Goal: Task Accomplishment & Management: Manage account settings

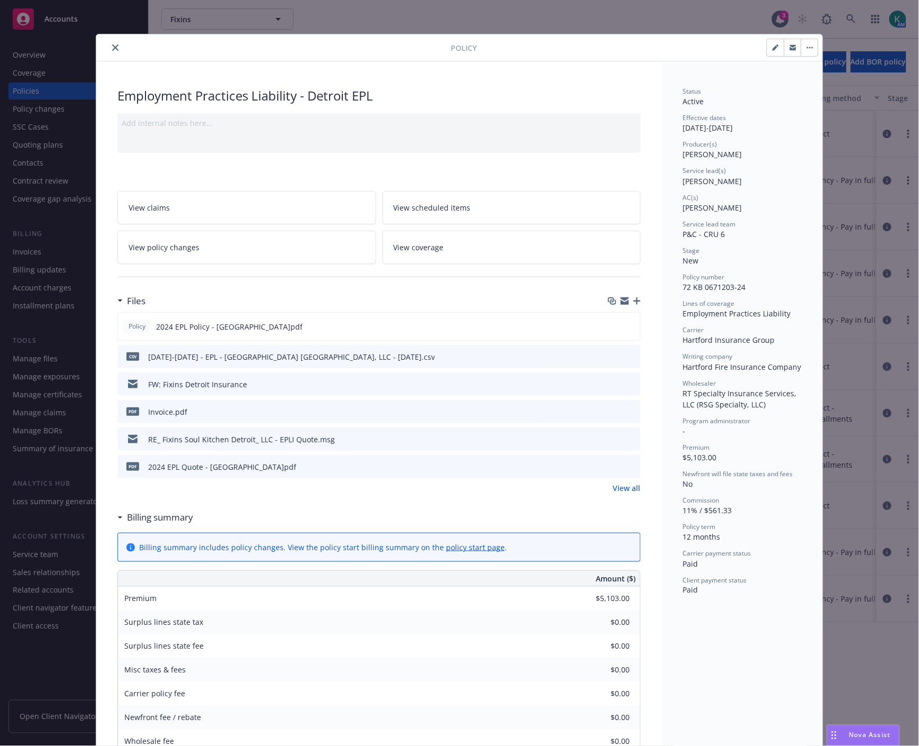
click at [112, 48] on icon "close" at bounding box center [115, 47] width 6 height 6
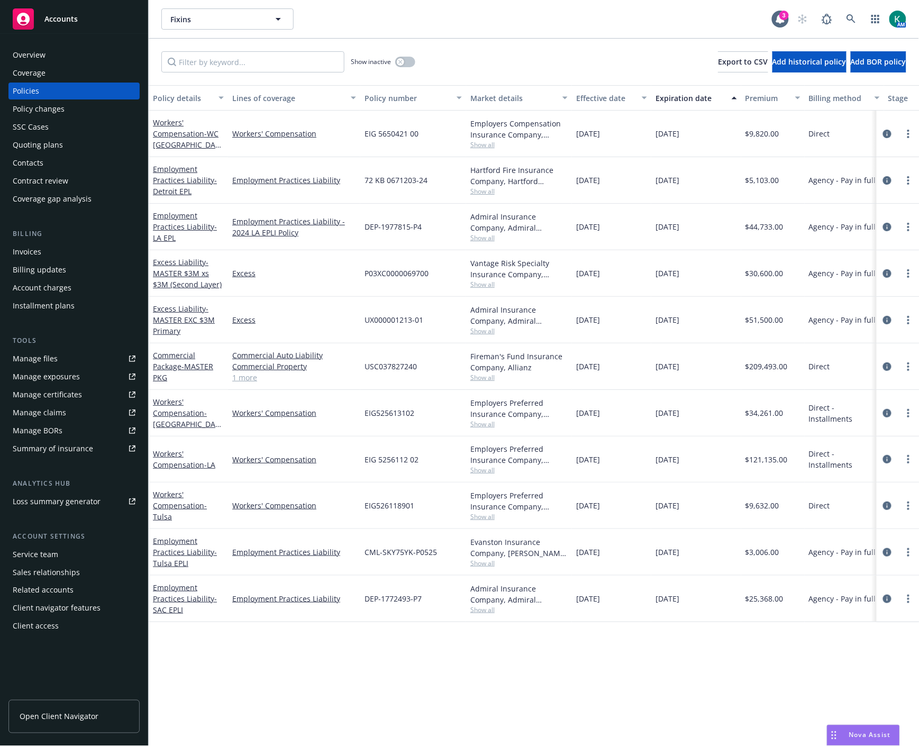
click at [76, 137] on div "Quoting plans" at bounding box center [74, 145] width 123 height 17
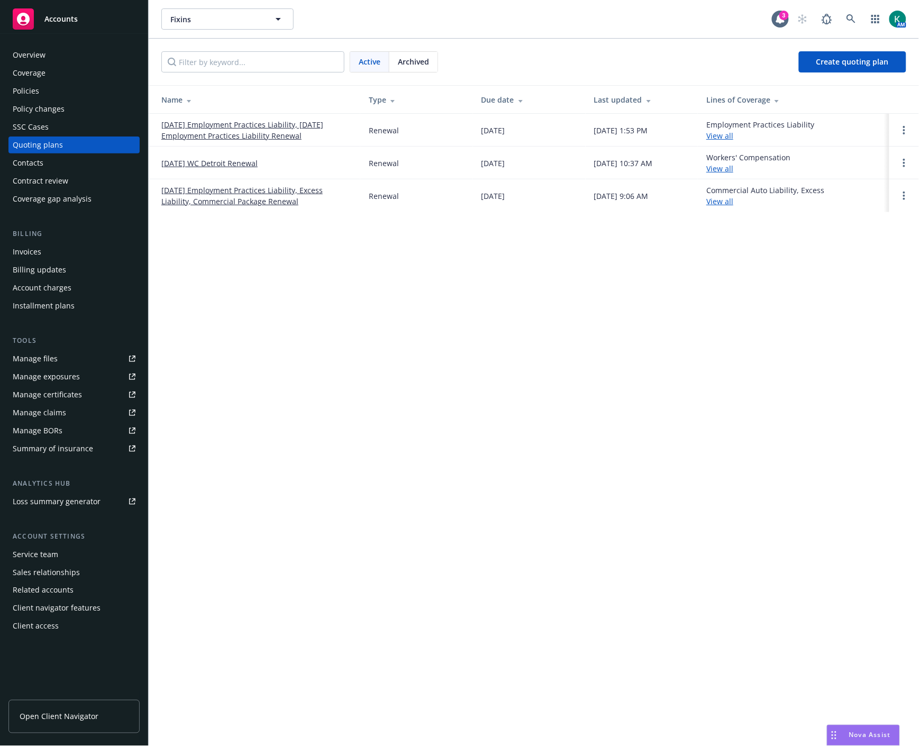
click at [202, 126] on link "08/20/25 Employment Practices Liability, 08/07/25 Employment Practices Liabilit…" at bounding box center [256, 130] width 191 height 22
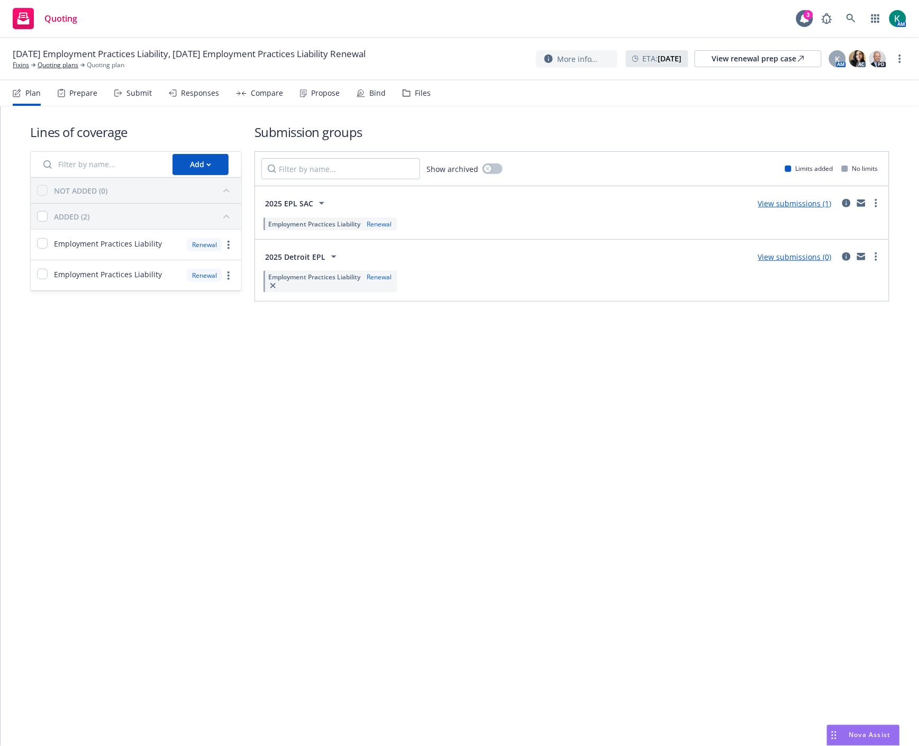
click at [134, 90] on div "Submit" at bounding box center [139, 93] width 25 height 8
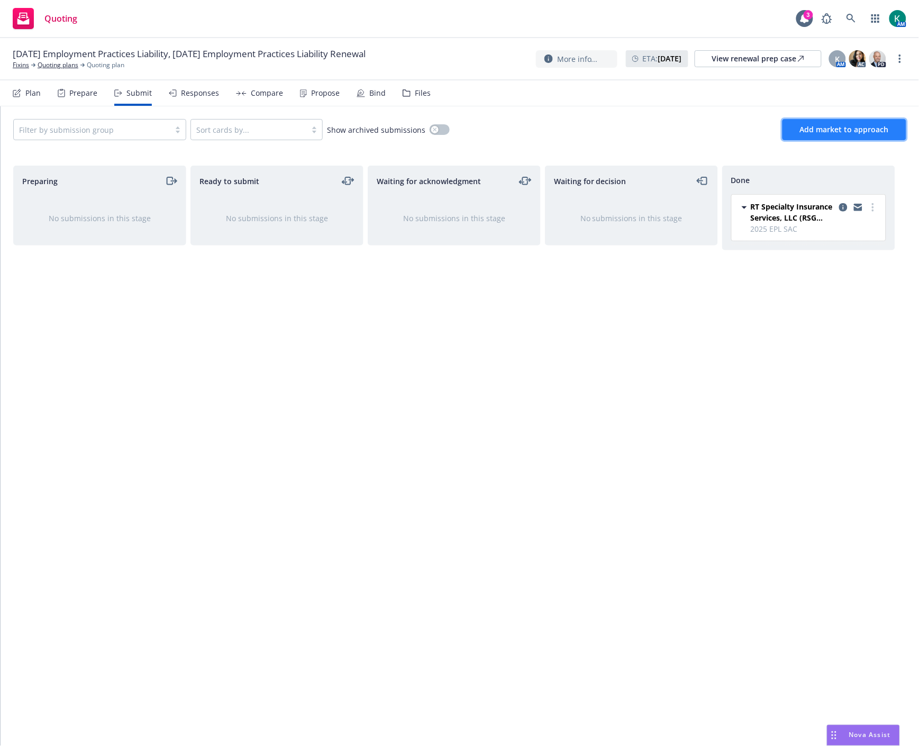
click at [823, 136] on button "Add market to approach" at bounding box center [845, 129] width 124 height 21
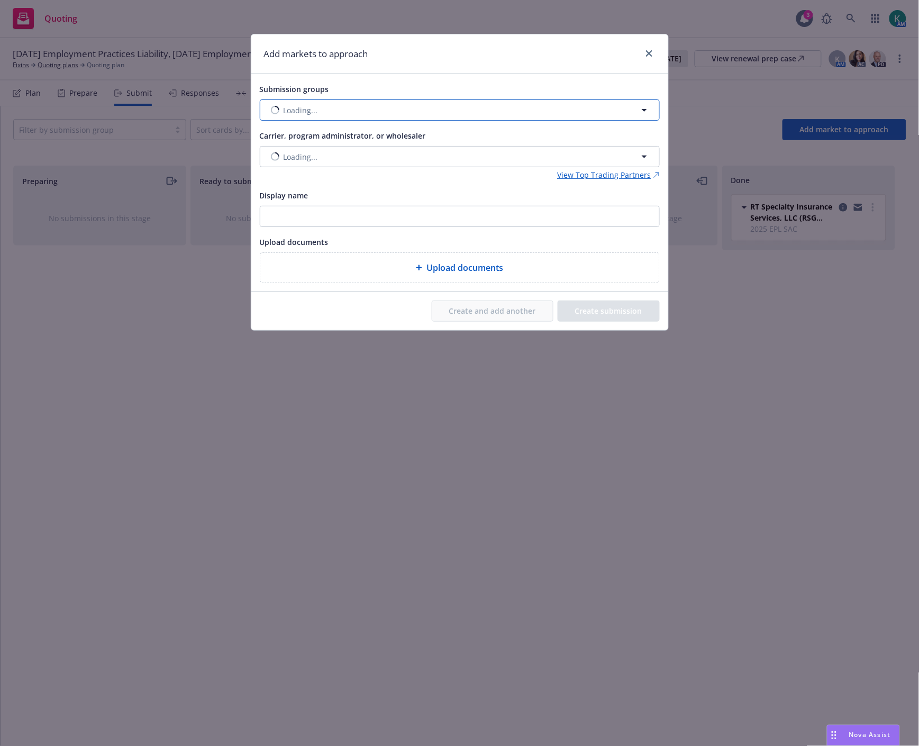
click at [470, 109] on button "Loading..." at bounding box center [460, 110] width 400 height 21
click at [275, 161] on input "checkbox" at bounding box center [276, 163] width 11 height 11
checkbox input "true"
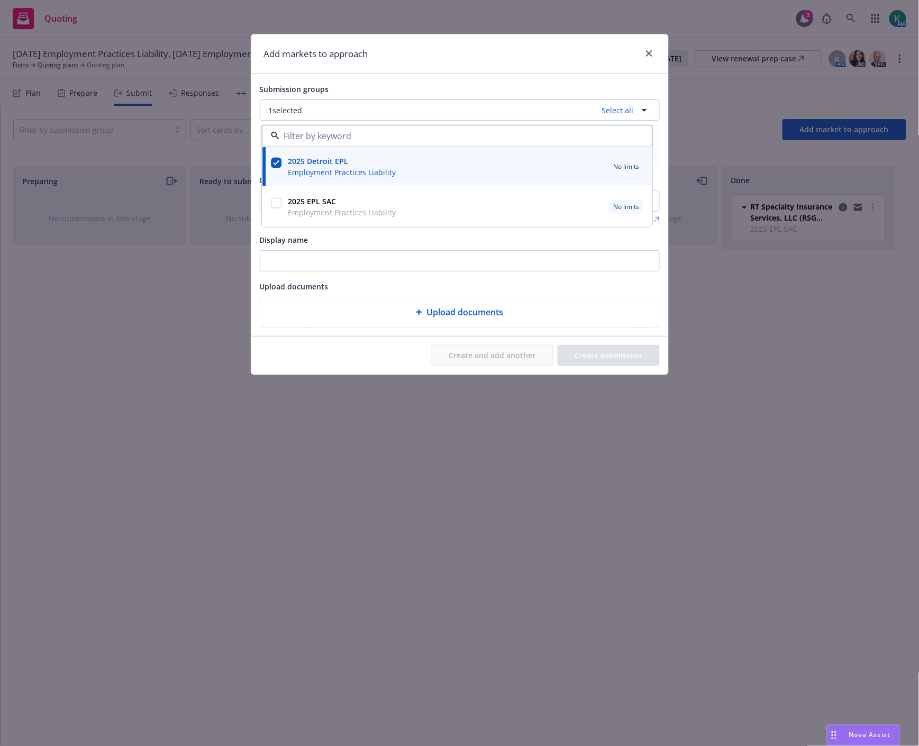
click at [300, 138] on input at bounding box center [456, 136] width 352 height 13
drag, startPoint x: 331, startPoint y: 250, endPoint x: 324, endPoint y: 236, distance: 15.6
click at [331, 249] on div "Display name" at bounding box center [460, 252] width 400 height 38
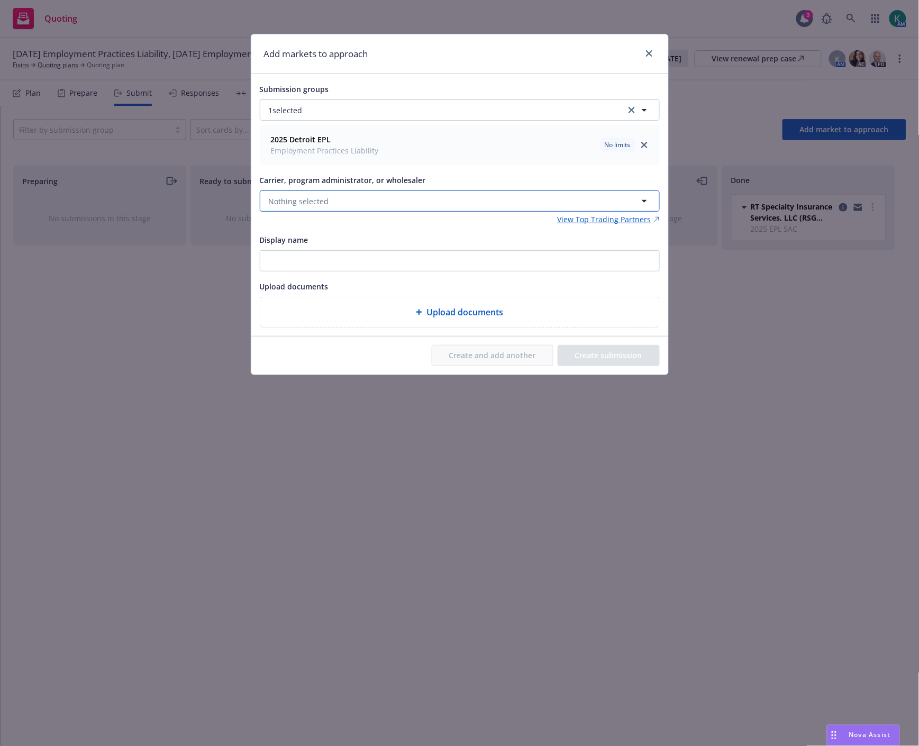
click at [318, 202] on span "Nothing selected" at bounding box center [299, 201] width 60 height 11
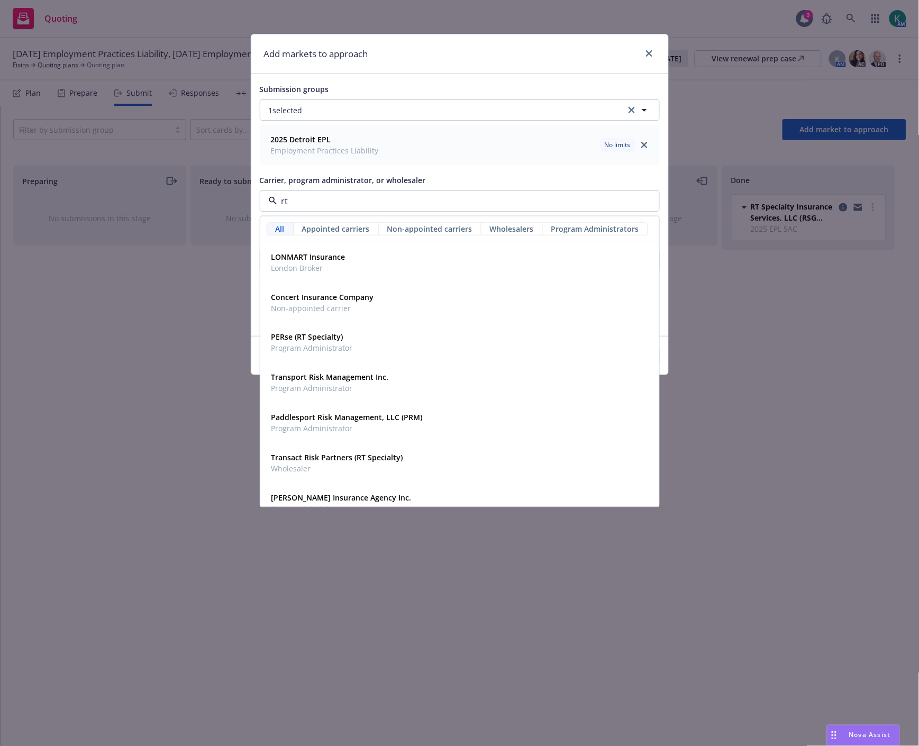
type input "rt s"
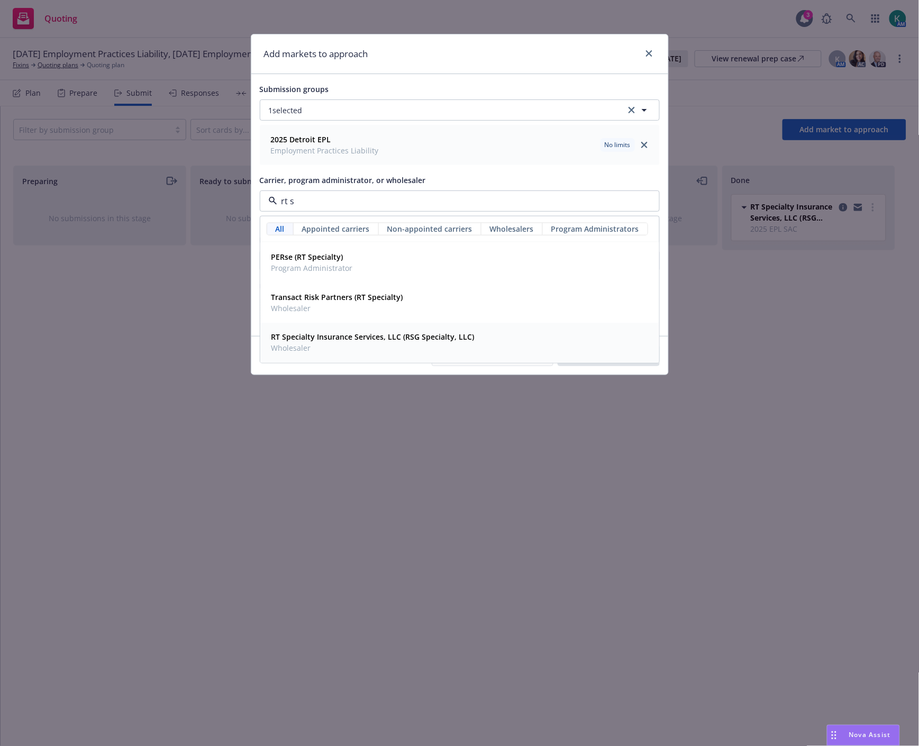
click at [310, 332] on strong "RT Specialty Insurance Services, LLC (RSG Specialty, LLC)" at bounding box center [373, 337] width 203 height 10
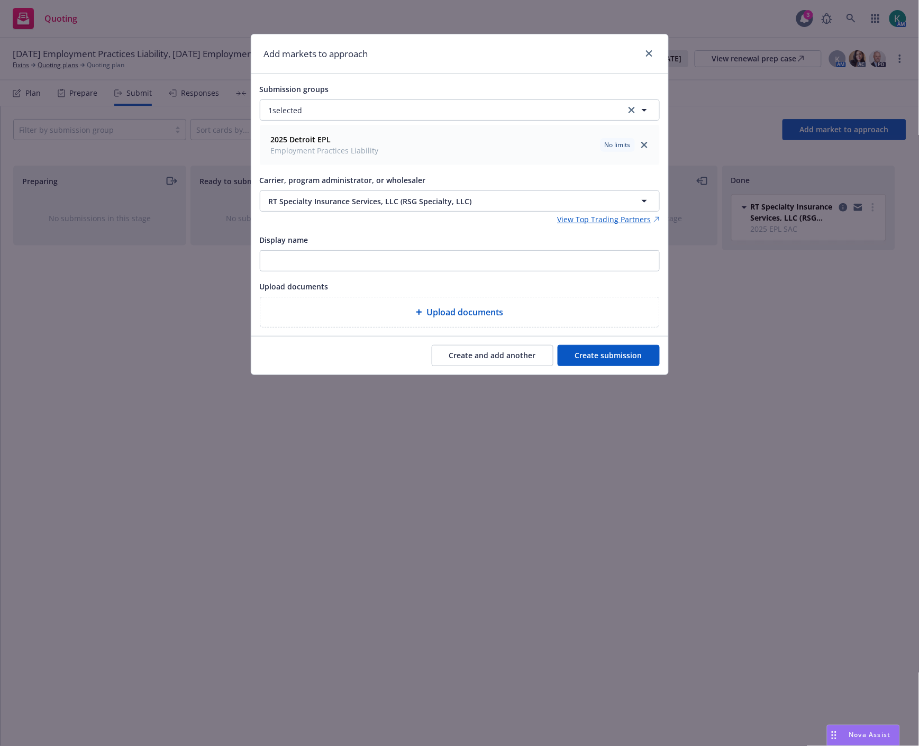
click at [623, 363] on button "Create submission" at bounding box center [609, 355] width 102 height 21
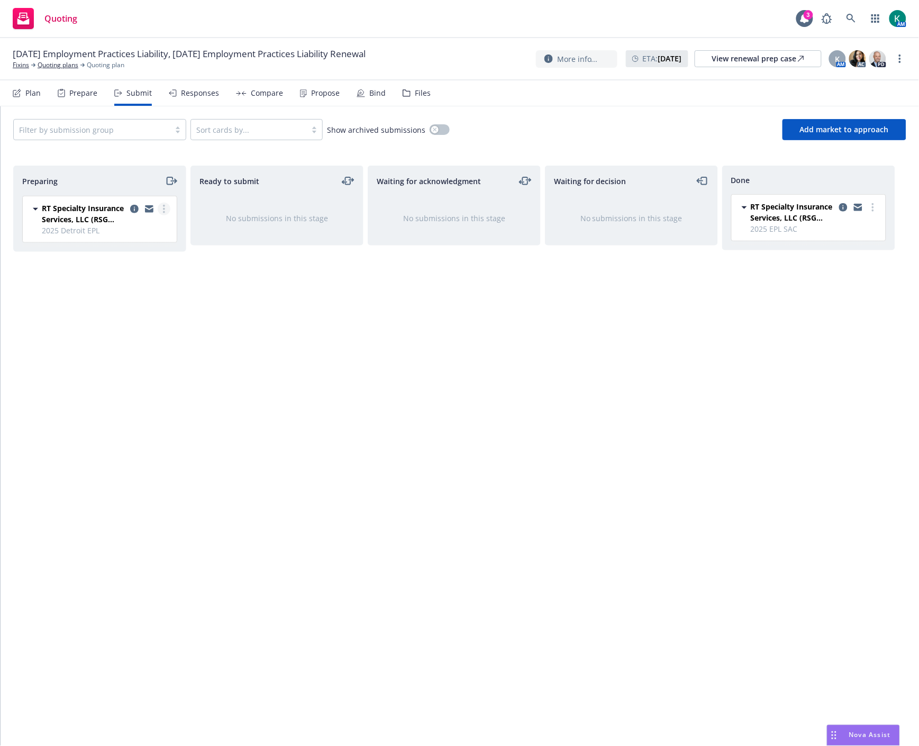
click at [162, 208] on link "more" at bounding box center [164, 209] width 13 height 13
click at [138, 297] on span "Add accepted decision" at bounding box center [117, 295] width 106 height 10
select select "12"
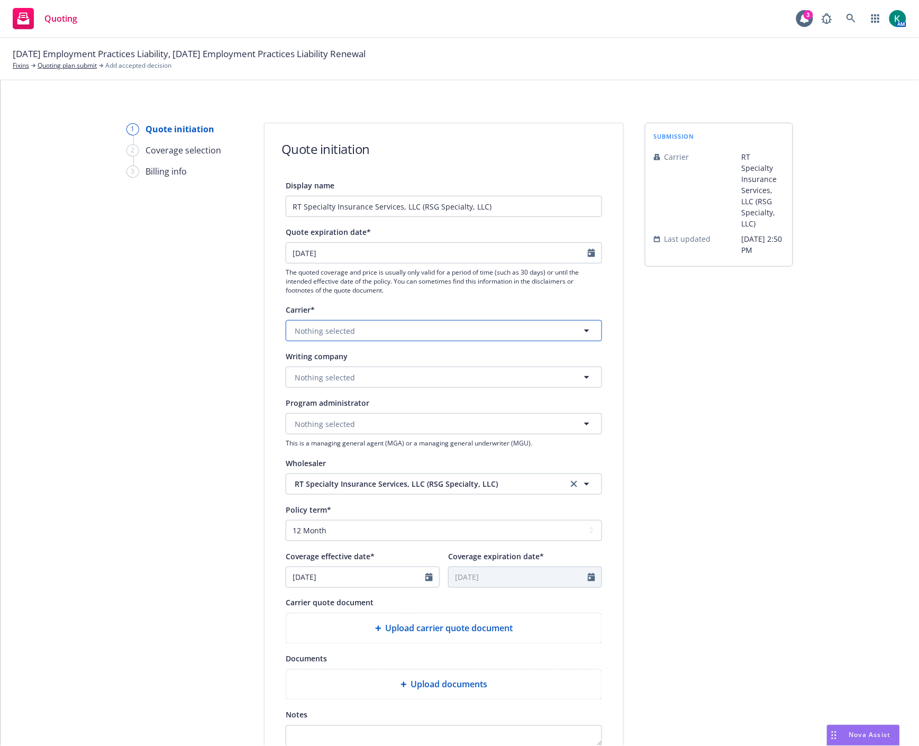
click at [358, 330] on button "Nothing selected" at bounding box center [444, 330] width 317 height 21
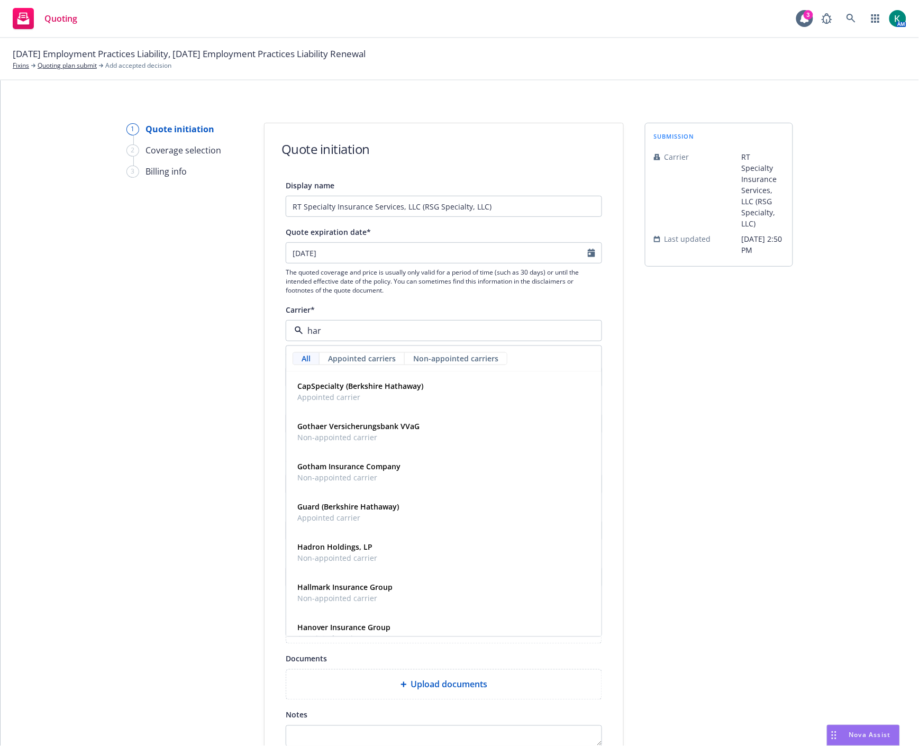
type input "hart"
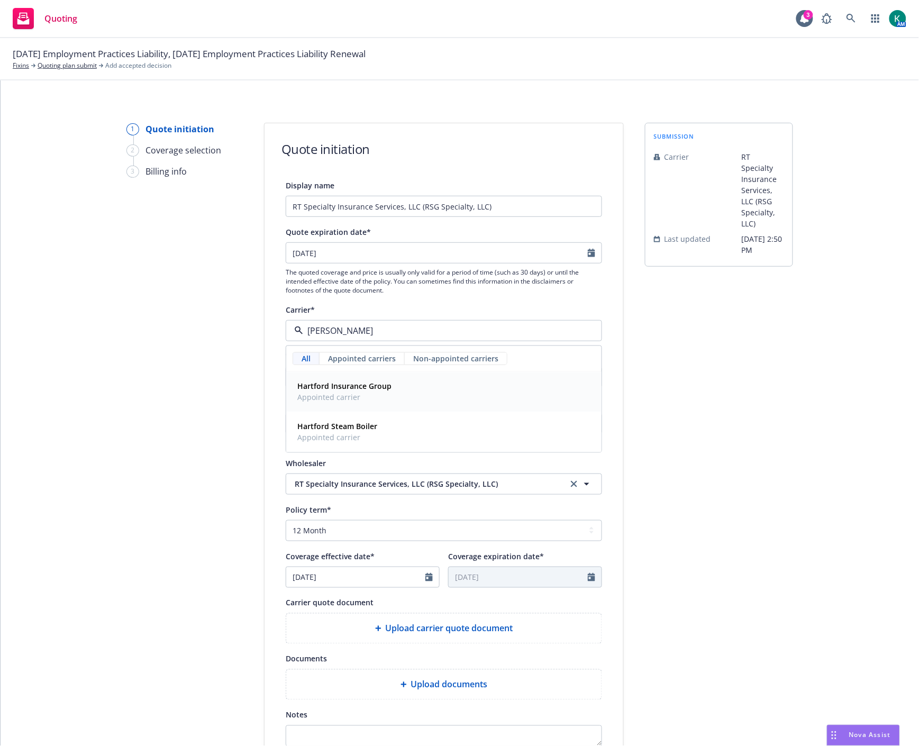
click at [363, 378] on div "Hartford Insurance Group Appointed carrier" at bounding box center [444, 392] width 314 height 39
click at [362, 378] on button "Nothing selected" at bounding box center [444, 377] width 317 height 21
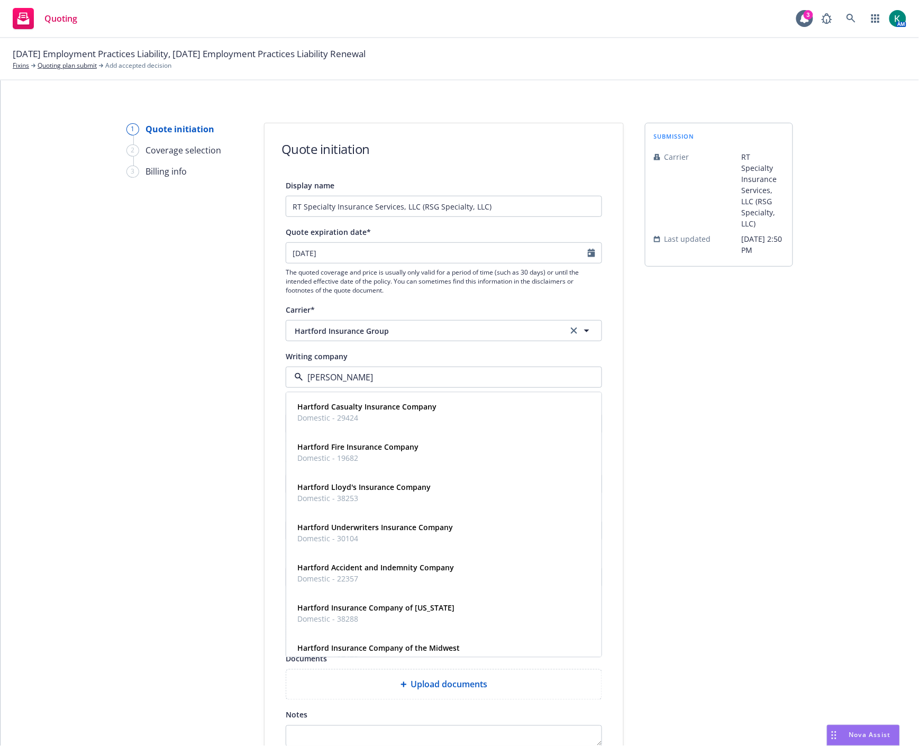
type input "hartf"
click at [372, 444] on strong "Hartford Fire Insurance Company" at bounding box center [357, 448] width 121 height 10
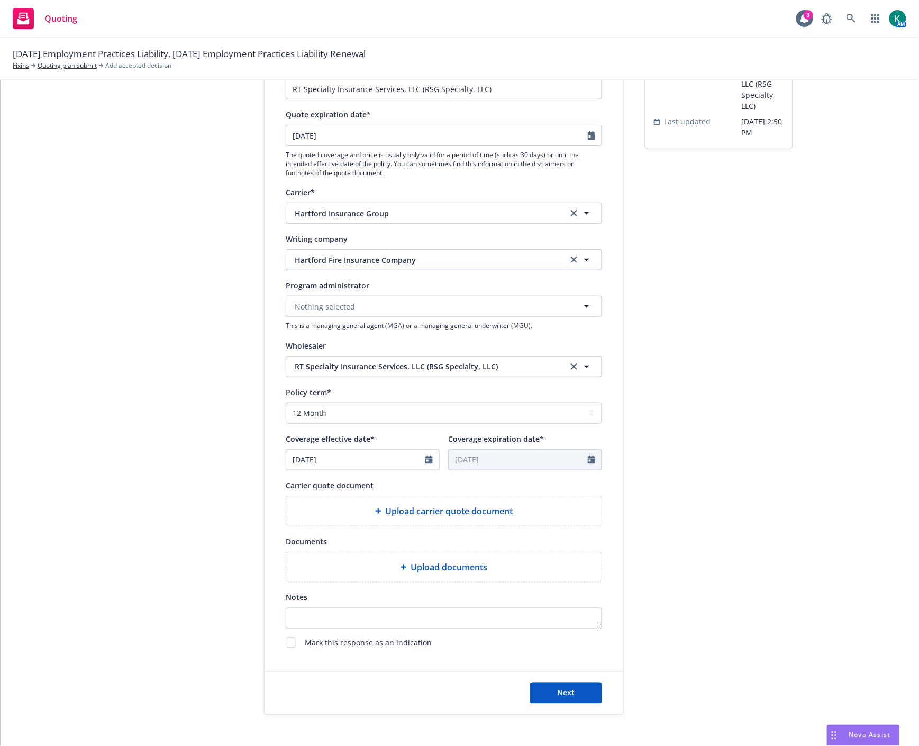
scroll to position [156, 0]
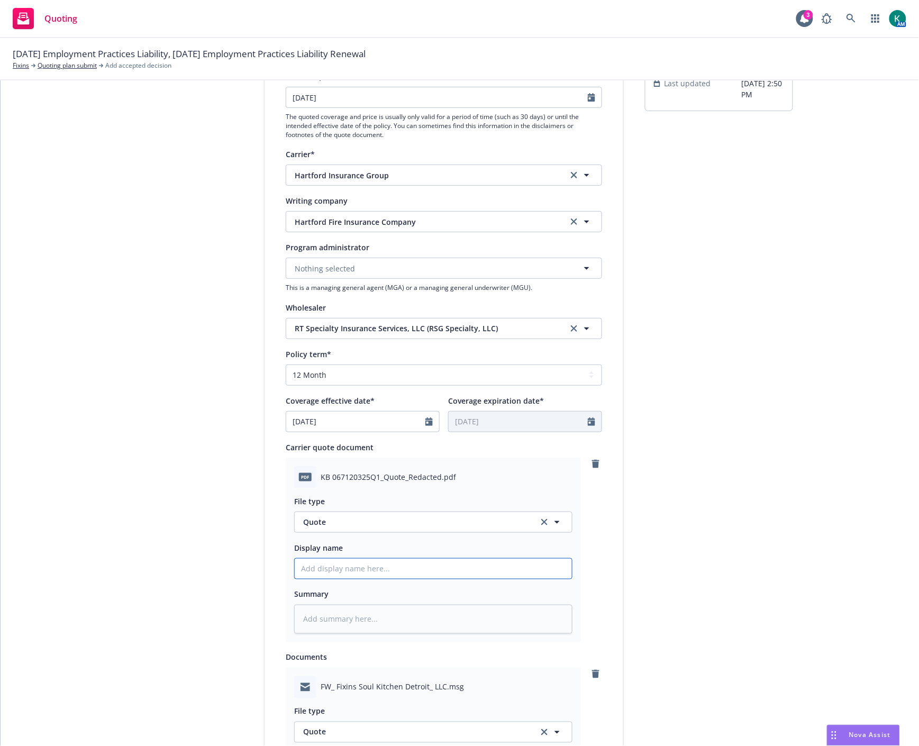
click at [323, 572] on input "Display name" at bounding box center [433, 569] width 277 height 20
type textarea "x"
type input "2"
type textarea "x"
type input "20"
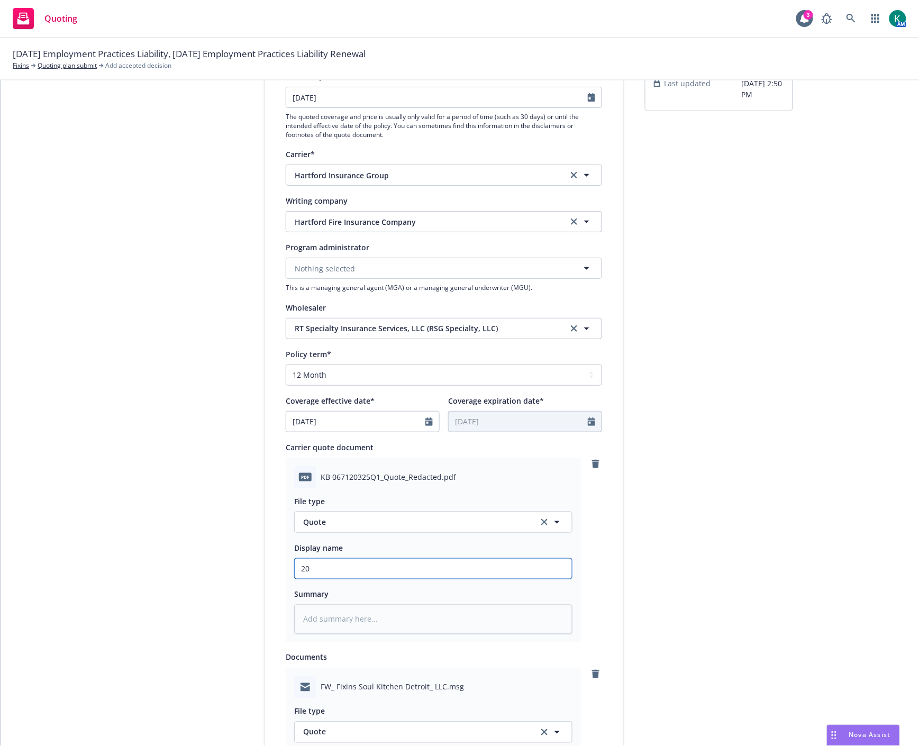
type textarea "x"
type input "202"
type textarea "x"
type input "2025"
type textarea "x"
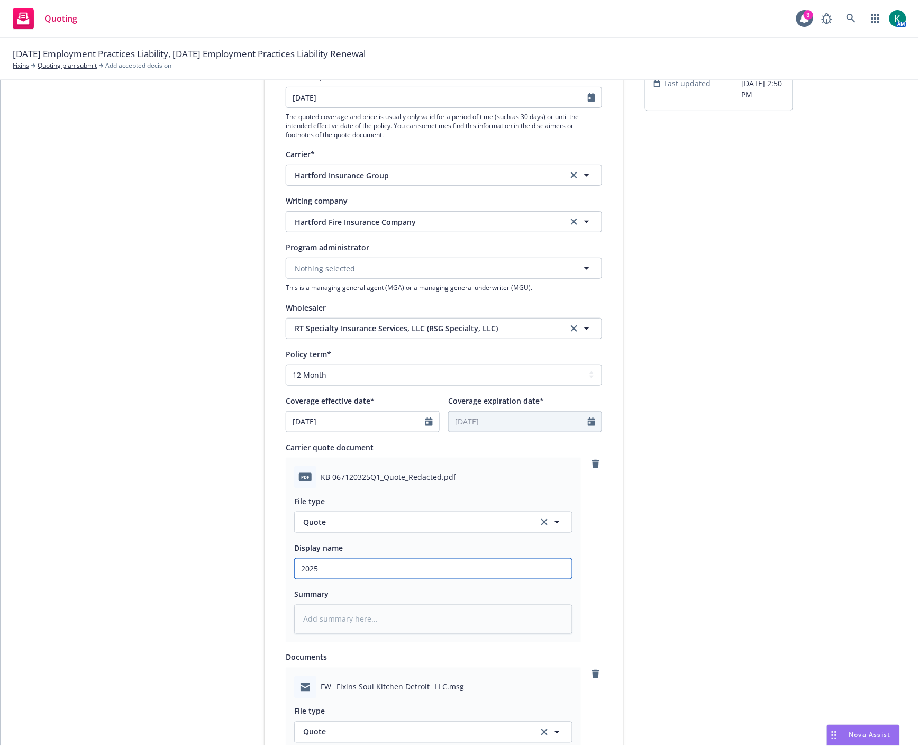
type input "2025"
type textarea "x"
type input "2025 E"
type textarea "x"
type input "2025 EP"
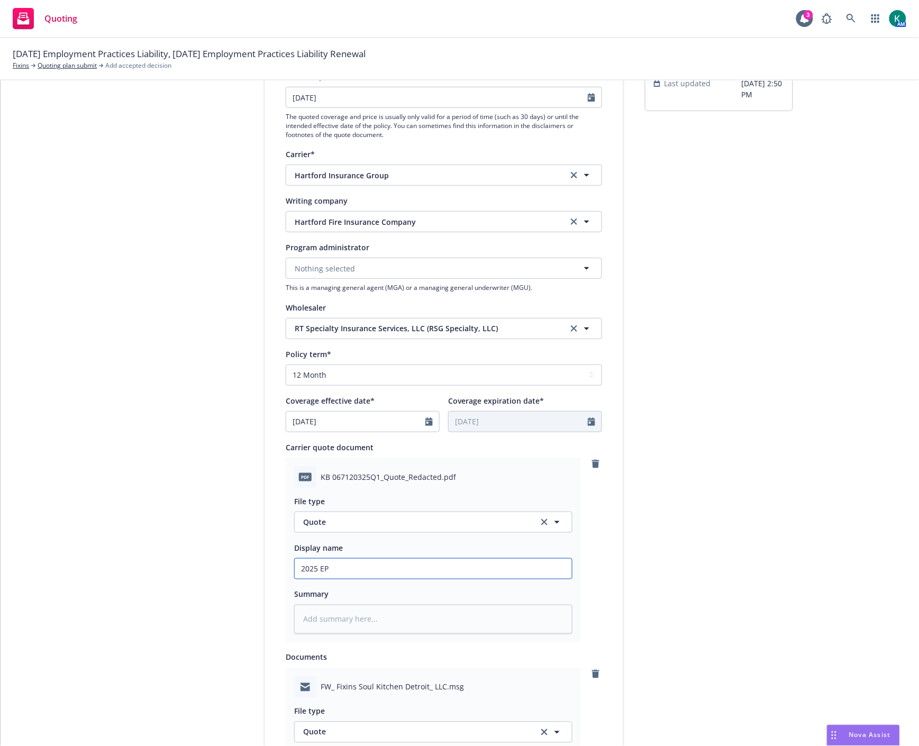
type textarea "x"
type input "2025 EPL"
type textarea "x"
type input "2025 EPL"
type textarea "x"
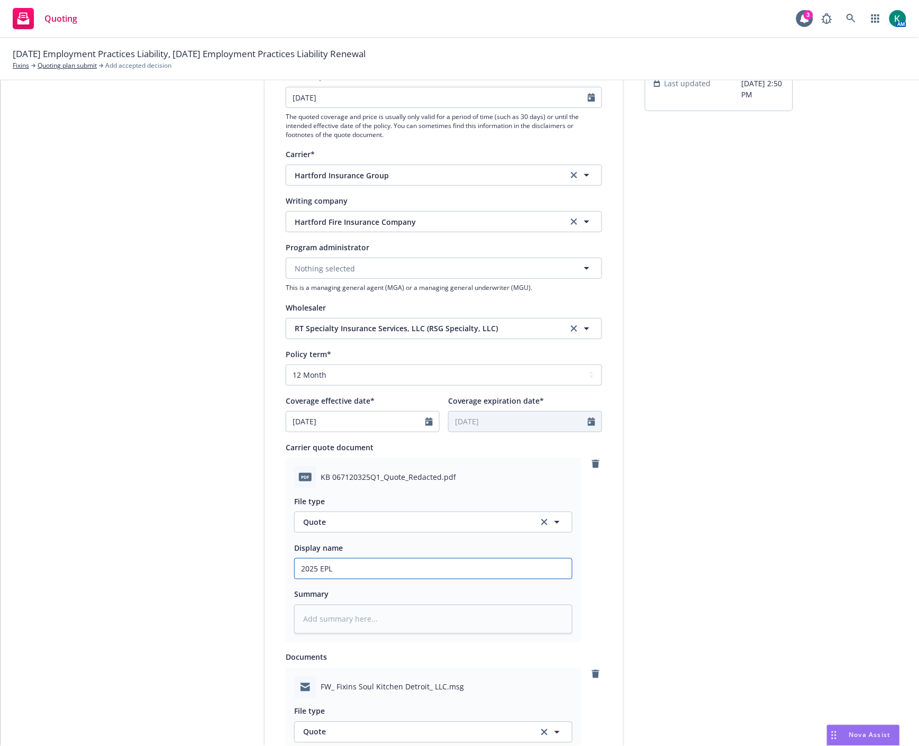
type input "2025 EPL -"
type textarea "x"
type input "2025 EPL -"
type textarea "x"
type input "2025 EPL - D"
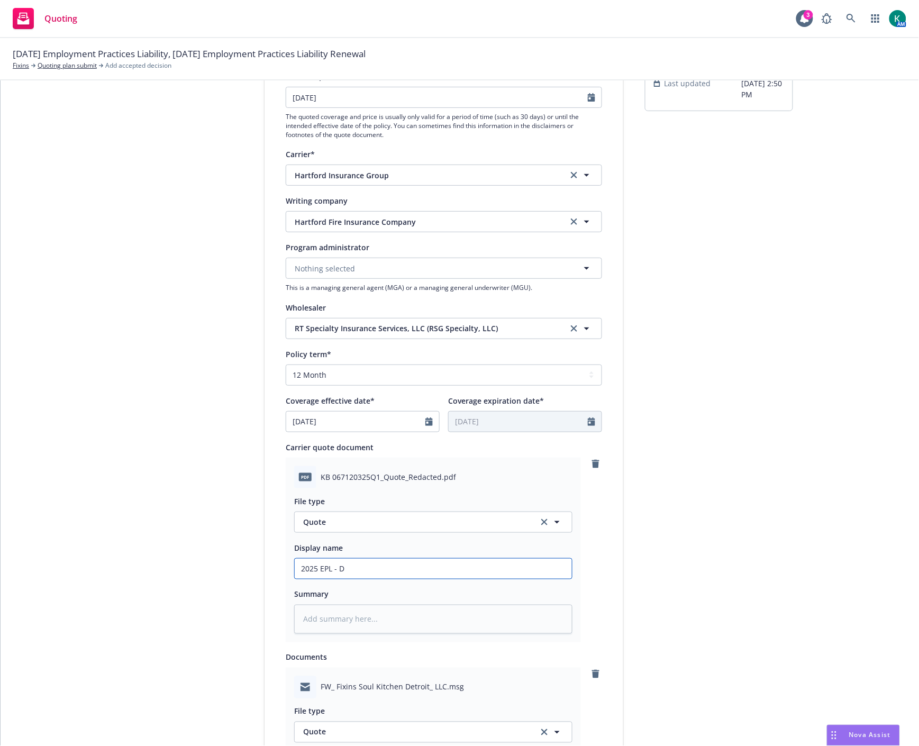
type textarea "x"
type input "2025 EPL - De"
type textarea "x"
type input "2025 EPL - Det"
type textarea "x"
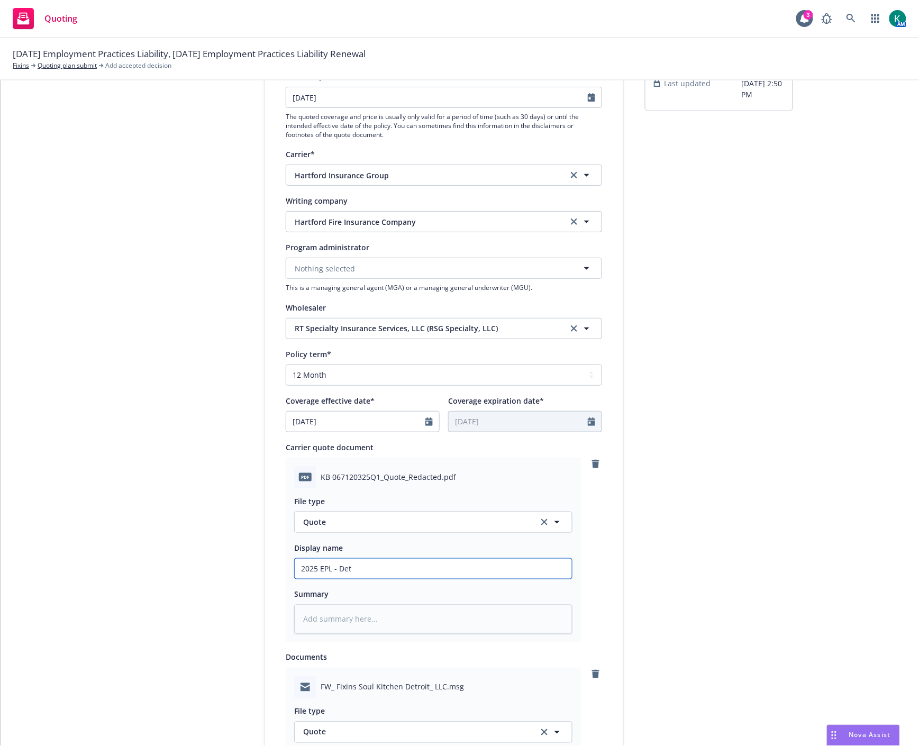
type input "2025 EPL - Detr"
type textarea "x"
type input "2025 EPL - Detro"
type textarea "x"
type input "2025 EPL - Detroi"
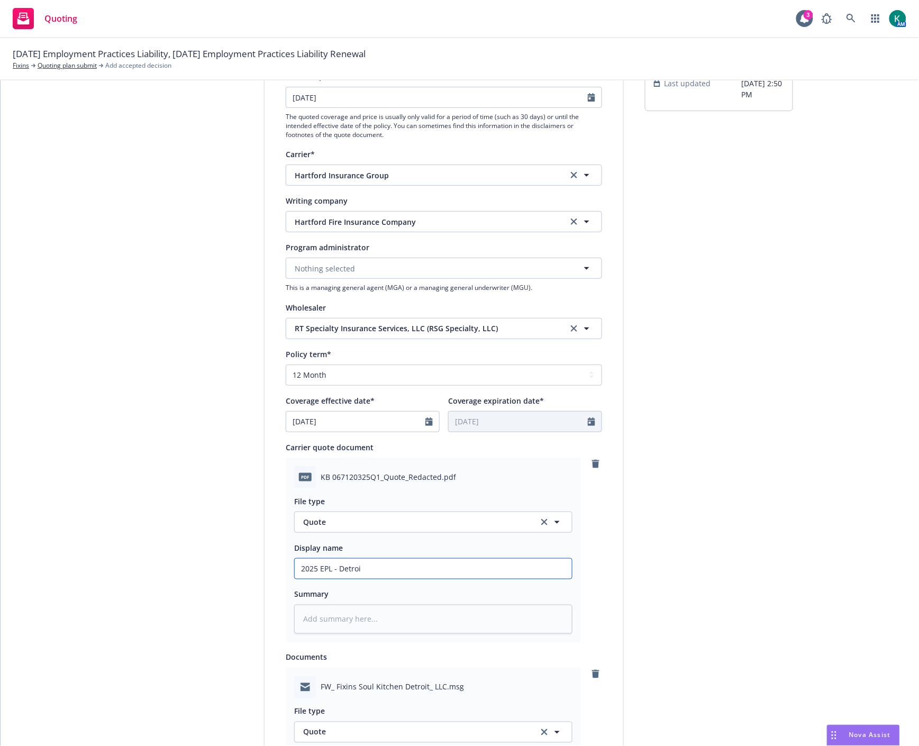
type textarea "x"
type input "2025 EPL - Detroit"
type textarea "x"
type input "2025 EPL - Detroity"
type textarea "x"
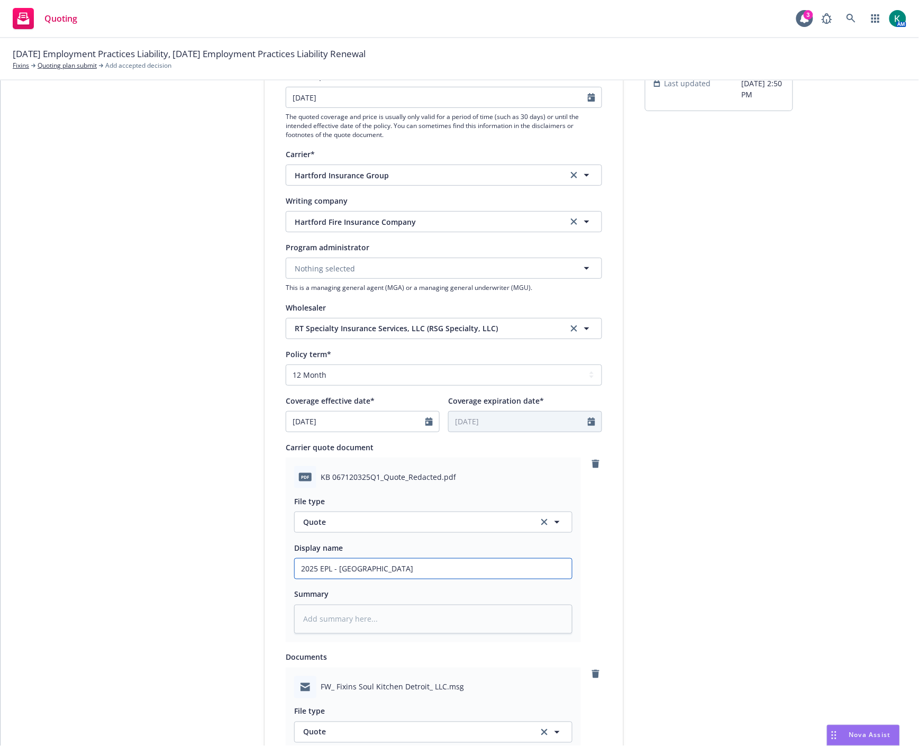
type input "2025 EPL - Detroit"
type textarea "x"
type input "2025 EPL - Detroit"
type textarea "x"
type input "2025 EPL - Detroit Q"
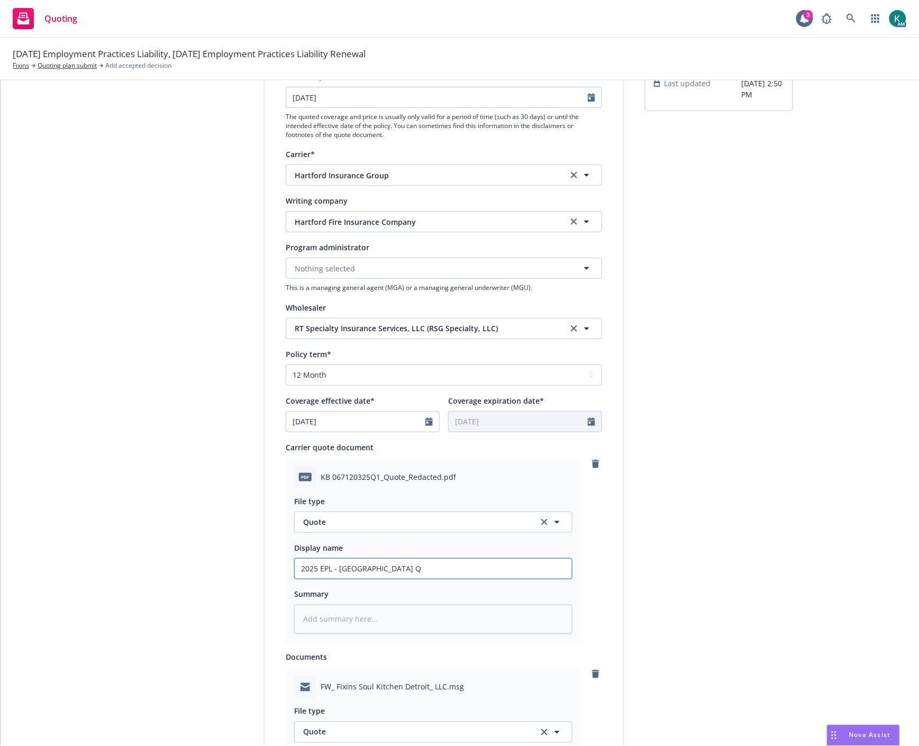
type textarea "x"
type input "2025 EPL - Detroit Qu"
type textarea "x"
type input "2025 EPL - Detroit Quo"
type textarea "x"
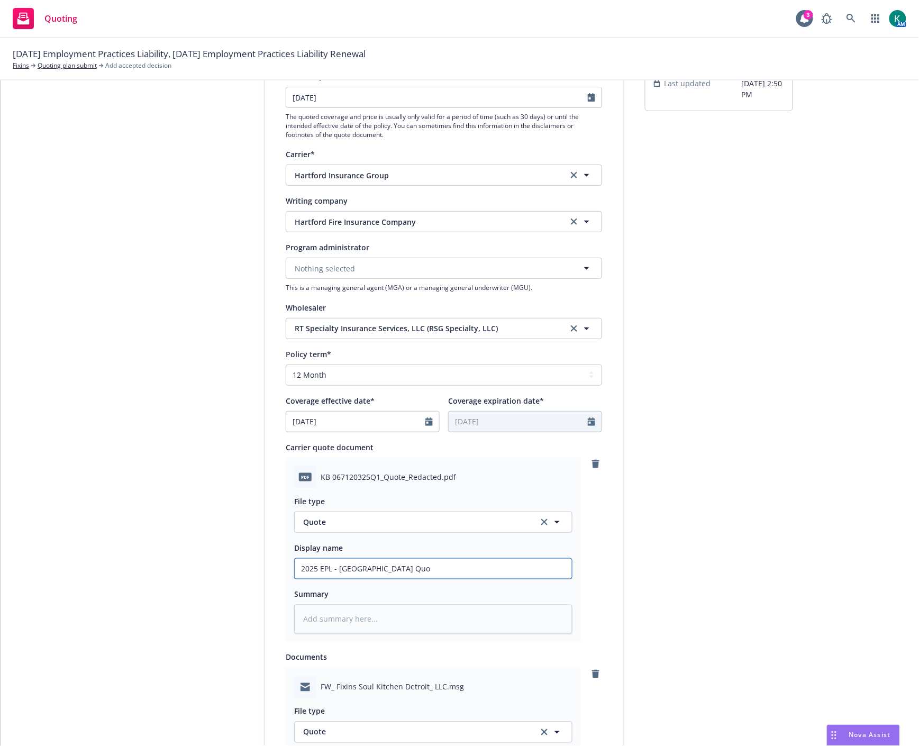
type input "2025 EPL - Detroit Quot"
type textarea "x"
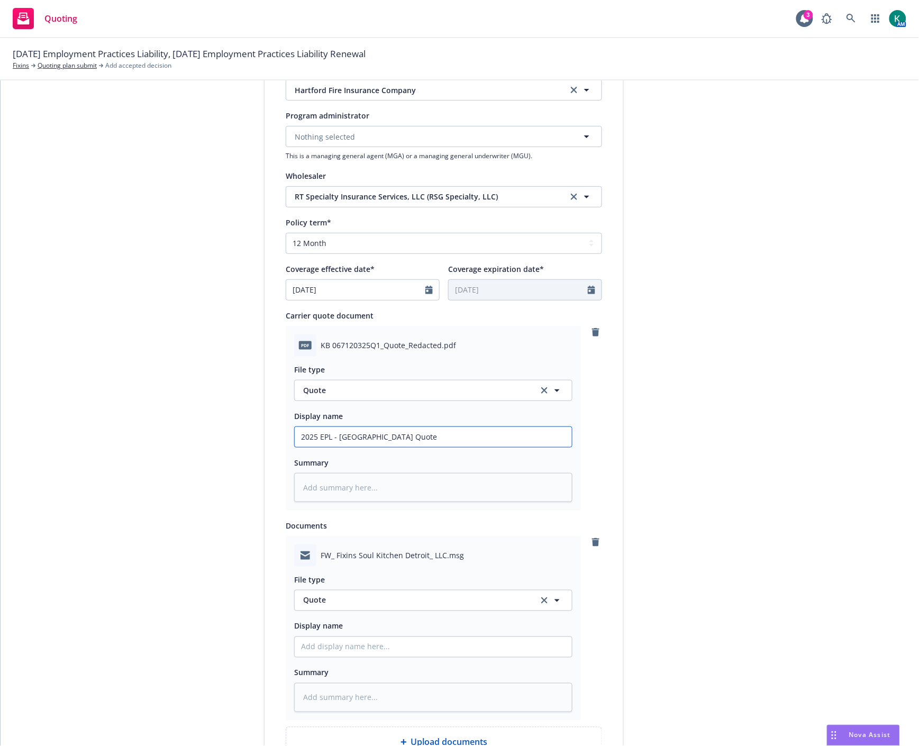
scroll to position [502, 0]
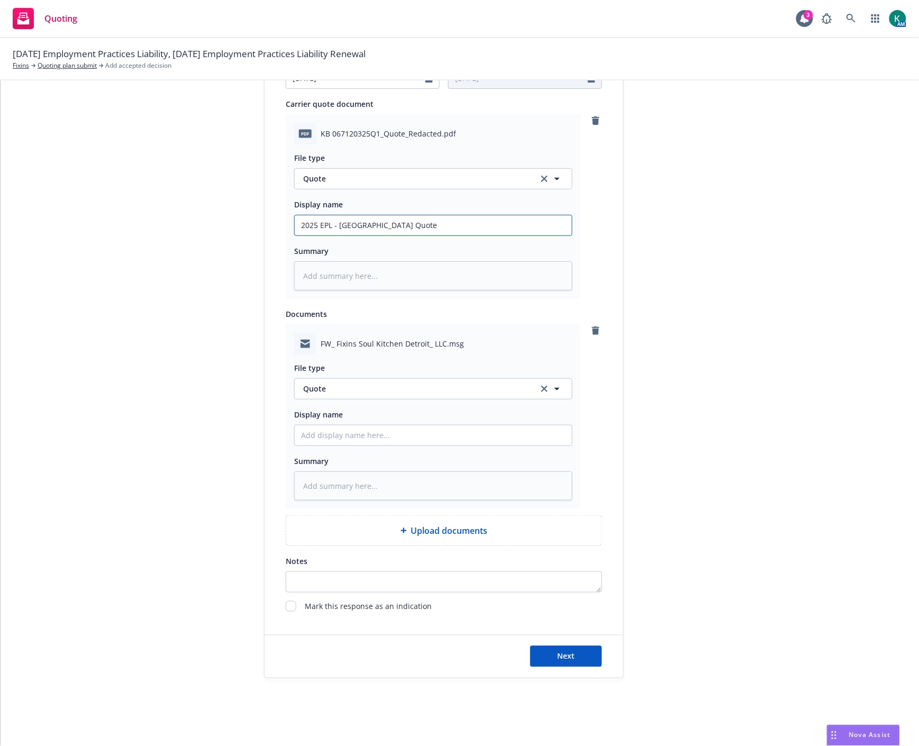
type input "2025 EPL - Detroit Quote"
click at [320, 389] on span "Quote" at bounding box center [414, 388] width 223 height 11
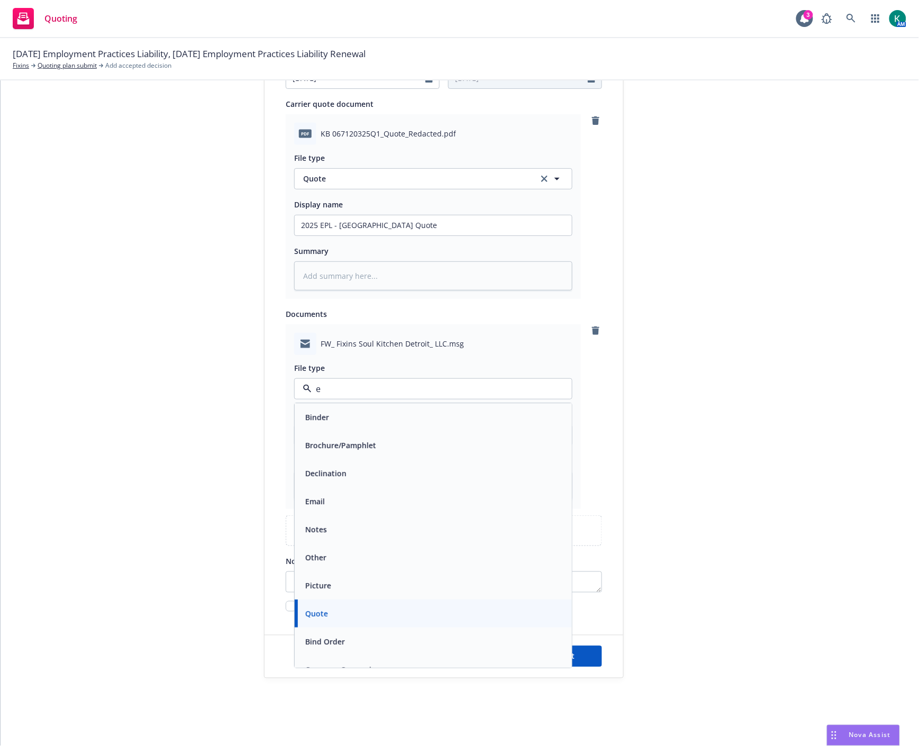
type input "em"
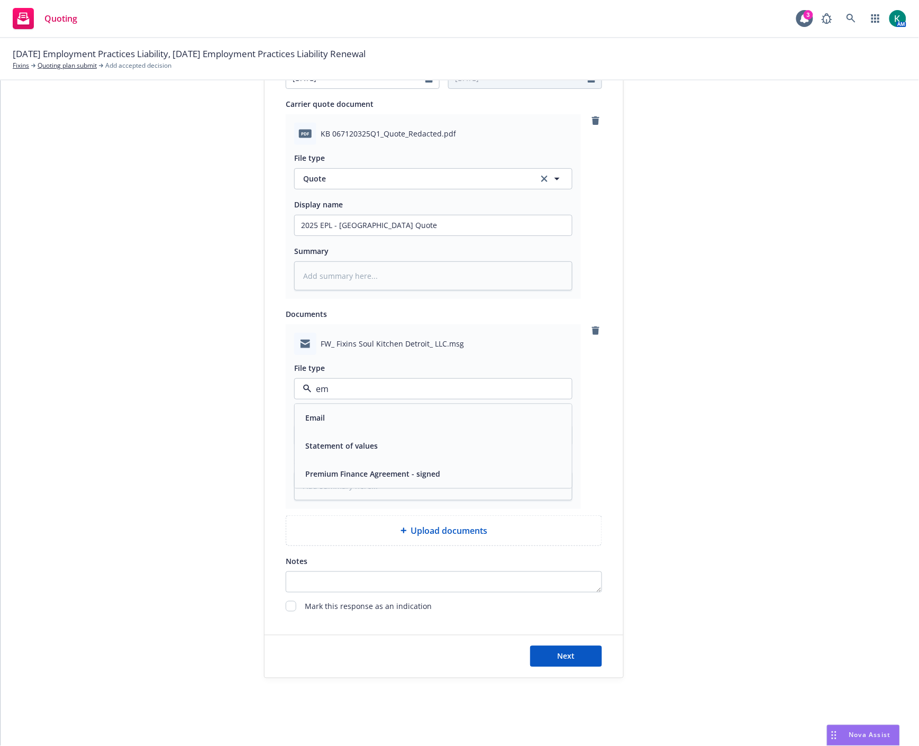
click at [325, 419] on div "Email" at bounding box center [433, 418] width 265 height 15
click at [552, 653] on button "Next" at bounding box center [566, 656] width 72 height 21
type textarea "x"
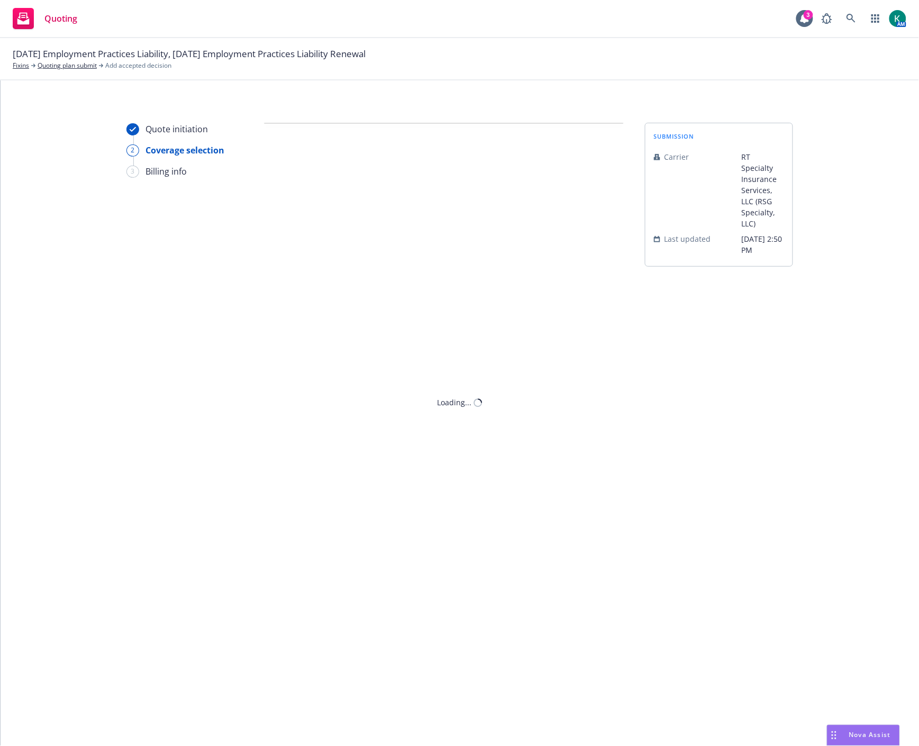
scroll to position [0, 0]
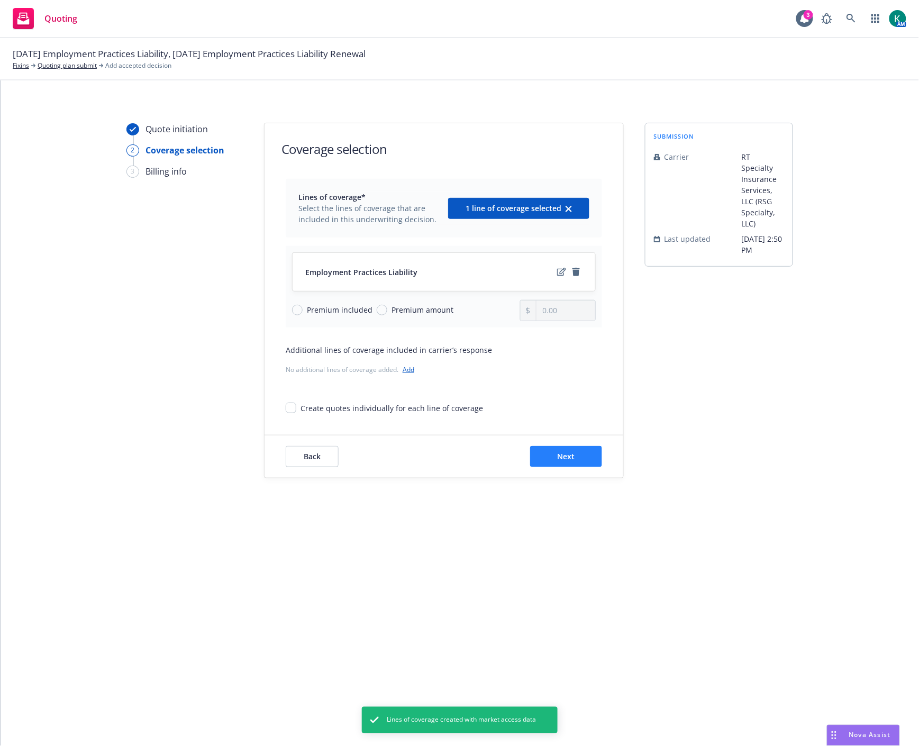
drag, startPoint x: 556, startPoint y: 473, endPoint x: 557, endPoint y: 456, distance: 16.9
click at [556, 467] on div "Back Next" at bounding box center [444, 457] width 359 height 42
click at [557, 454] on button "Next" at bounding box center [566, 456] width 72 height 21
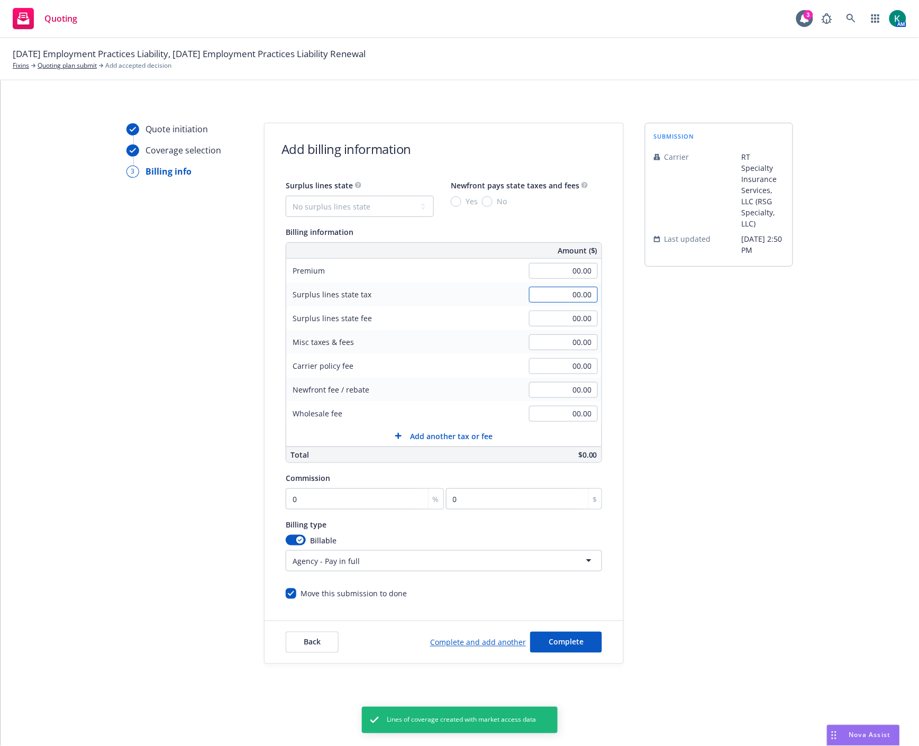
click at [557, 289] on input "00.00" at bounding box center [563, 295] width 69 height 16
click at [565, 265] on input "00.00" at bounding box center [563, 271] width 69 height 16
type input "5,170.00"
click at [343, 506] on input "0" at bounding box center [365, 499] width 158 height 21
type input "1"
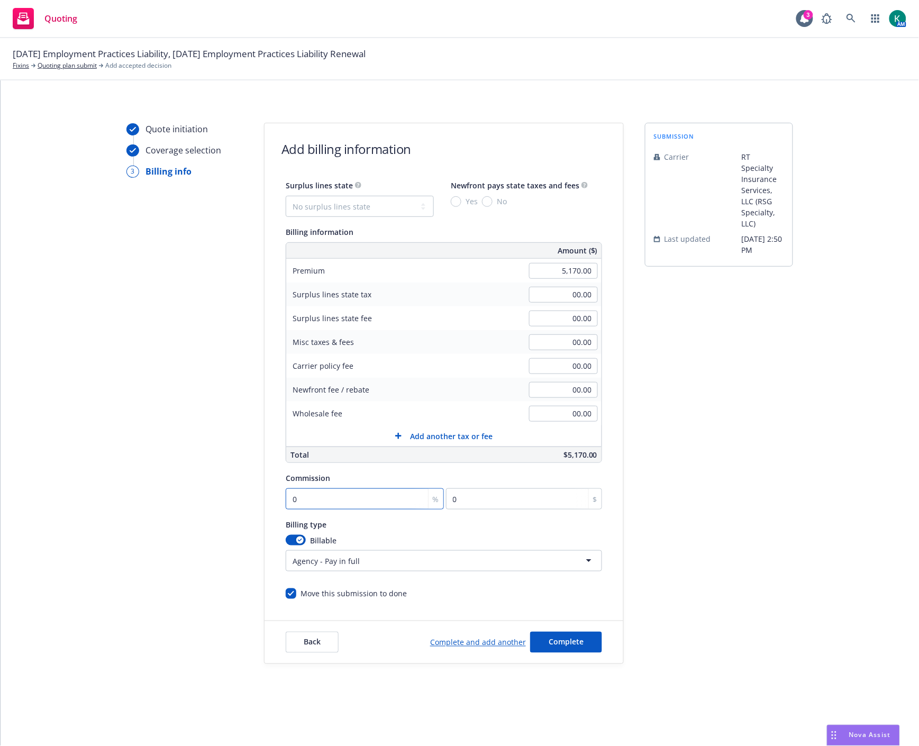
type input "51.7"
type input "11"
type input "568.7"
type input "11"
click at [446, 597] on div "Move this submission to done" at bounding box center [444, 590] width 317 height 20
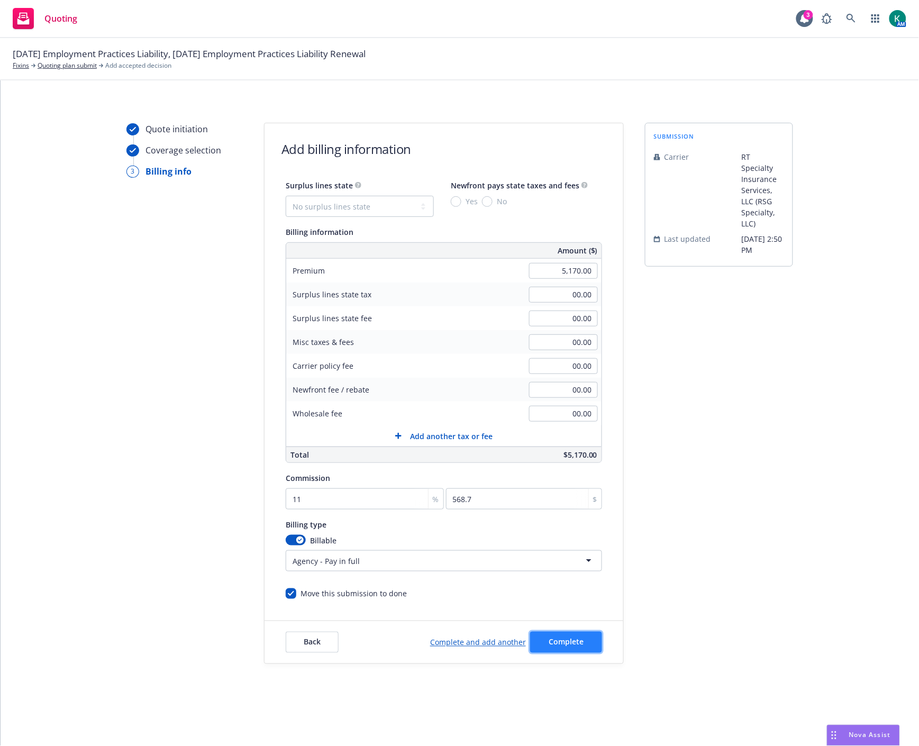
click at [569, 643] on span "Complete" at bounding box center [566, 642] width 35 height 10
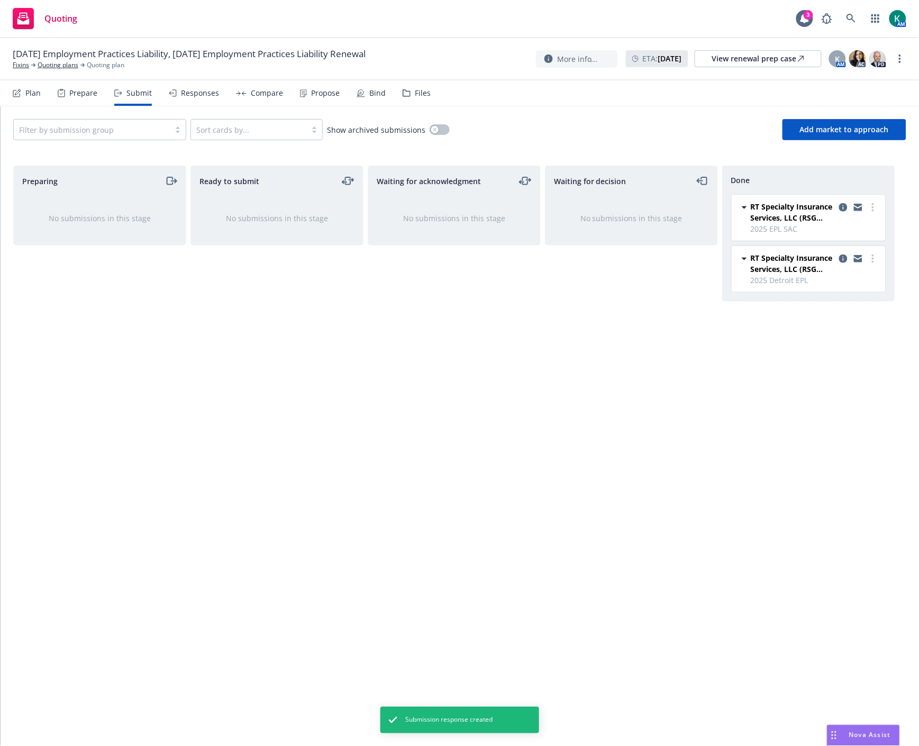
click at [257, 90] on div "Compare" at bounding box center [267, 93] width 32 height 8
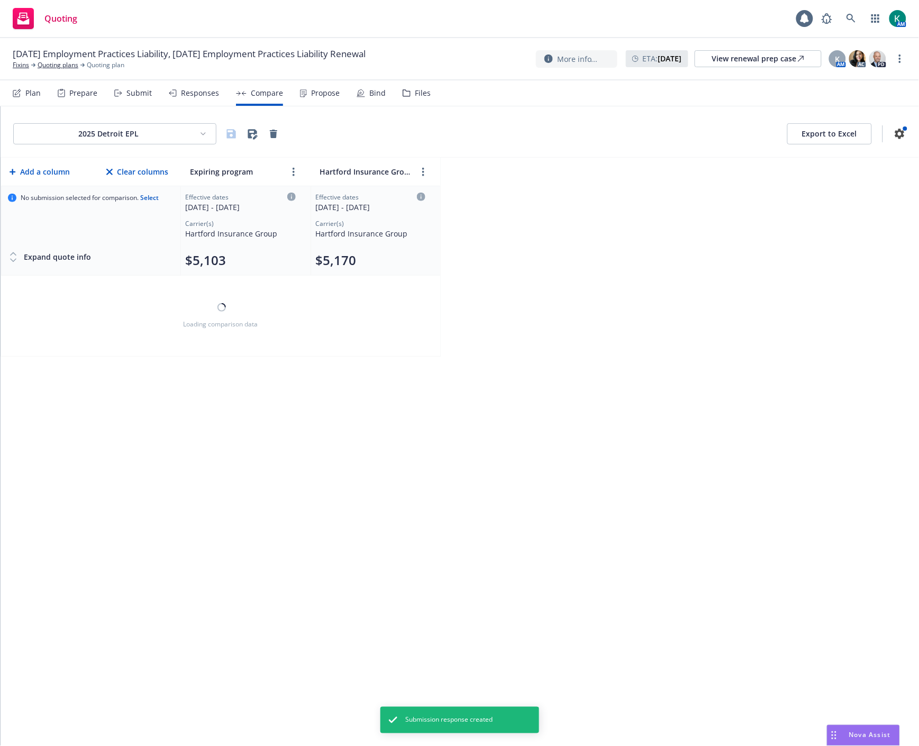
click at [207, 95] on div "Responses" at bounding box center [200, 93] width 38 height 8
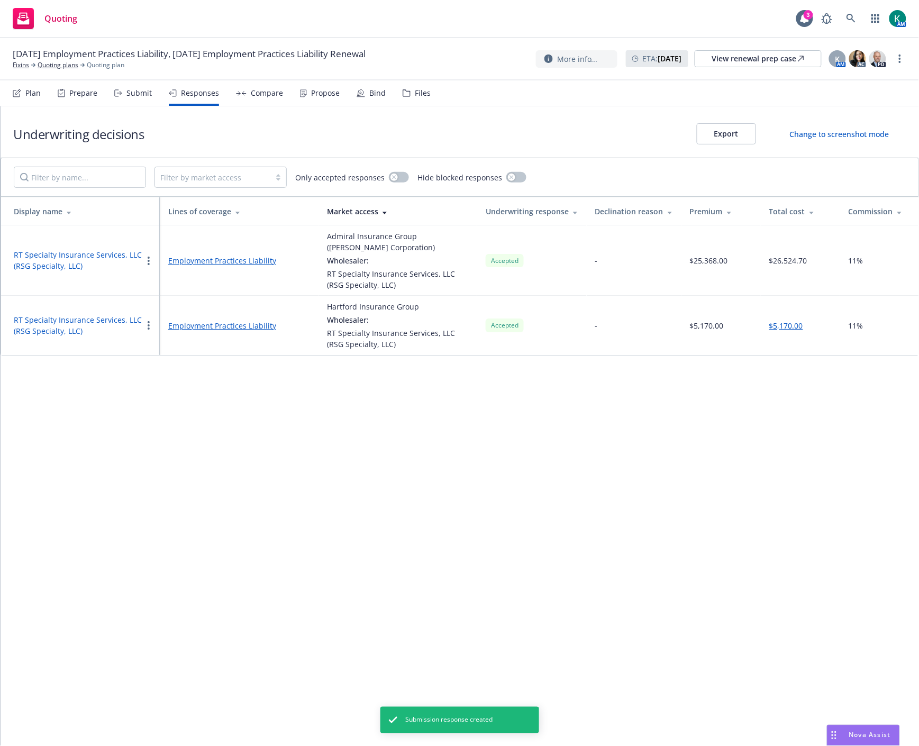
click at [311, 91] on div "Propose" at bounding box center [325, 93] width 29 height 8
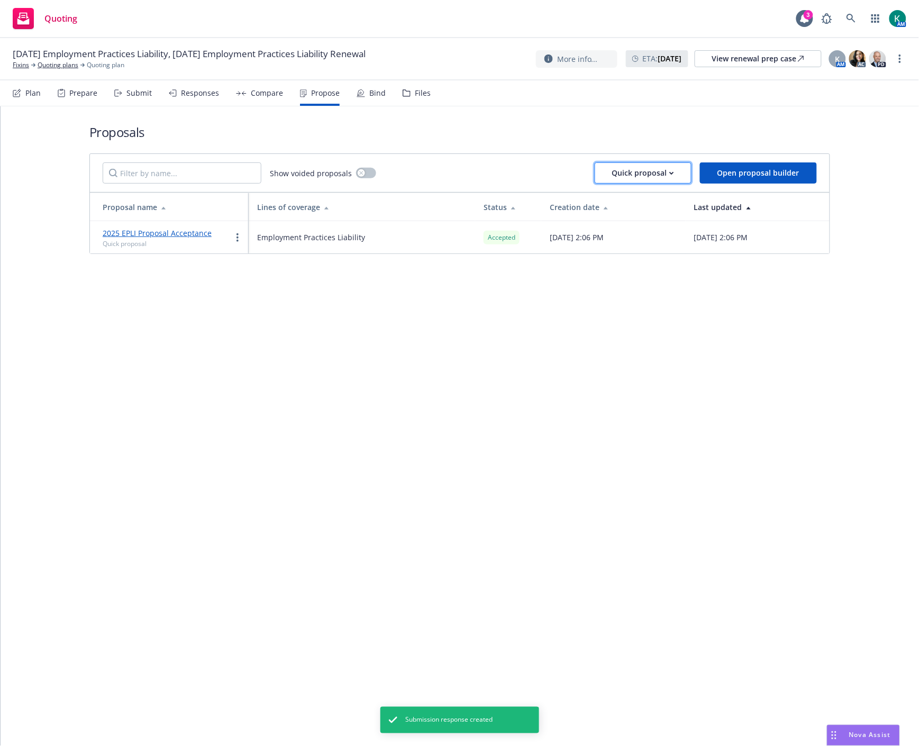
click at [682, 169] on button "Quick proposal" at bounding box center [643, 173] width 97 height 21
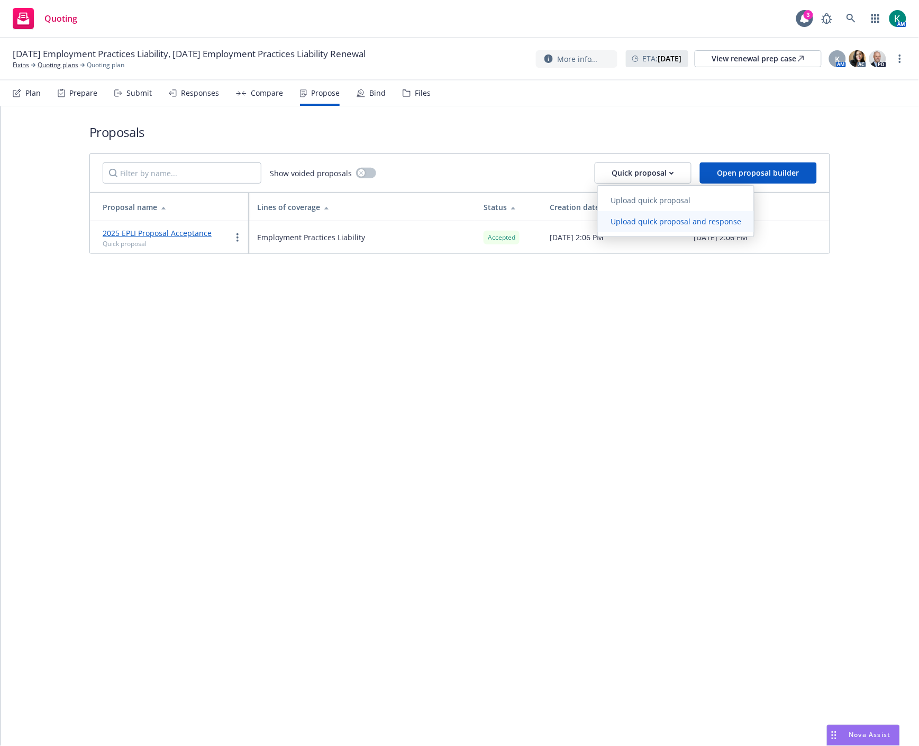
click at [673, 219] on span "Upload quick proposal and response" at bounding box center [676, 222] width 156 height 10
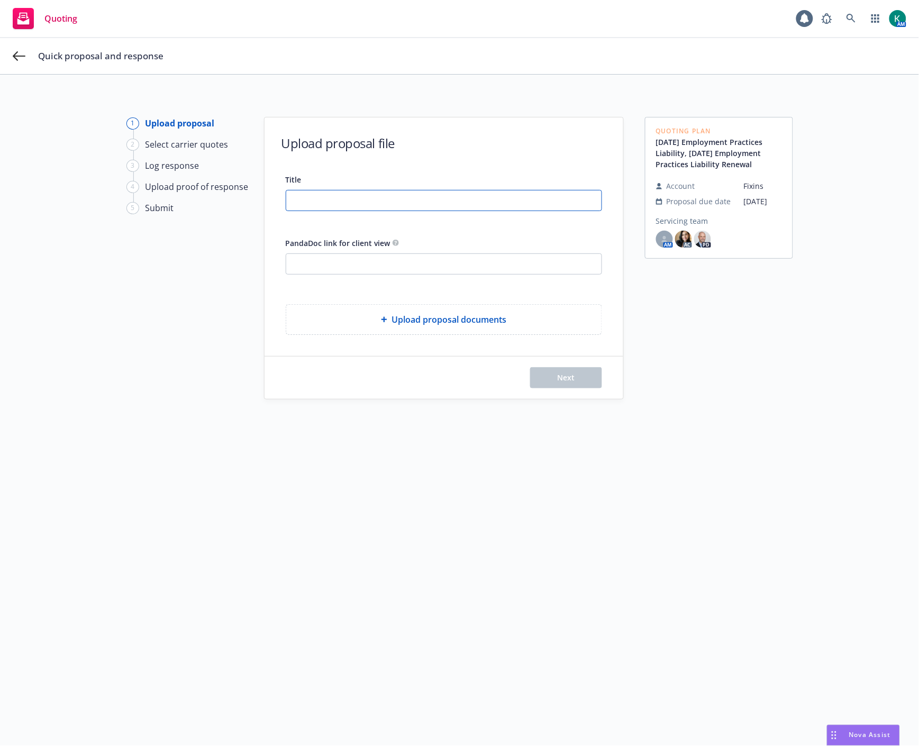
click at [333, 208] on input "Title" at bounding box center [443, 201] width 315 height 20
type input "2025 Detriot"
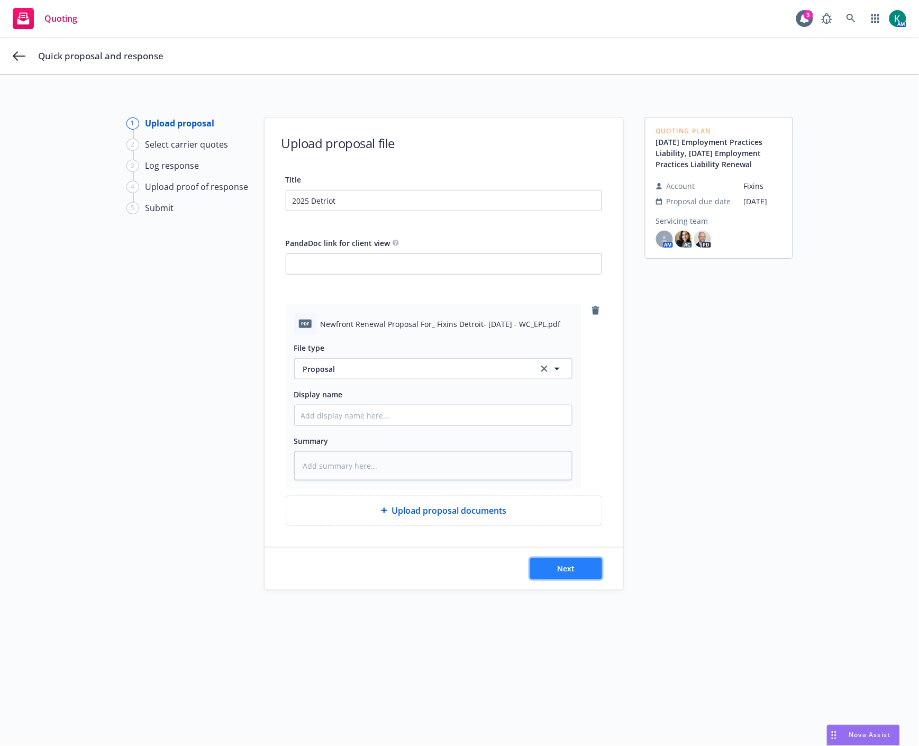
click at [582, 575] on button "Next" at bounding box center [566, 568] width 72 height 21
type textarea "x"
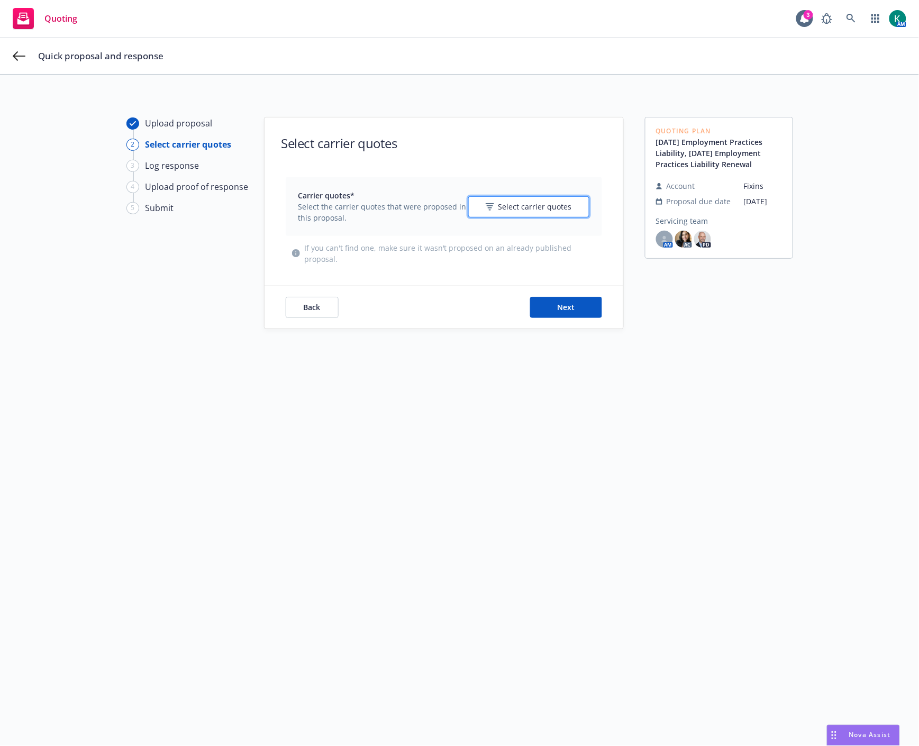
click at [542, 212] on span "Select carrier quotes" at bounding box center [536, 206] width 74 height 11
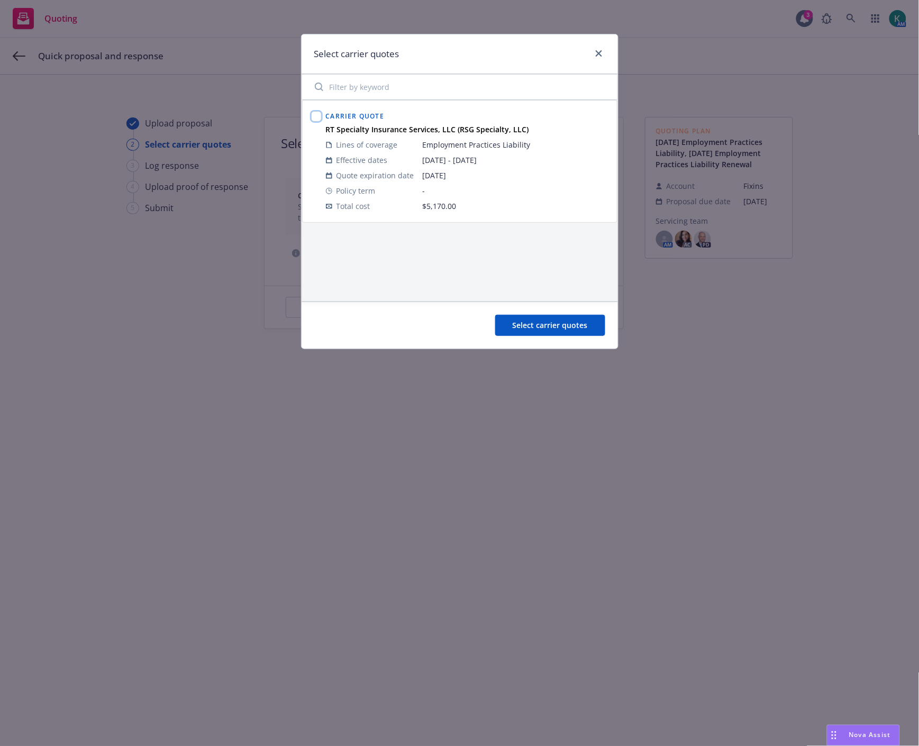
click at [315, 112] on input "checkbox" at bounding box center [316, 116] width 11 height 11
checkbox input "true"
click at [531, 312] on div "Select carrier quotes" at bounding box center [460, 325] width 317 height 47
click at [533, 318] on button "Select carrier quotes" at bounding box center [550, 325] width 110 height 21
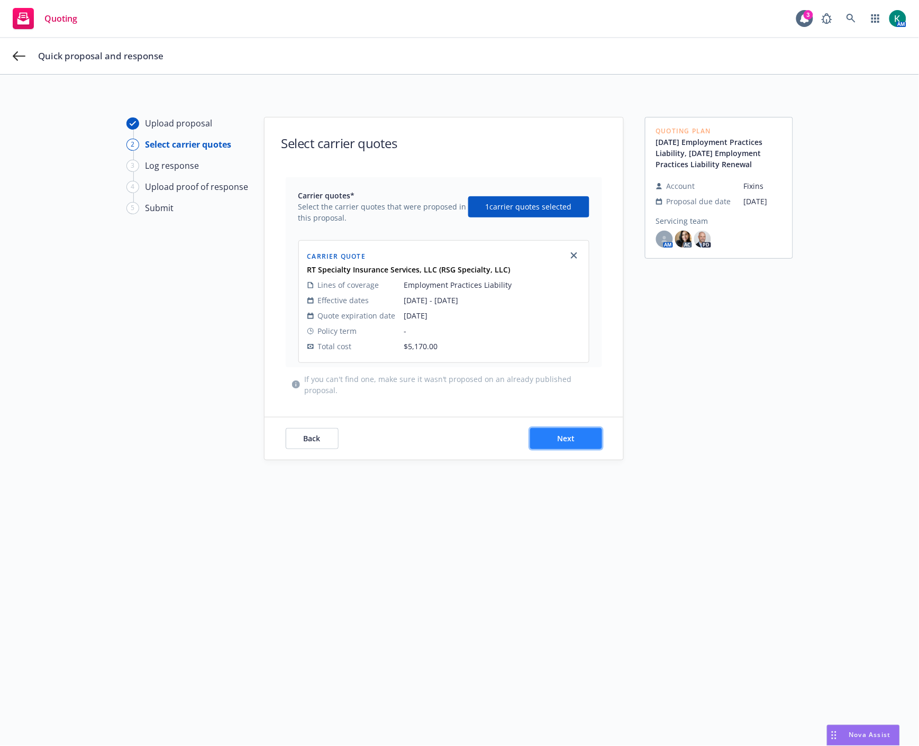
click at [564, 443] on span "Next" at bounding box center [565, 439] width 17 height 10
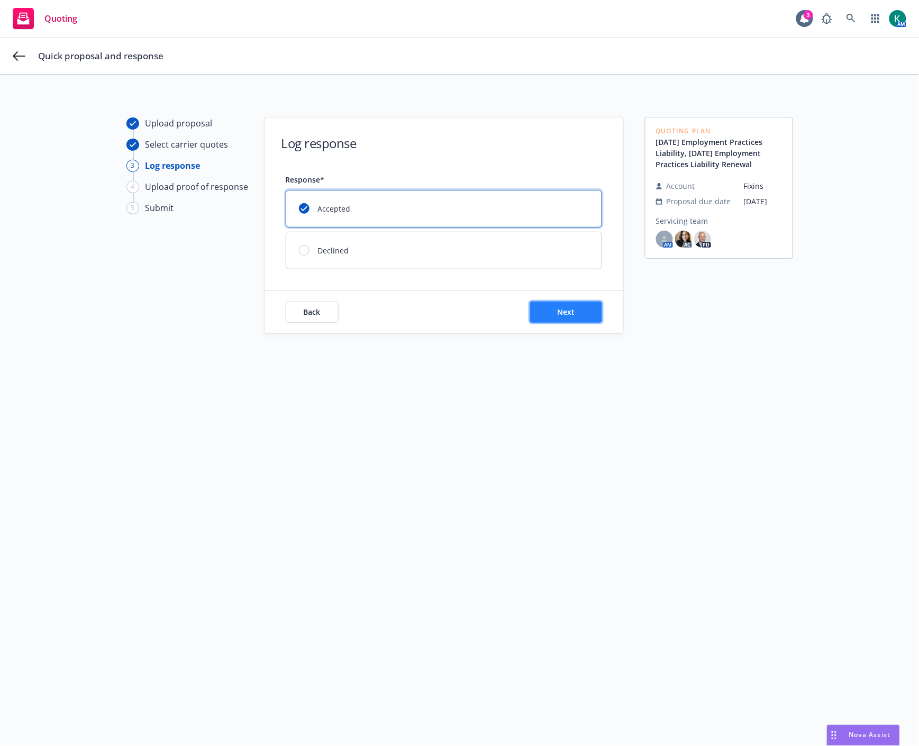
click at [538, 311] on button "Next" at bounding box center [566, 312] width 72 height 21
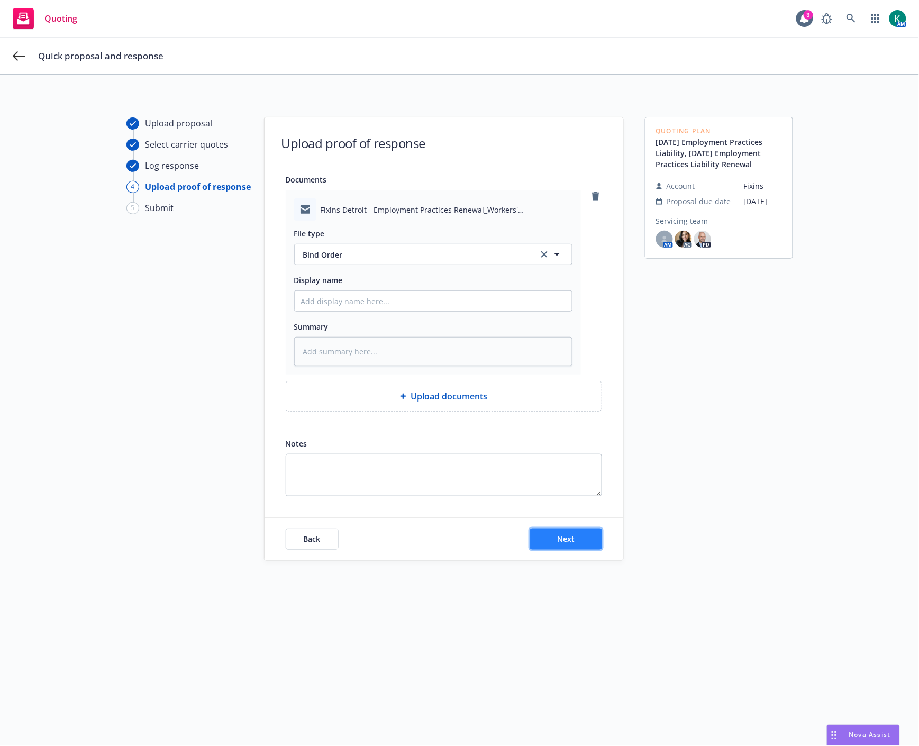
click at [578, 538] on button "Next" at bounding box center [566, 539] width 72 height 21
type textarea "x"
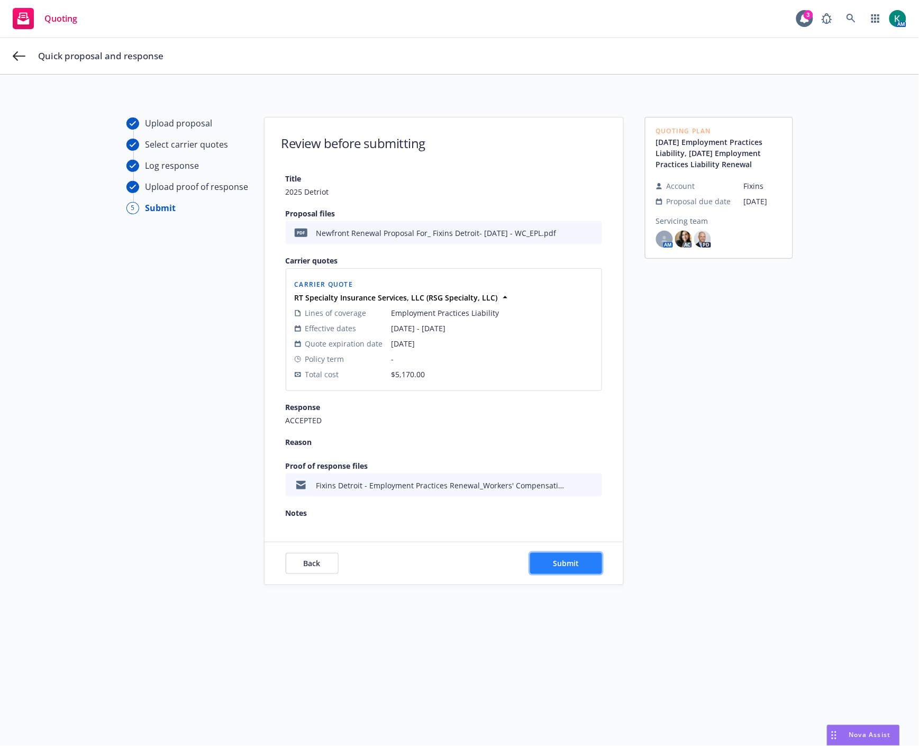
click at [579, 565] on button "Submit" at bounding box center [566, 563] width 72 height 21
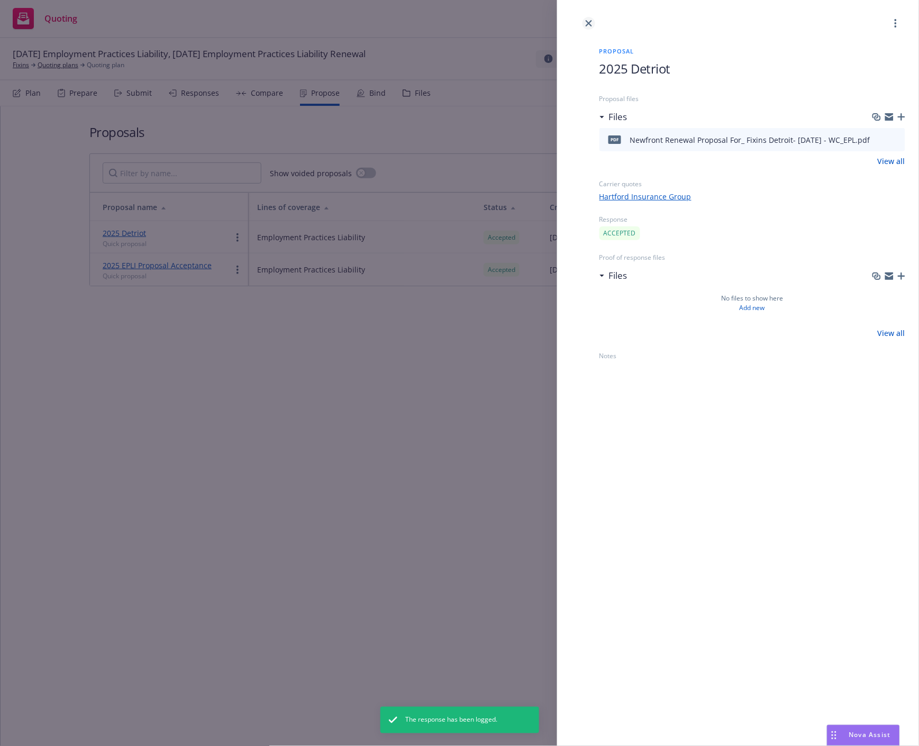
click at [591, 22] on icon "close" at bounding box center [589, 23] width 6 height 6
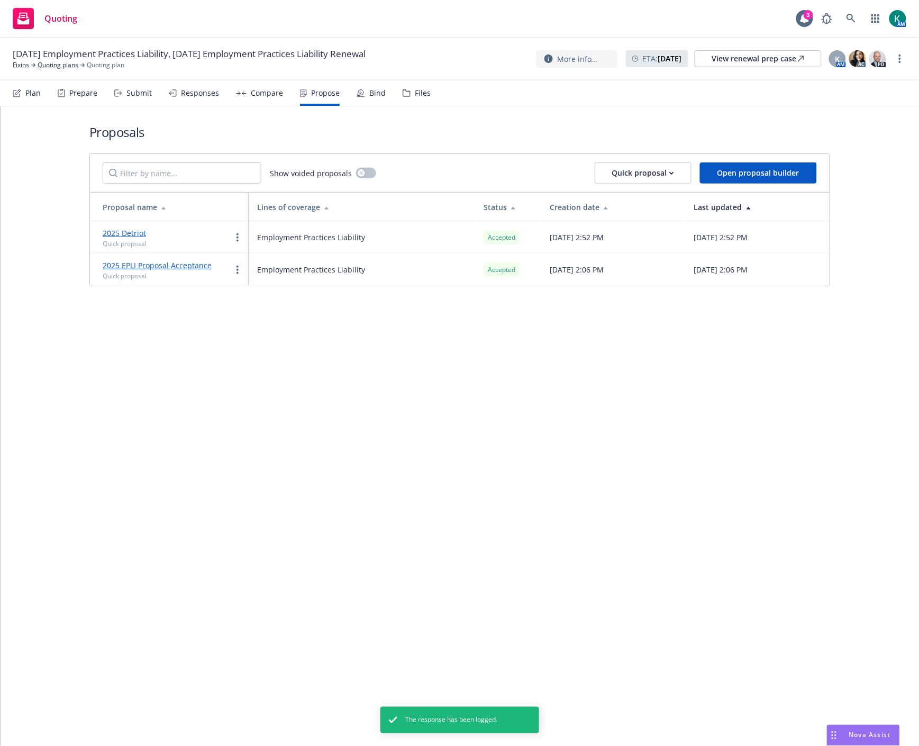
click at [369, 94] on div "Bind" at bounding box center [377, 93] width 16 height 8
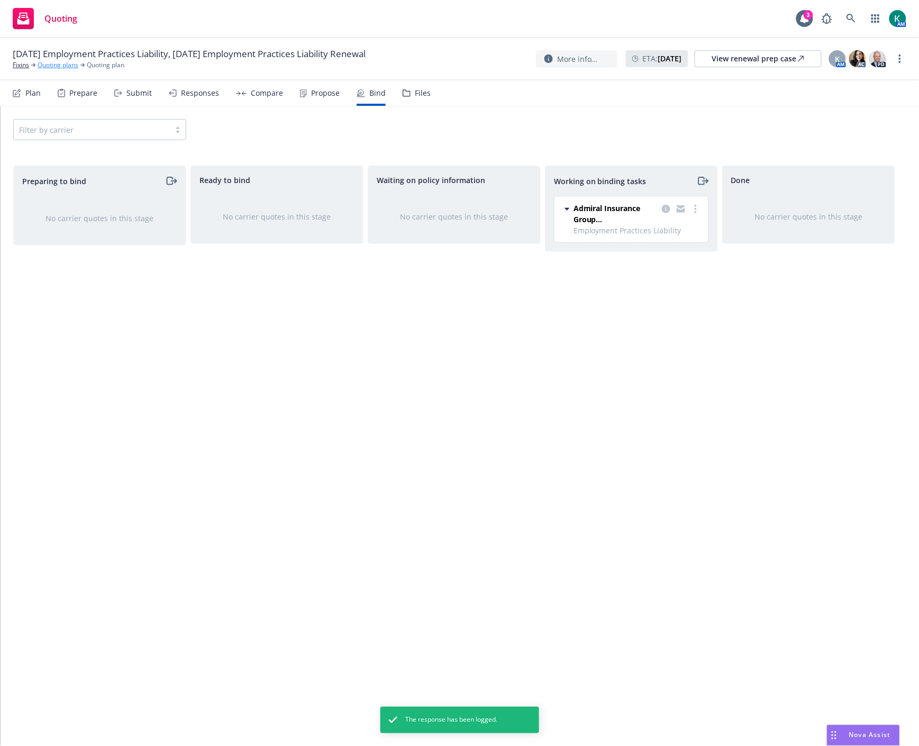
click at [60, 67] on link "Quoting plans" at bounding box center [58, 65] width 41 height 10
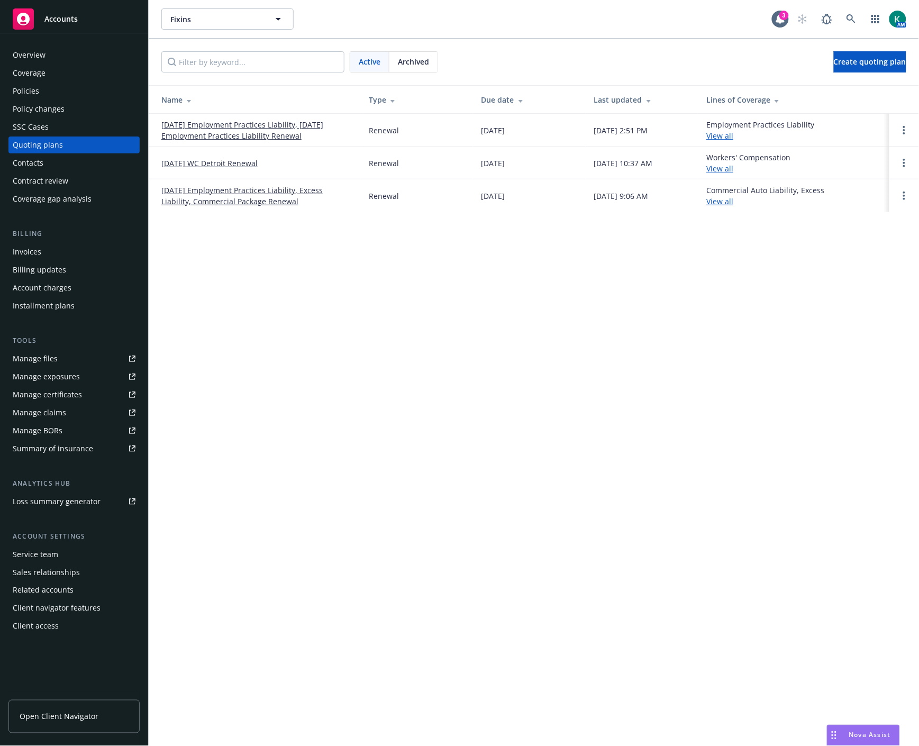
click at [735, 538] on div "Fixins Fixins 3 AM Active Archived Create quoting plan Name Type Due date Last …" at bounding box center [534, 373] width 771 height 746
click at [213, 166] on link "08/15/25 WC Detroit Renewal" at bounding box center [209, 163] width 96 height 11
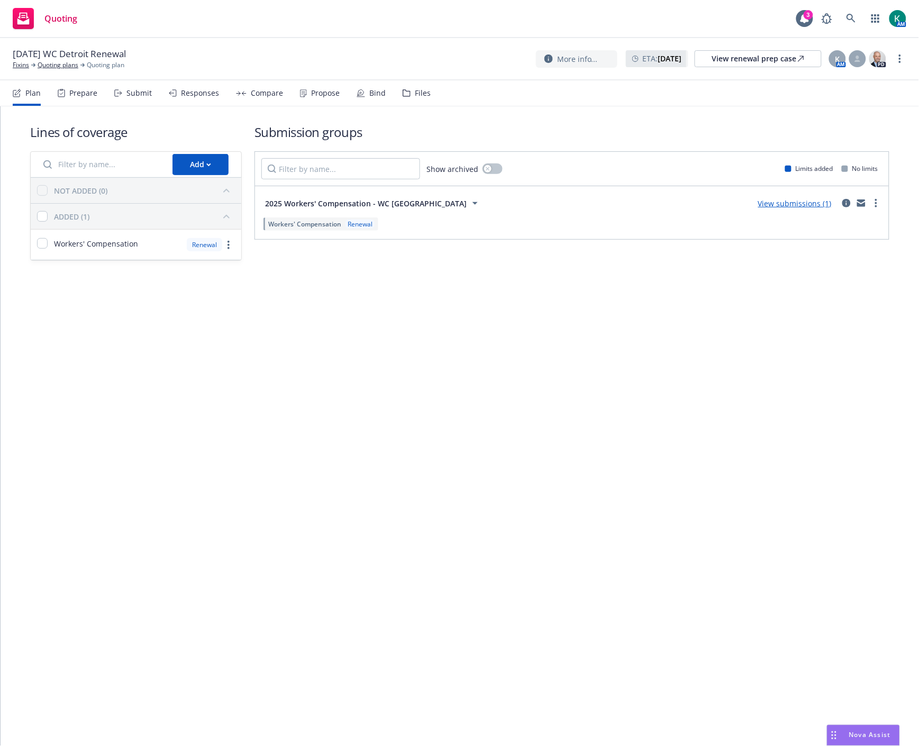
click at [145, 98] on div "Submit" at bounding box center [133, 92] width 38 height 25
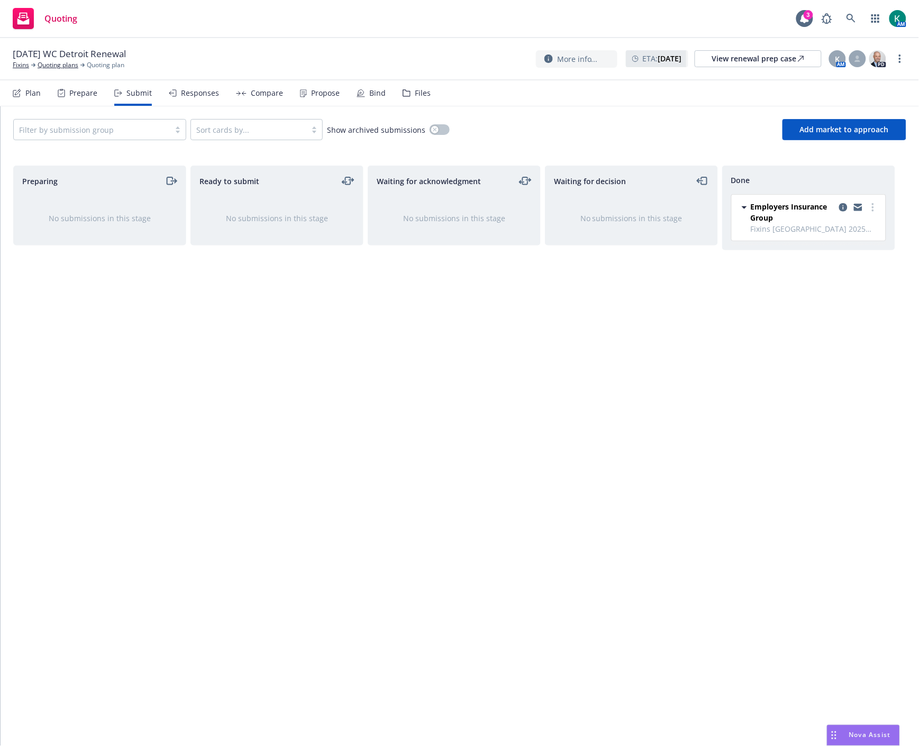
click at [303, 96] on icon at bounding box center [303, 93] width 7 height 8
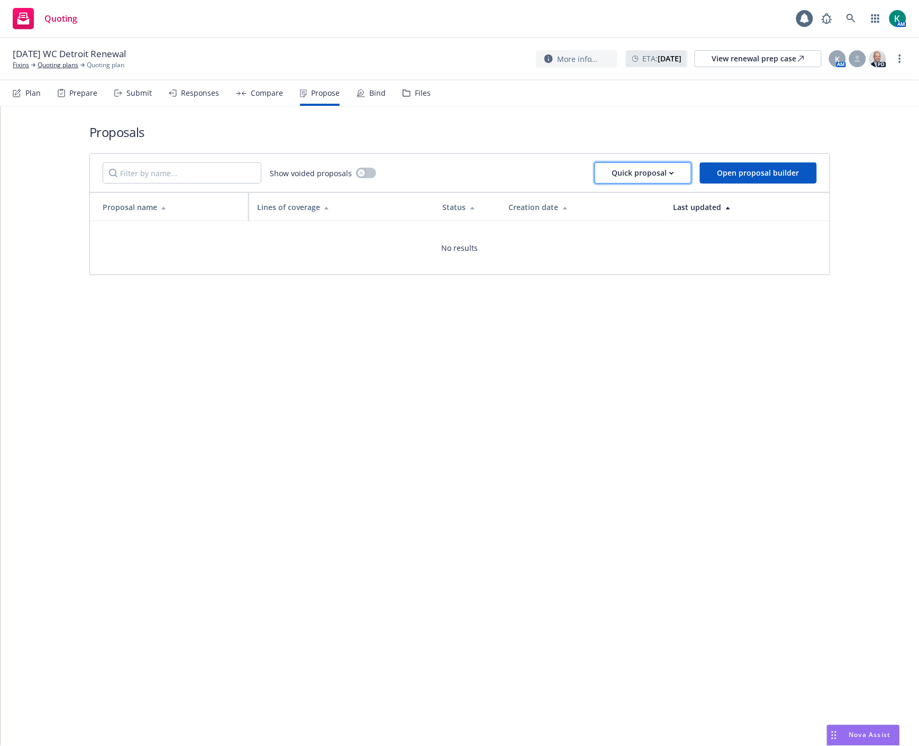
click at [641, 174] on div "Quick proposal" at bounding box center [643, 173] width 62 height 20
click at [647, 219] on span "Upload quick proposal and response" at bounding box center [676, 222] width 156 height 10
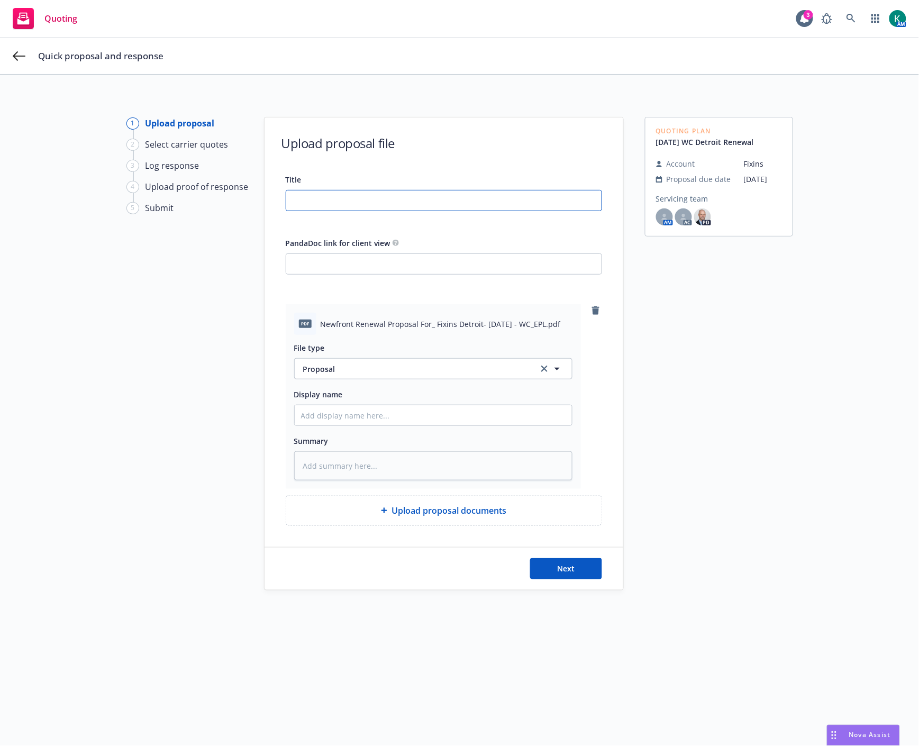
click at [434, 210] on input "Title" at bounding box center [443, 201] width 315 height 20
type input "2"
type textarea "x"
type input "20"
type textarea "x"
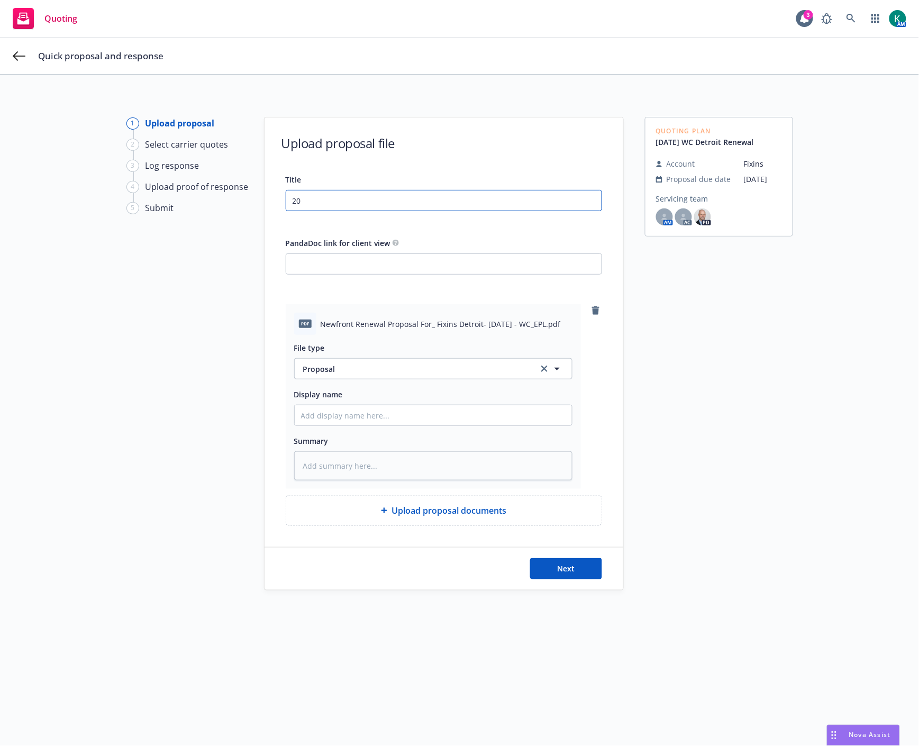
type input "202"
type textarea "x"
type input "2025"
type textarea "x"
type input "2025"
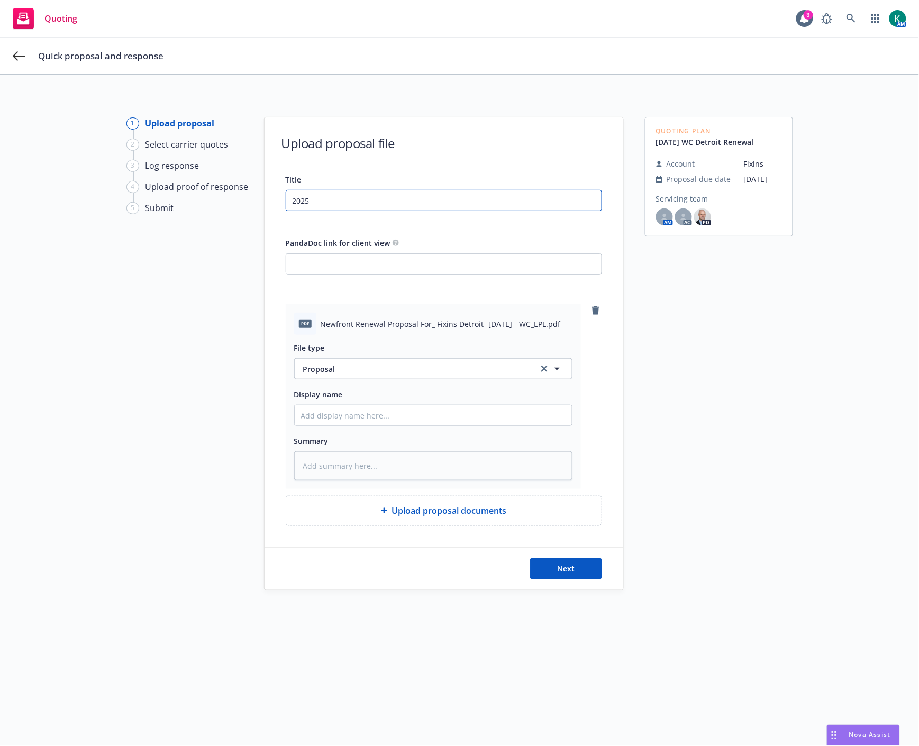
type textarea "x"
type input "2025 D"
type textarea "x"
type input "2025 De"
type textarea "x"
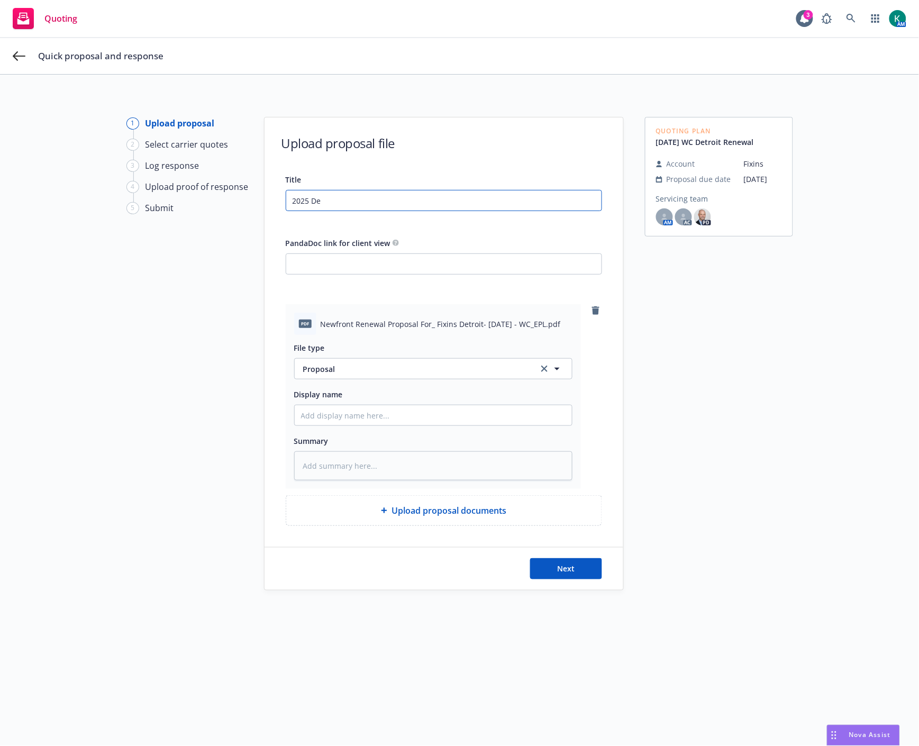
type input "2025 Det"
type textarea "x"
type input "2025 Detr"
type textarea "x"
type input "2025 Detro"
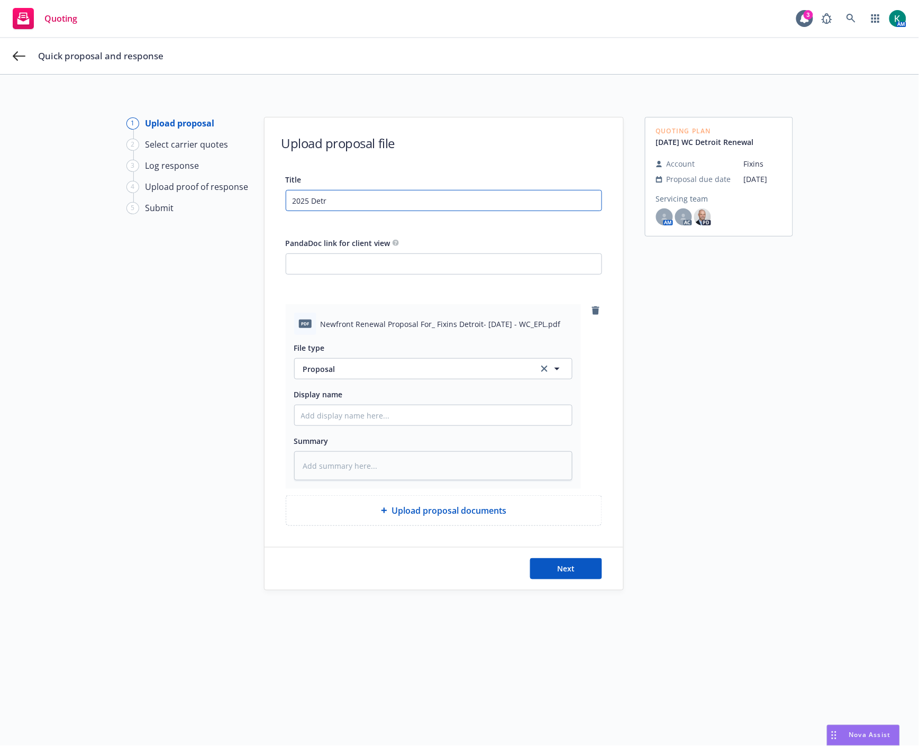
type textarea "x"
type input "2025 Detroi"
type textarea "x"
type input "2025 Detroit"
type textarea "x"
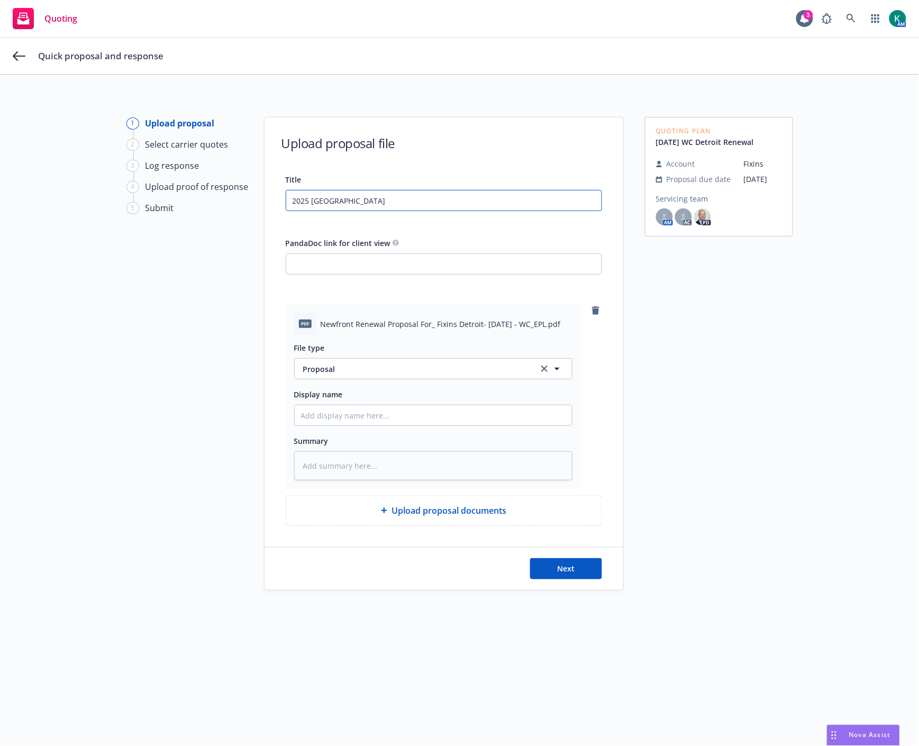
type input "2025 Detroit"
type textarea "x"
type input "2025 Detroit W"
type textarea "x"
type input "2025 Detroit WC"
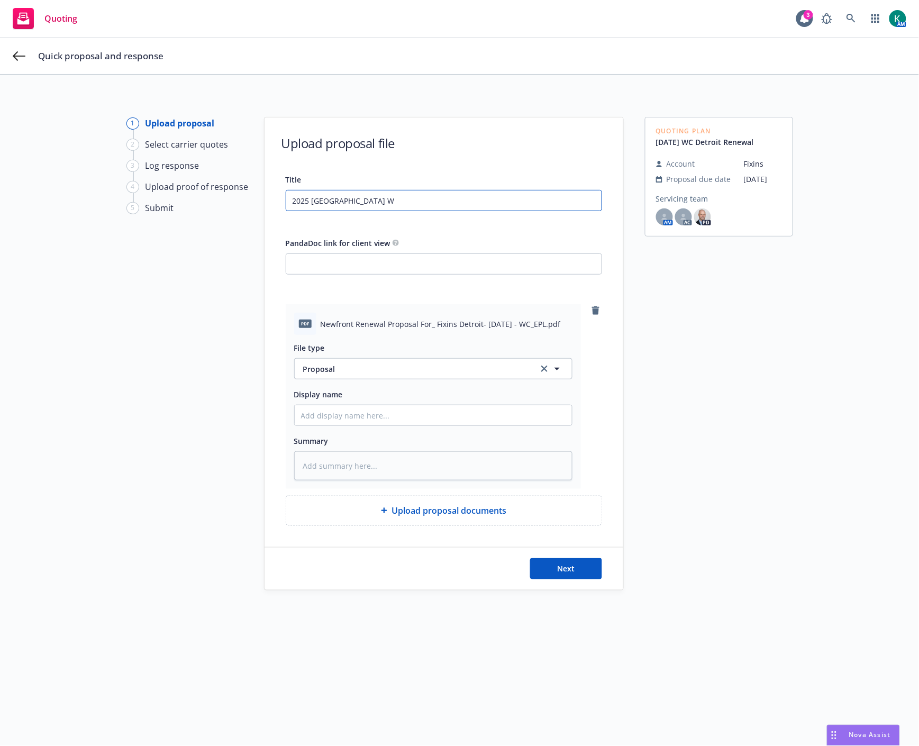
type textarea "x"
type input "2025 Detroit WC"
click at [559, 562] on button "Next" at bounding box center [566, 568] width 72 height 21
type textarea "x"
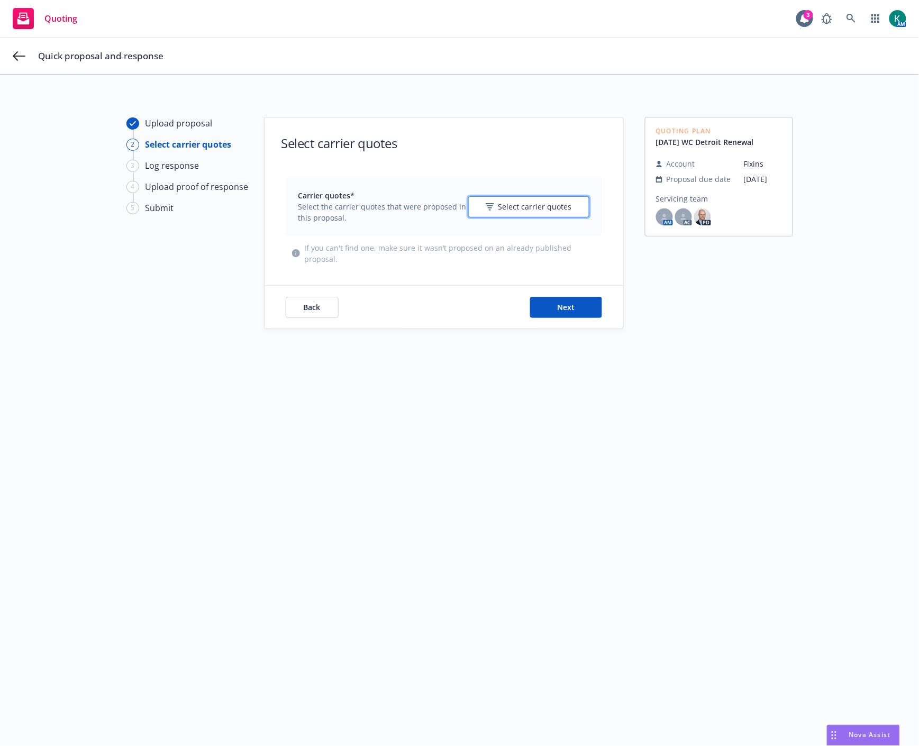
click at [503, 210] on span "Select carrier quotes" at bounding box center [536, 206] width 74 height 11
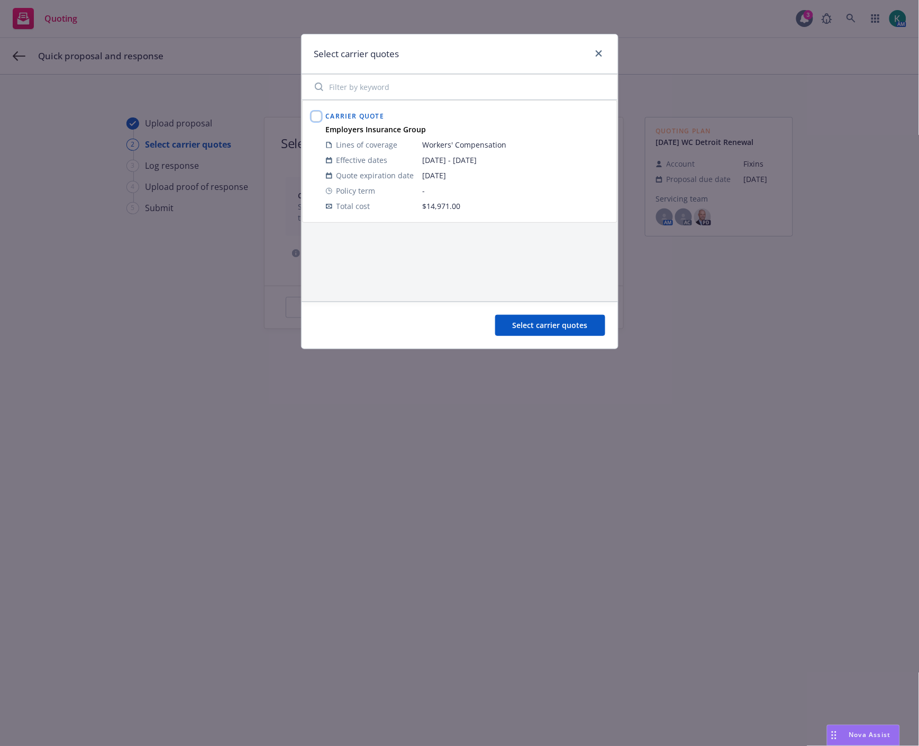
click at [319, 119] on input "checkbox" at bounding box center [316, 116] width 11 height 11
click at [320, 116] on input "checkbox" at bounding box center [316, 116] width 11 height 11
checkbox input "false"
click at [594, 53] on link "close" at bounding box center [599, 53] width 13 height 13
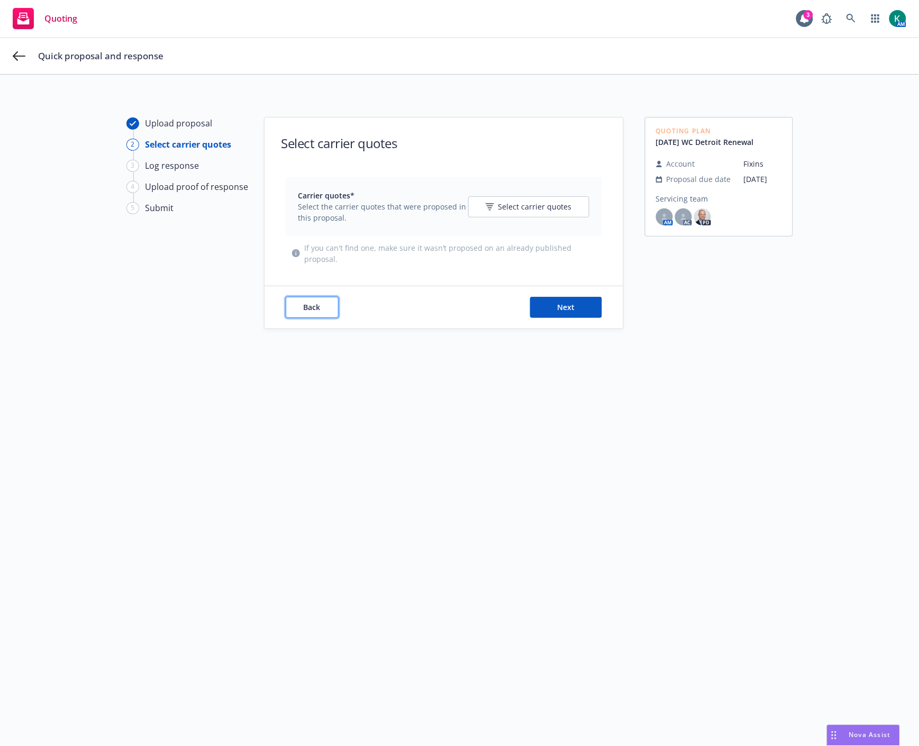
click at [304, 311] on span "Back" at bounding box center [312, 307] width 17 height 10
type textarea "x"
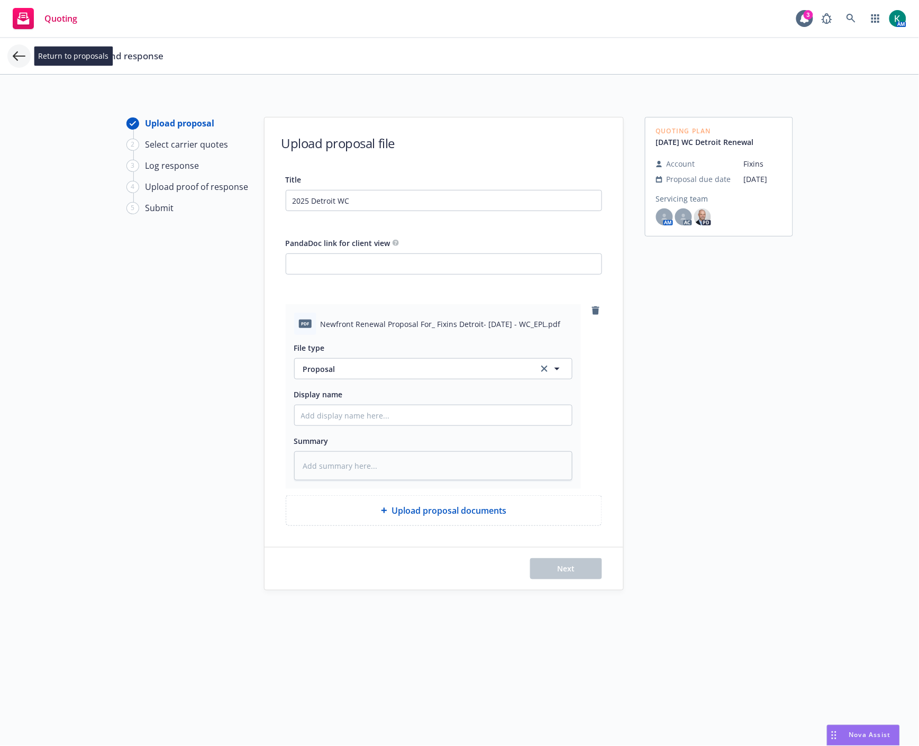
click at [23, 59] on icon at bounding box center [19, 56] width 13 height 13
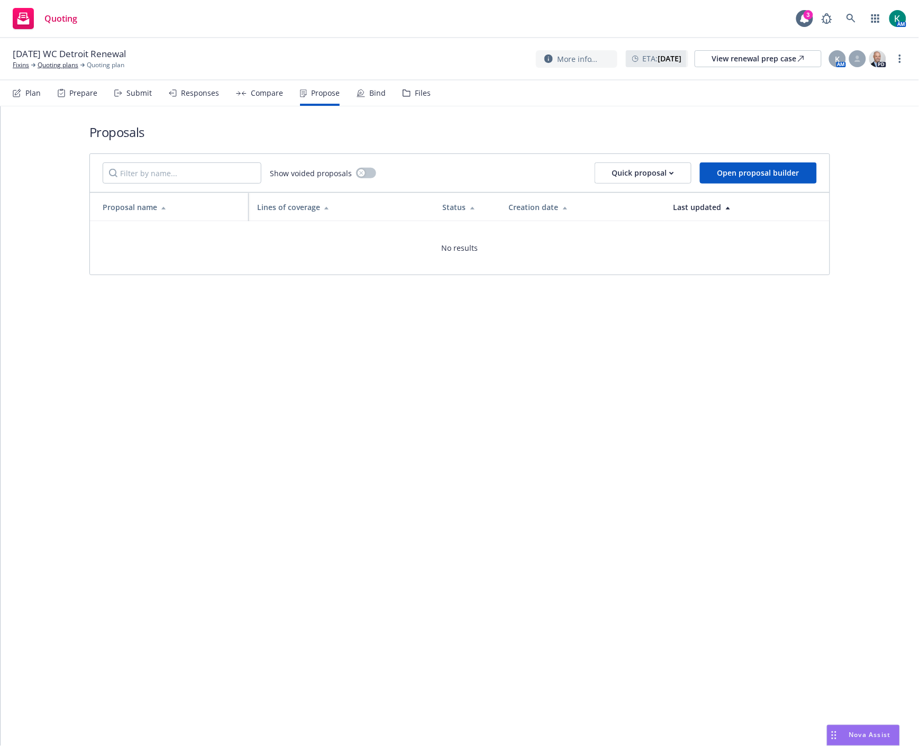
click at [133, 83] on div "Submit" at bounding box center [133, 92] width 38 height 25
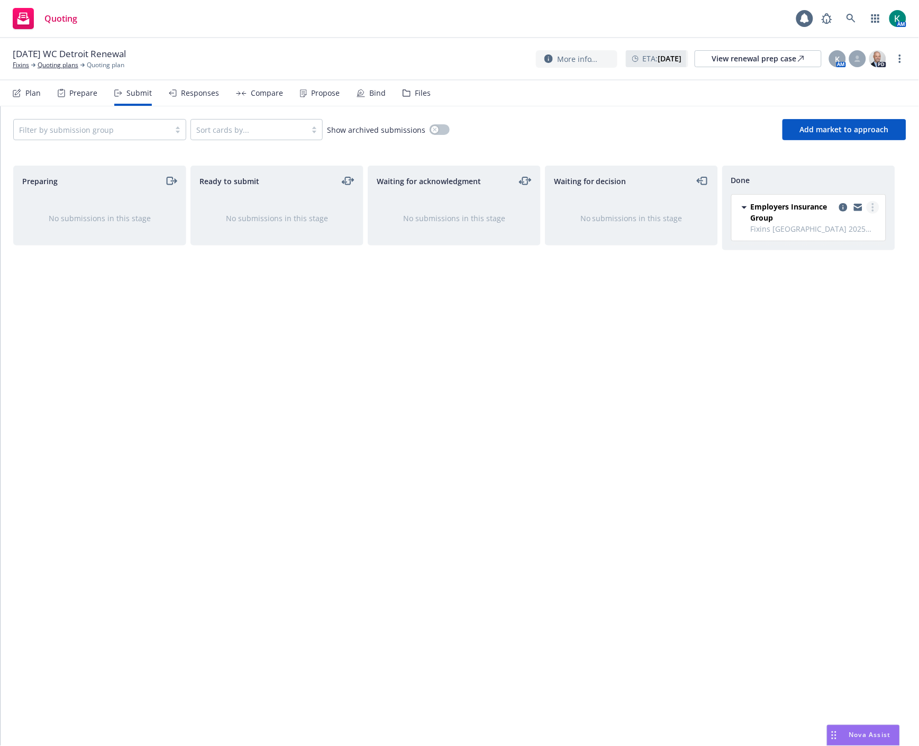
click at [877, 204] on link "more" at bounding box center [873, 207] width 13 height 13
click at [199, 89] on div "Responses" at bounding box center [200, 93] width 38 height 8
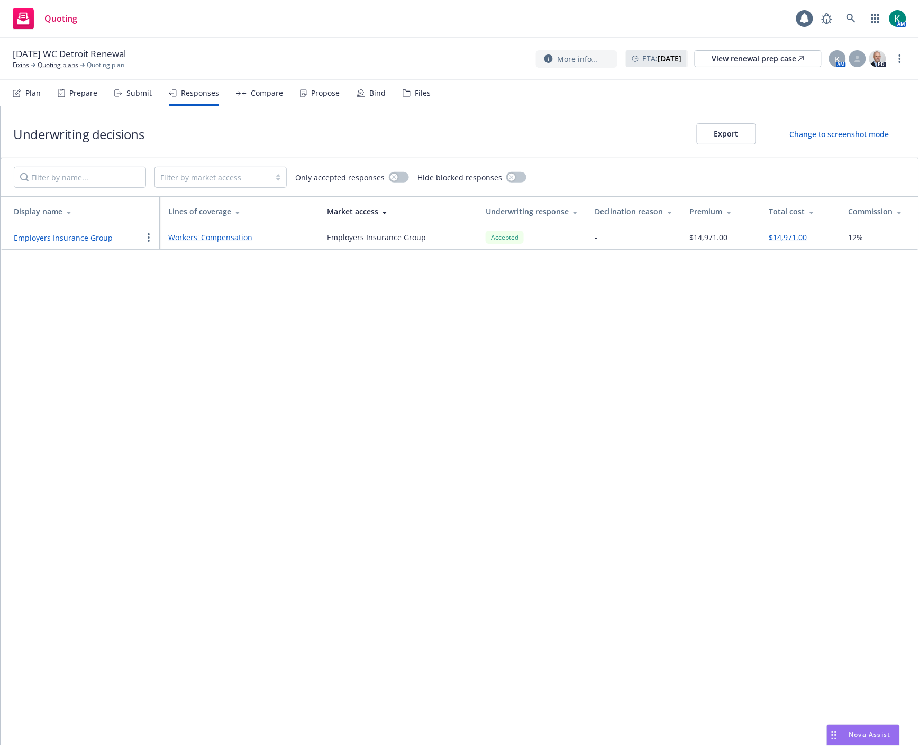
click at [149, 235] on circle "button" at bounding box center [149, 234] width 2 height 2
click at [157, 253] on link "Withdraw carrier quote" at bounding box center [203, 259] width 123 height 21
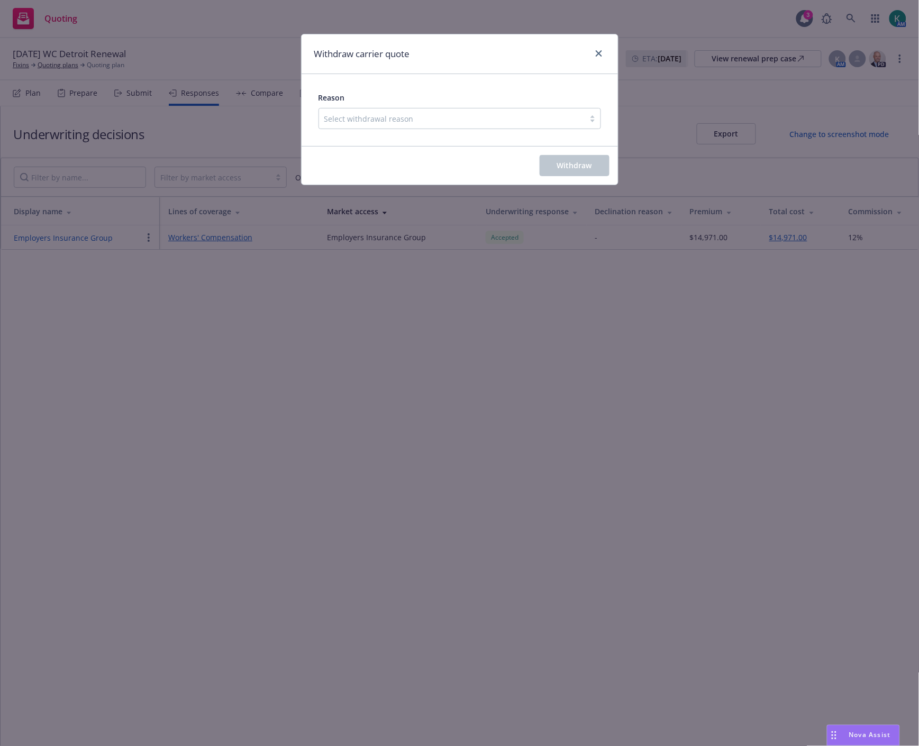
click at [332, 122] on div at bounding box center [451, 118] width 255 height 13
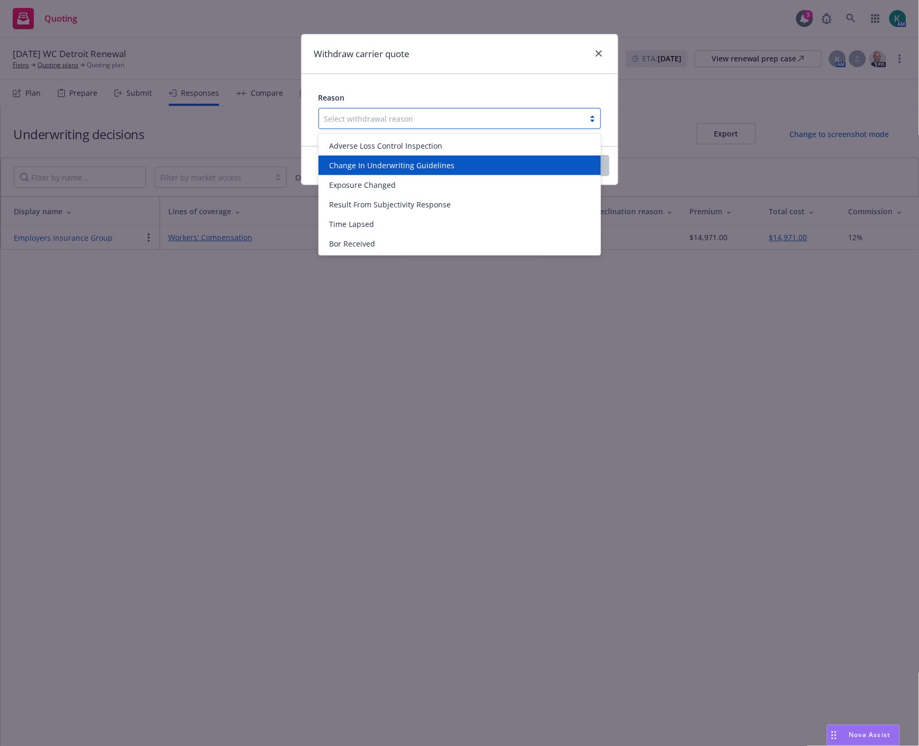
click at [364, 166] on span "Change In Underwriting Guidelines" at bounding box center [391, 165] width 125 height 11
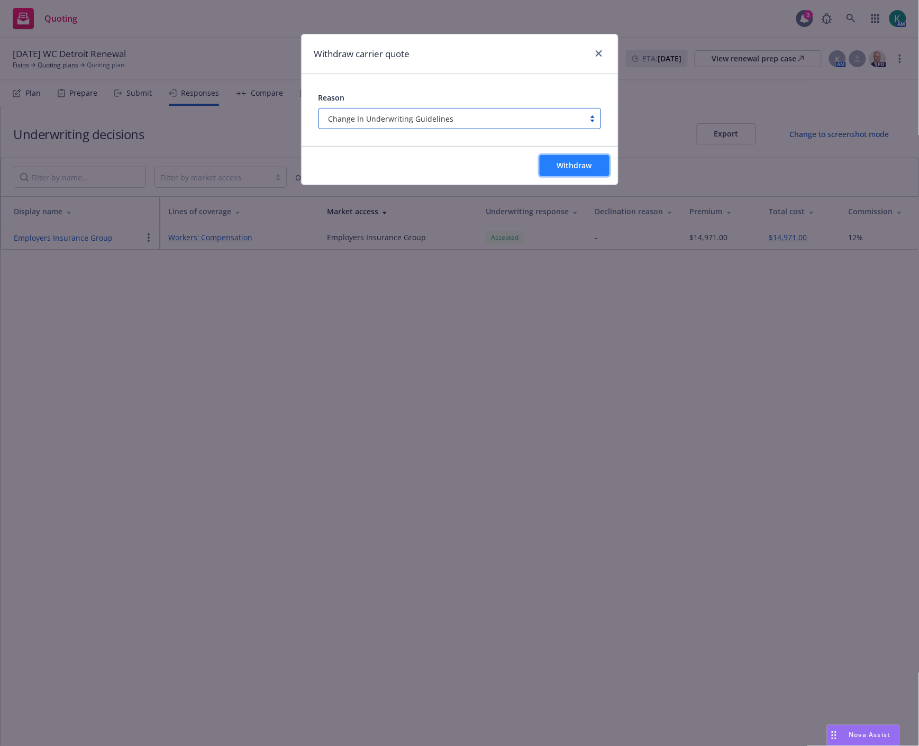
click at [560, 163] on span "Withdraw" at bounding box center [574, 165] width 35 height 10
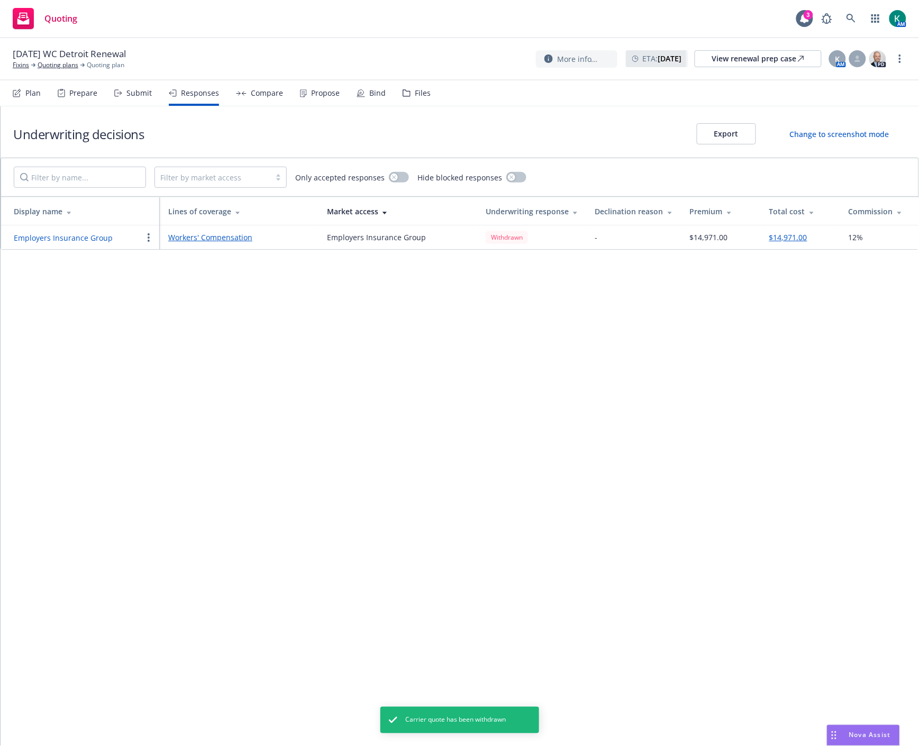
click at [133, 101] on div "Submit" at bounding box center [133, 92] width 38 height 25
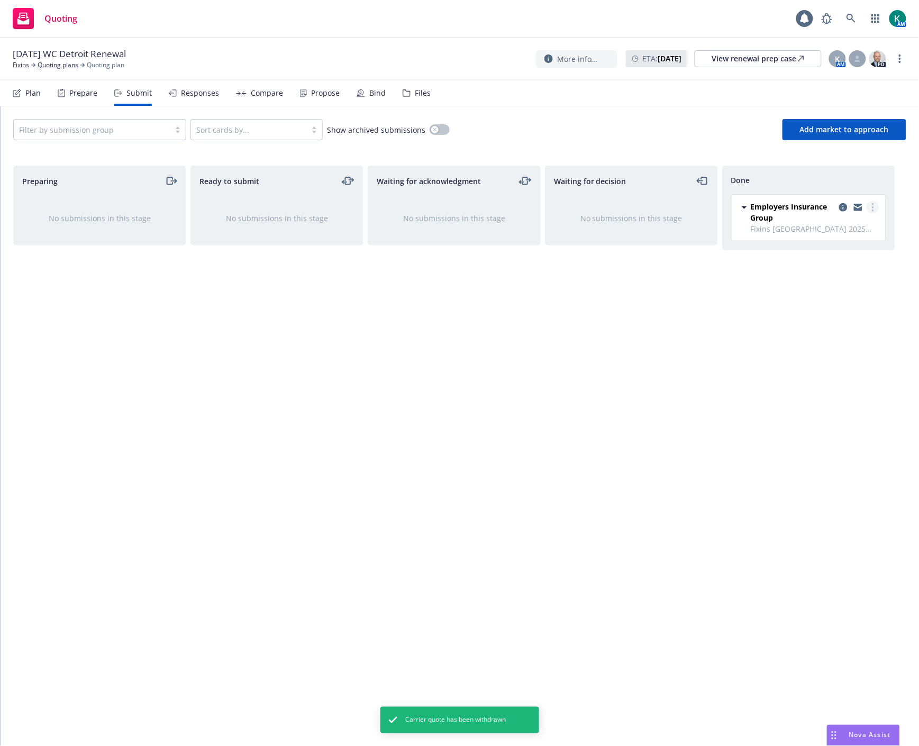
click at [872, 207] on circle "more" at bounding box center [873, 207] width 2 height 2
click at [837, 254] on span "Add accepted decision" at bounding box center [826, 250] width 106 height 10
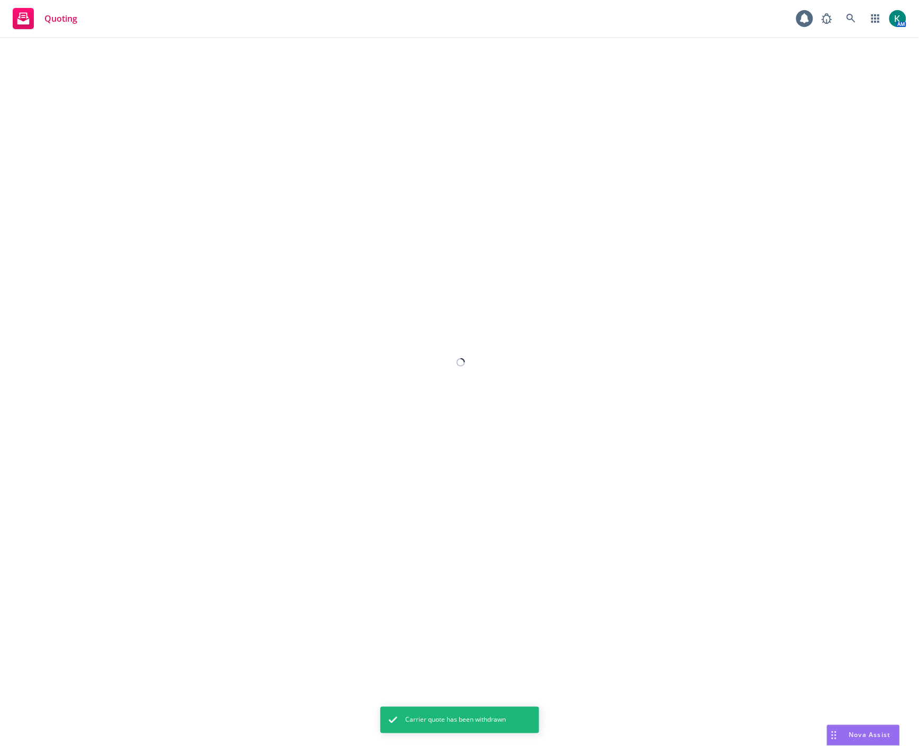
select select "12"
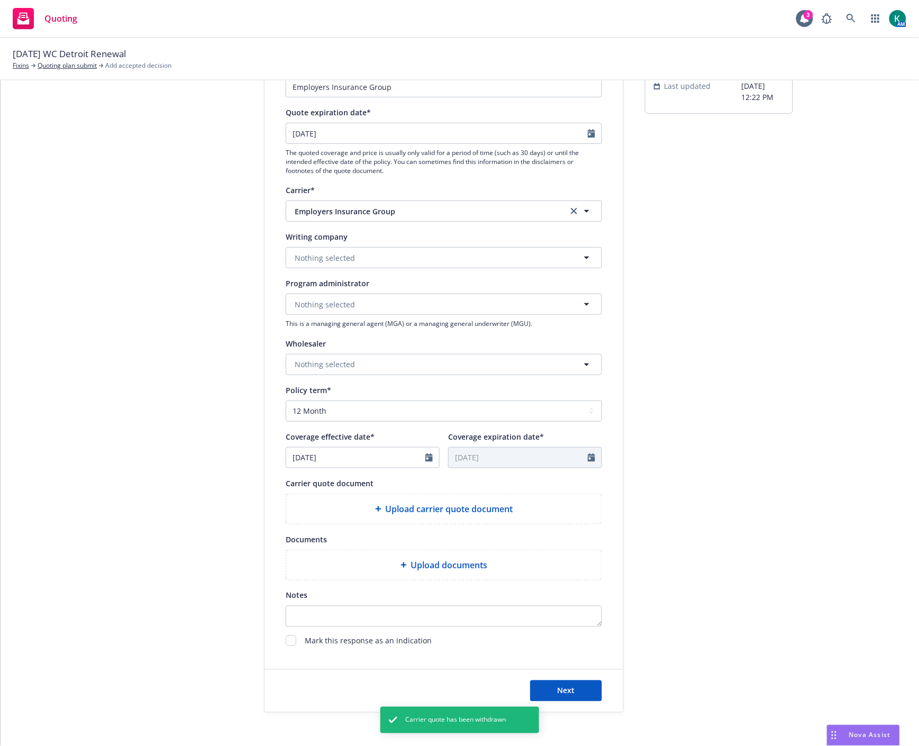
scroll to position [156, 0]
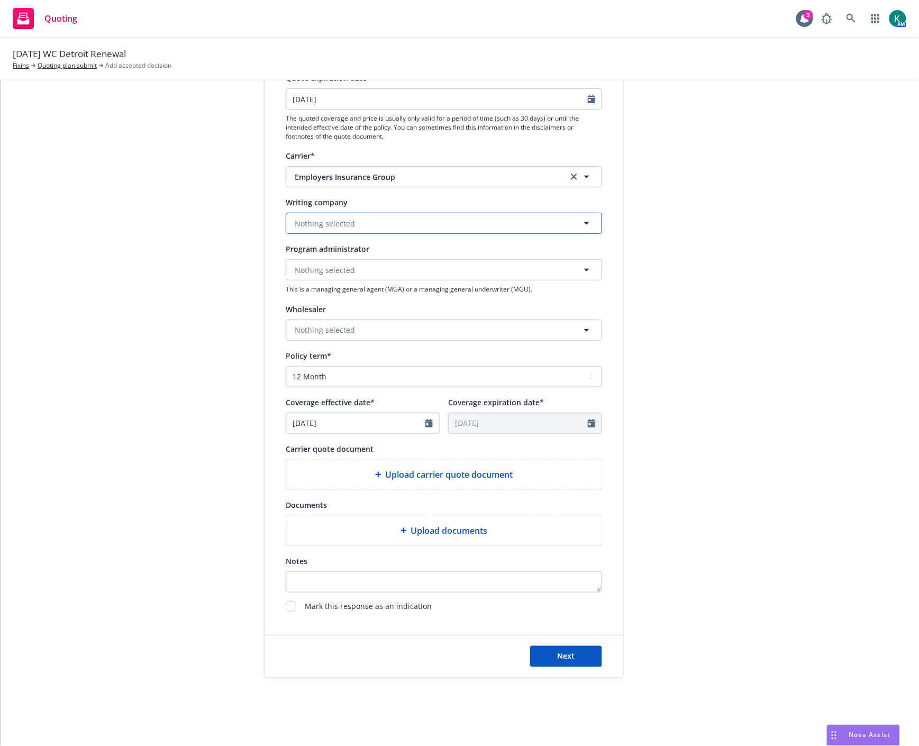
click at [351, 224] on button "Nothing selected" at bounding box center [444, 223] width 317 height 21
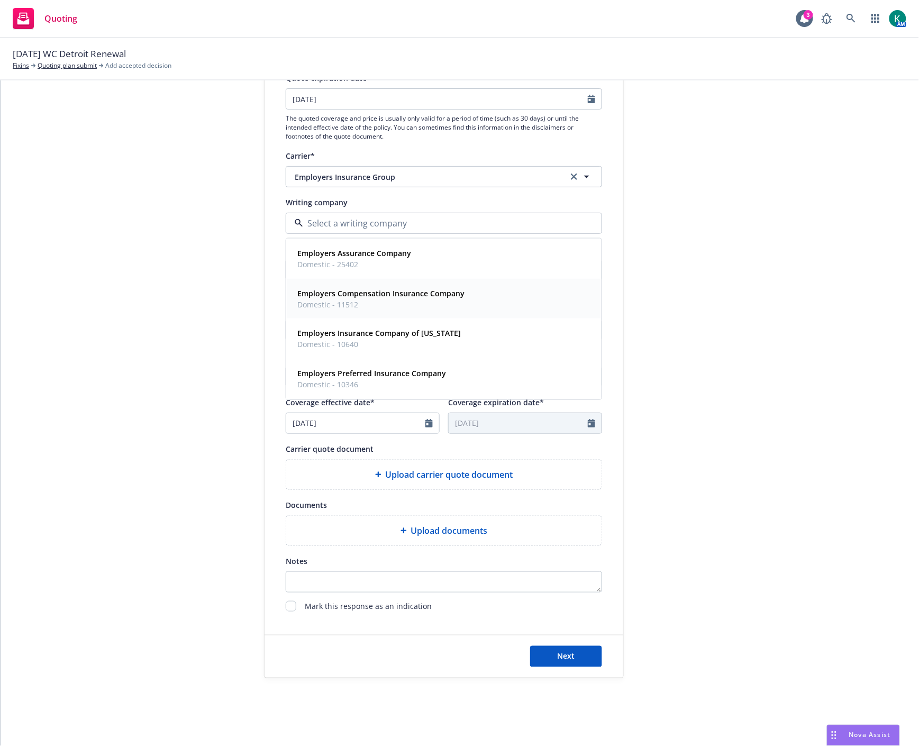
click at [353, 299] on span "Domestic - 11512" at bounding box center [380, 304] width 167 height 11
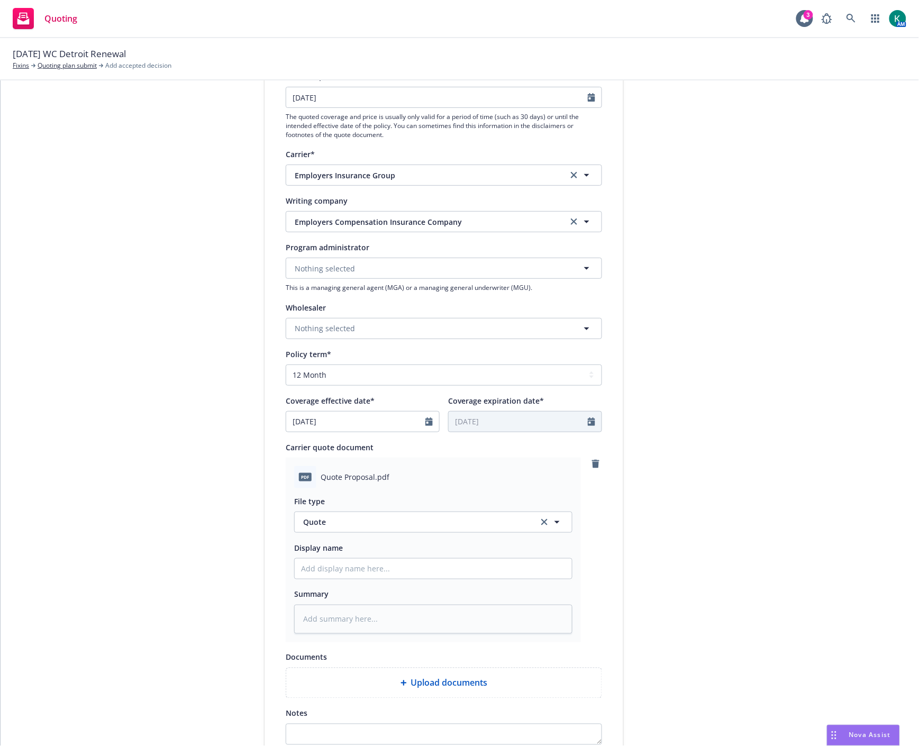
type textarea "x"
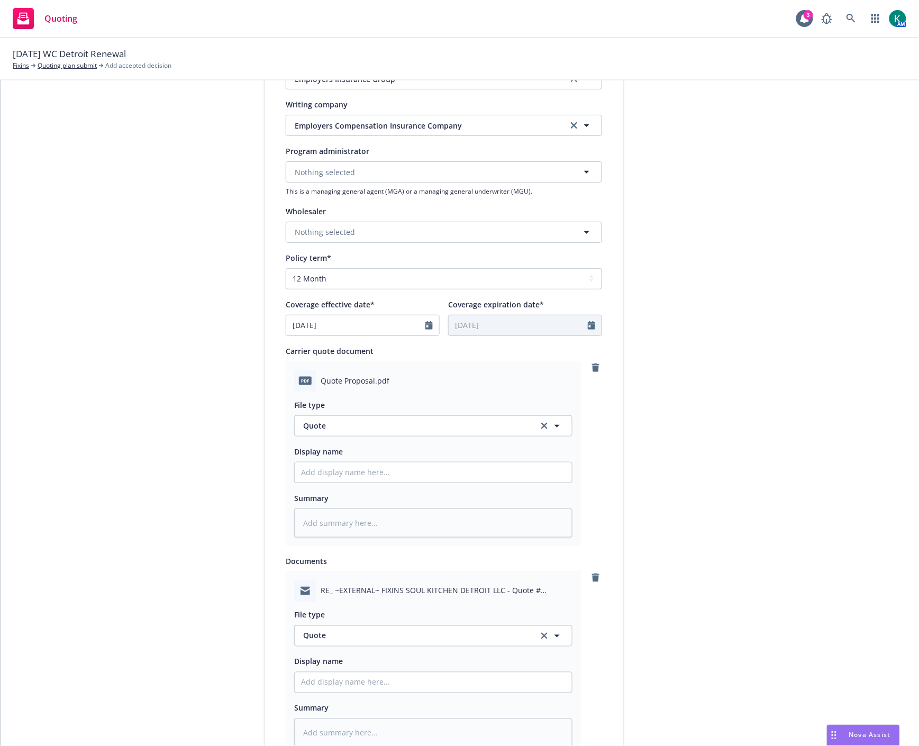
scroll to position [332, 0]
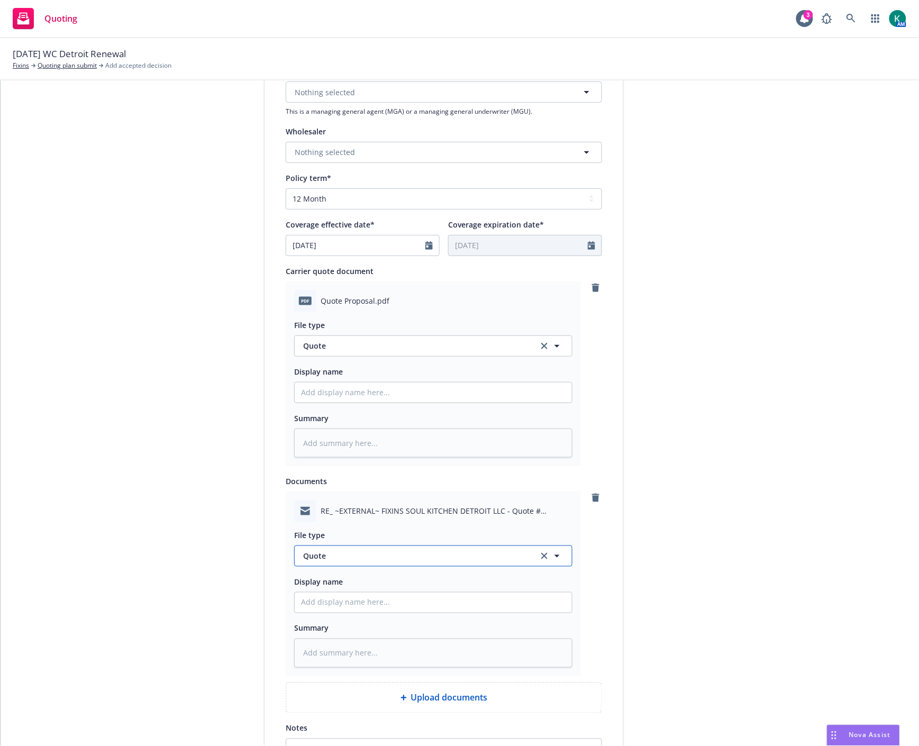
click at [336, 555] on span "Quote" at bounding box center [414, 556] width 223 height 11
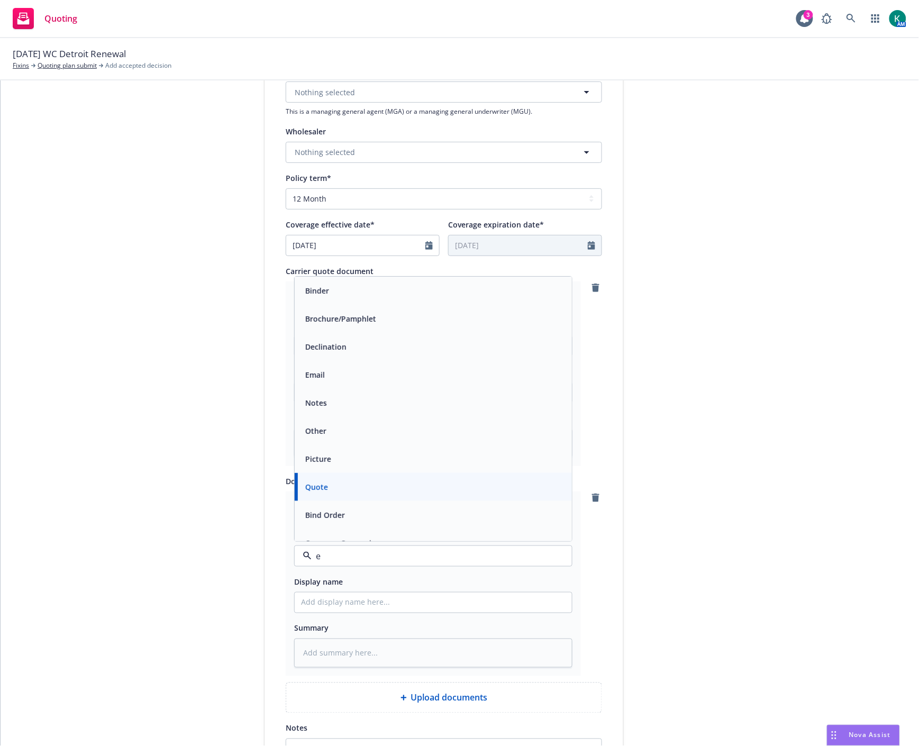
type input "em"
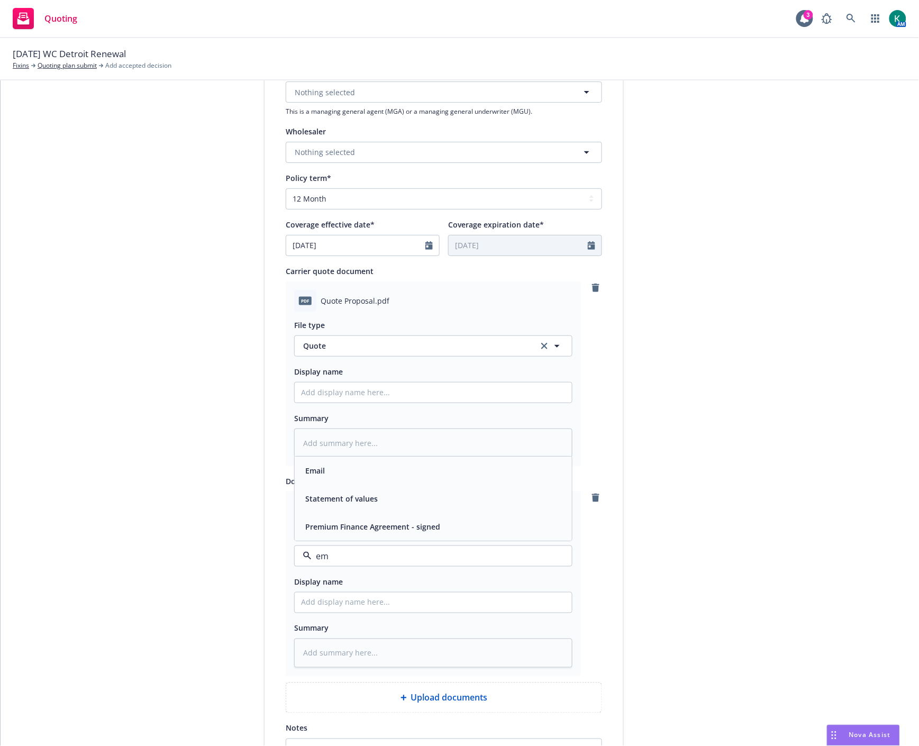
click at [327, 470] on div "Email" at bounding box center [433, 470] width 265 height 15
click at [350, 393] on input "Display name" at bounding box center [433, 393] width 277 height 20
type textarea "x"
type input "2"
type textarea "x"
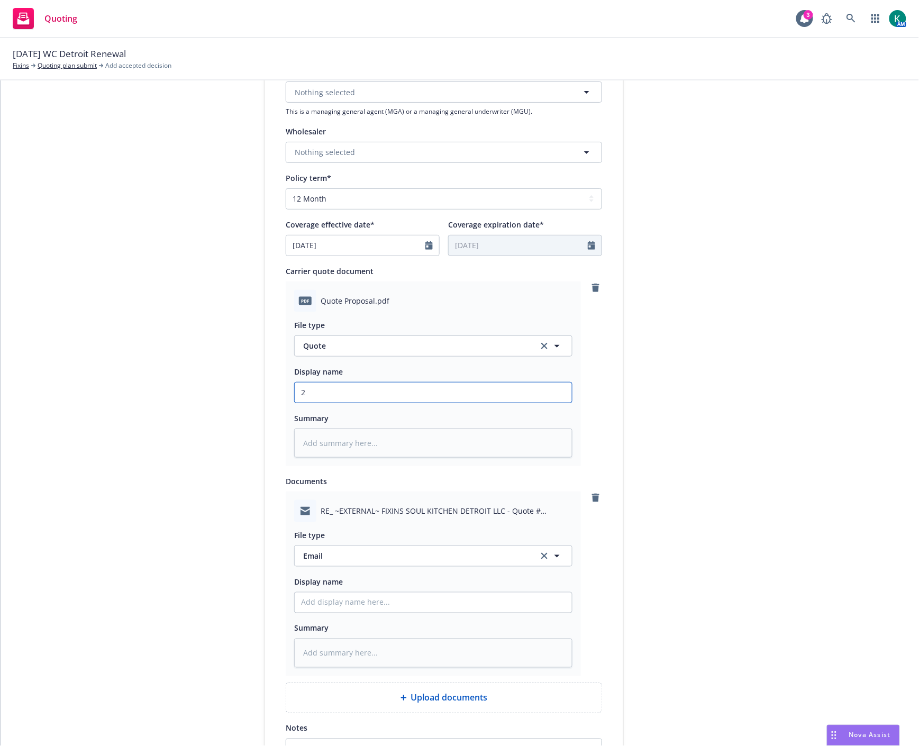
type input "20"
type textarea "x"
type input "202"
type textarea "x"
type input "2025"
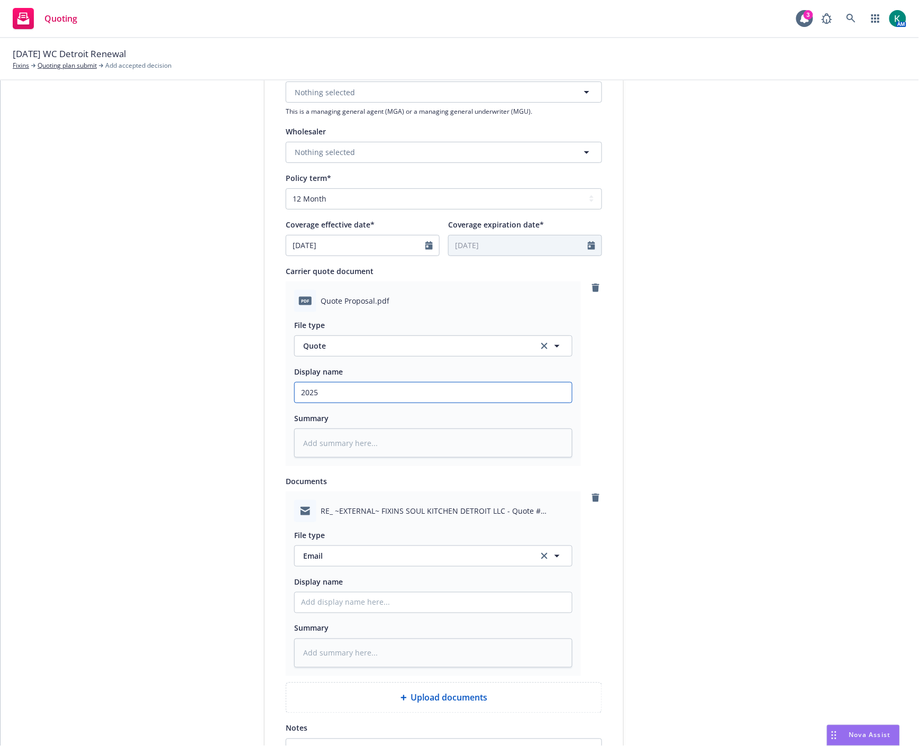
type textarea "x"
type input "2025"
type textarea "x"
type input "2025 W"
type textarea "x"
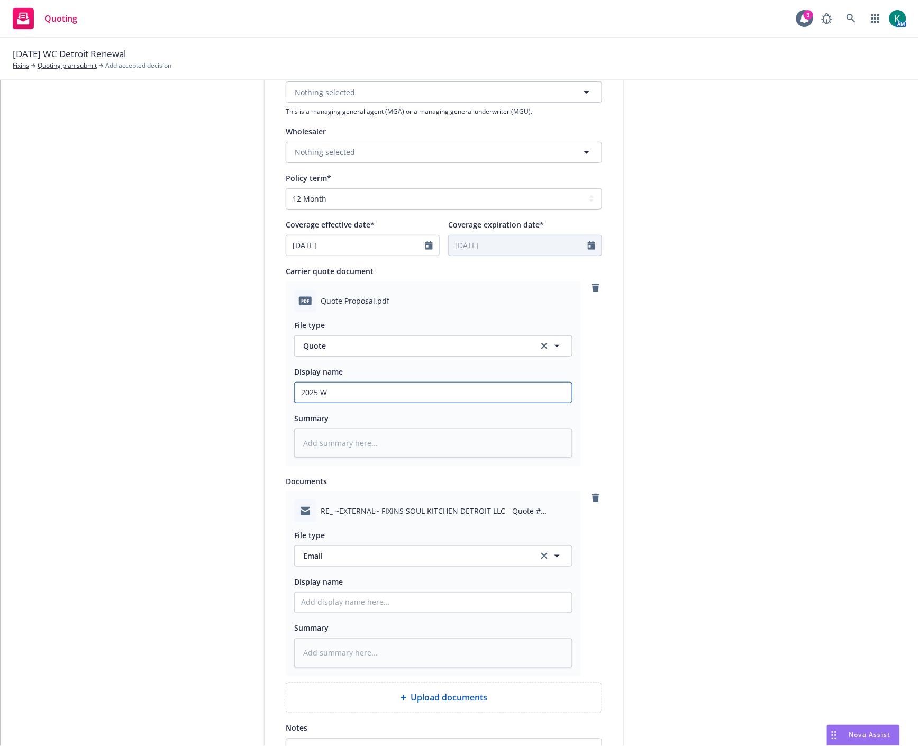
type input "2025 WC"
type textarea "x"
type input "2025 WC"
type textarea "x"
type input "2025 WC Q"
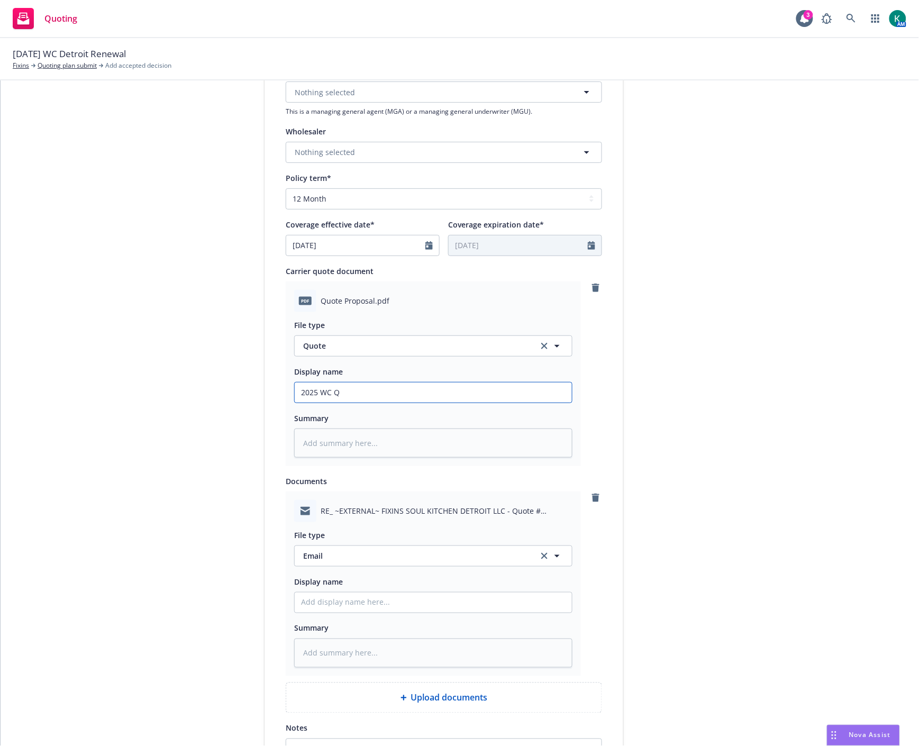
type textarea "x"
type input "2025 WC Qu"
type textarea "x"
type input "2025 WC Quo"
type textarea "x"
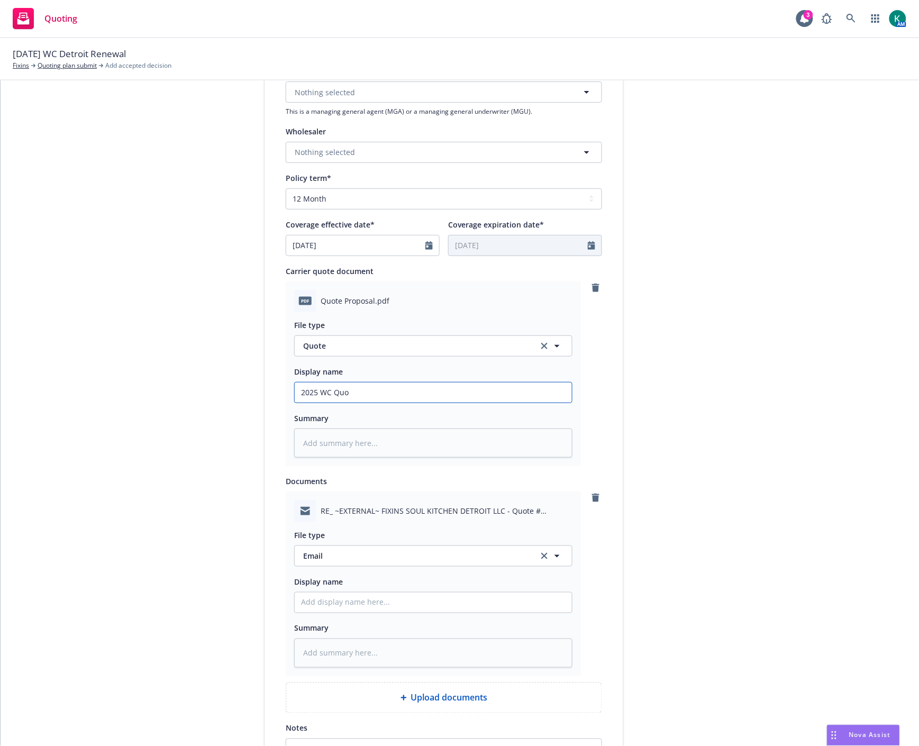
type input "2025 WC Quot"
type textarea "x"
type input "2025 WC Quote"
type textarea "x"
type input "2025 WC Quote"
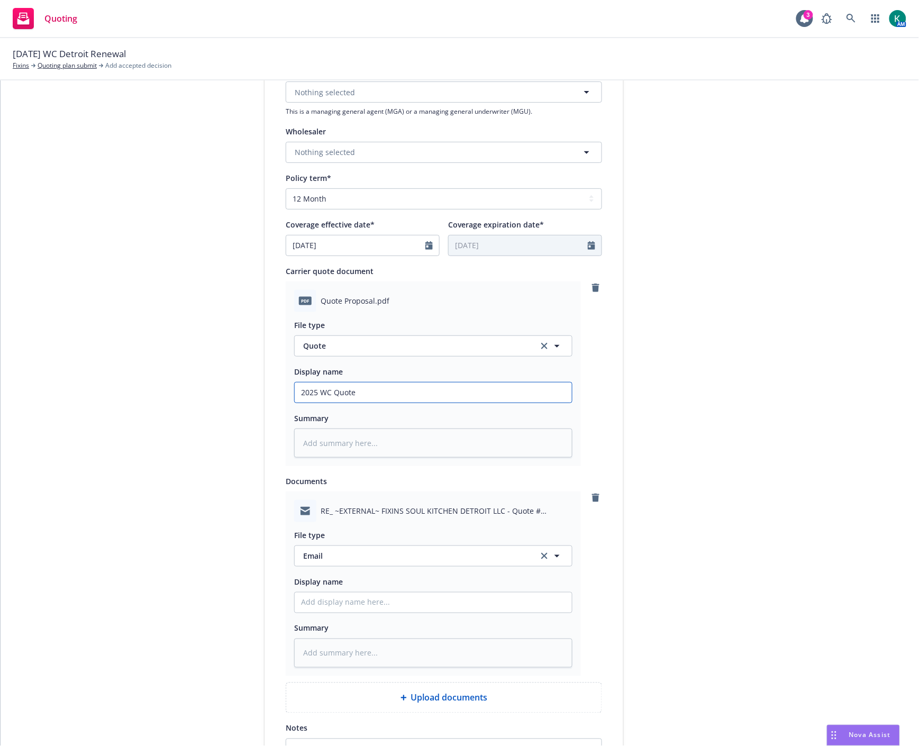
type textarea "x"
type input "2025 WC Quote -"
type textarea "x"
type input "2025 WC Quote -"
type textarea "x"
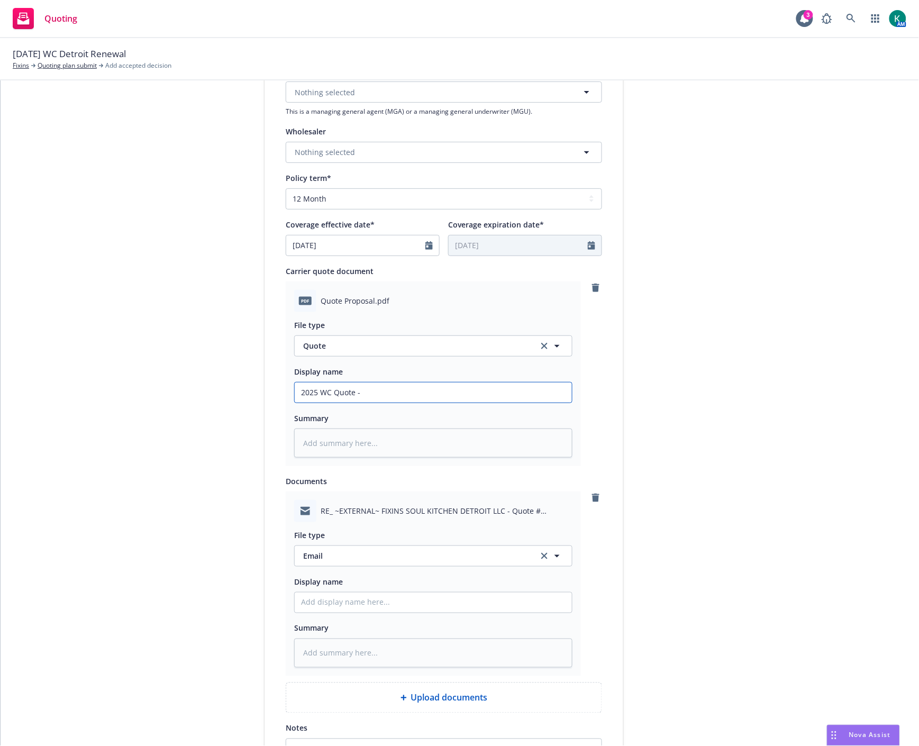
type input "2025 WC Quote - D"
type textarea "x"
type input "2025 WC Quote - De"
type textarea "x"
type input "2025 WC Quote - Det"
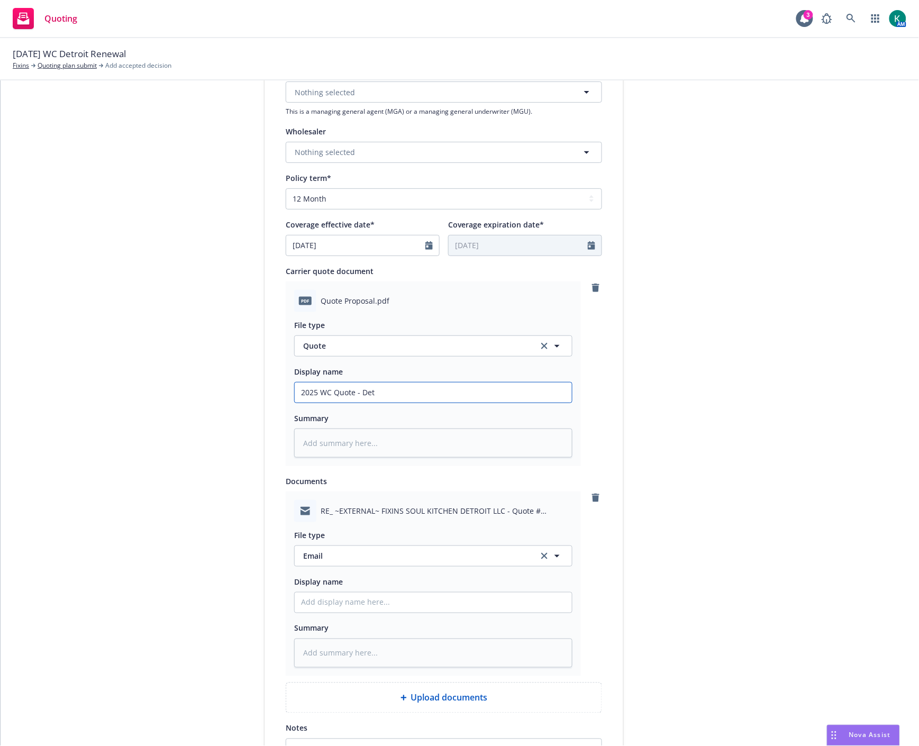
type textarea "x"
type input "2025 WC Quote - Detr"
type textarea "x"
type input "2025 WC Quote - Detro"
type textarea "x"
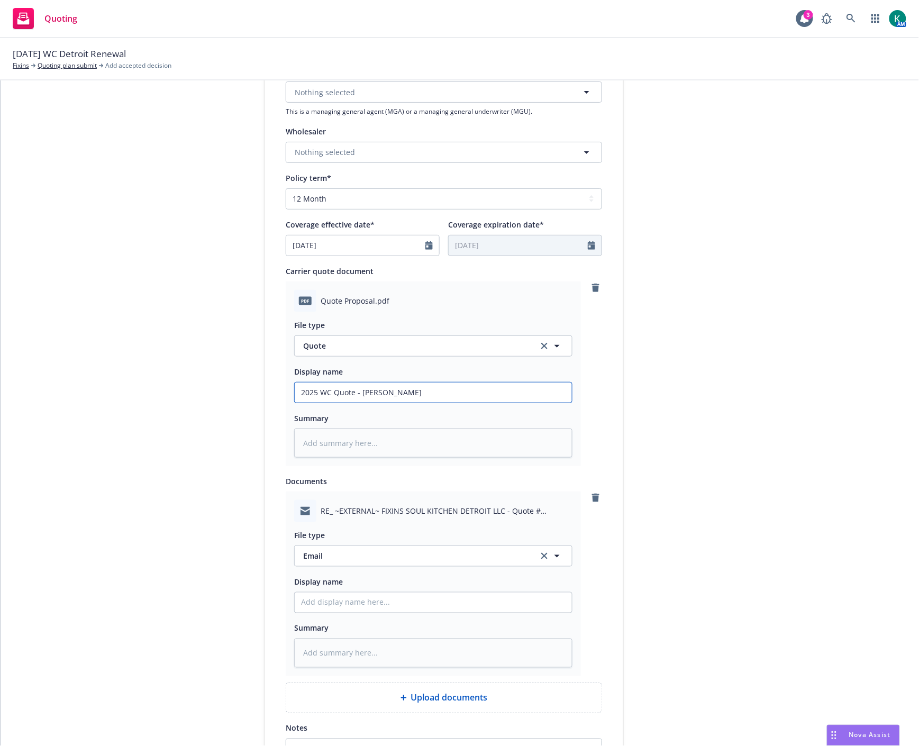
type input "2025 WC Quote - Detroi"
type textarea "x"
type input "2025 WC Quote - Detroit"
type textarea "x"
type input "2025 WC Quote - Detroit"
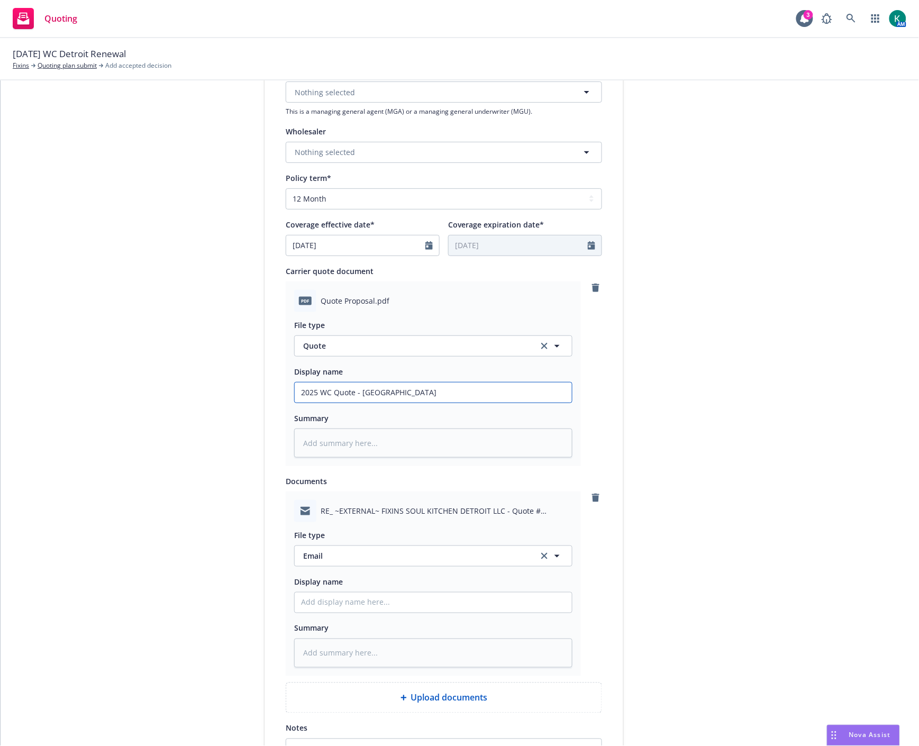
type textarea "x"
type input "2025 WC Quote - Detroit R"
type textarea "x"
type input "2025 WC Quote - Detroit RE"
type textarea "x"
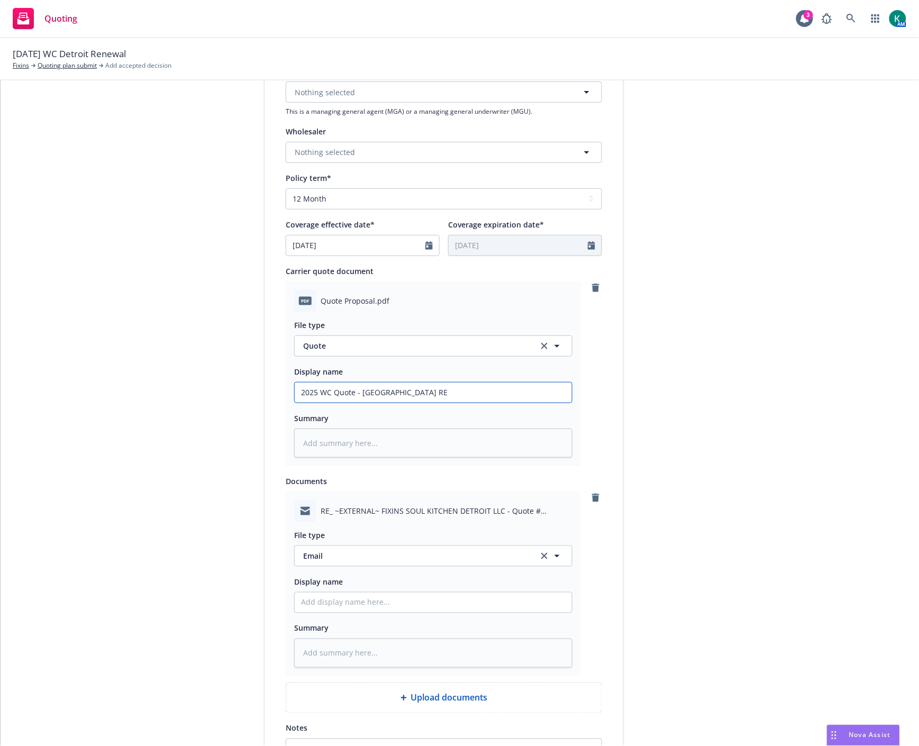
type input "2025 WC Quote - Detroit REV"
type textarea "x"
type input "2025 WC Quote - Detroit REVI"
type textarea "x"
type input "2025 WC Quote - Detroit REVIS"
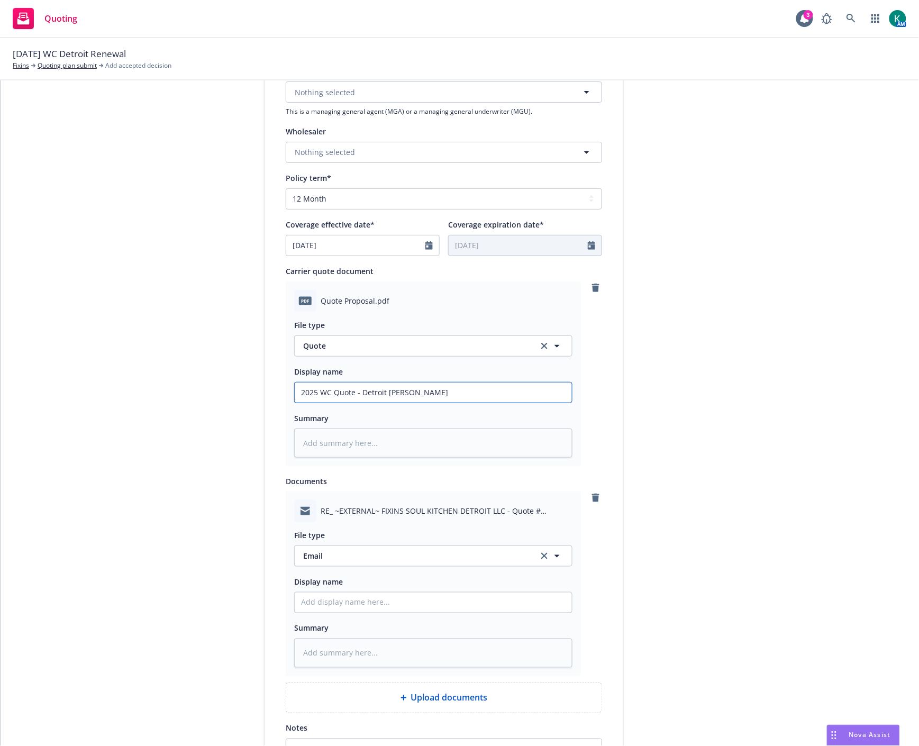
type textarea "x"
type input "2025 WC Quote - Detroit REVISE"
type textarea "x"
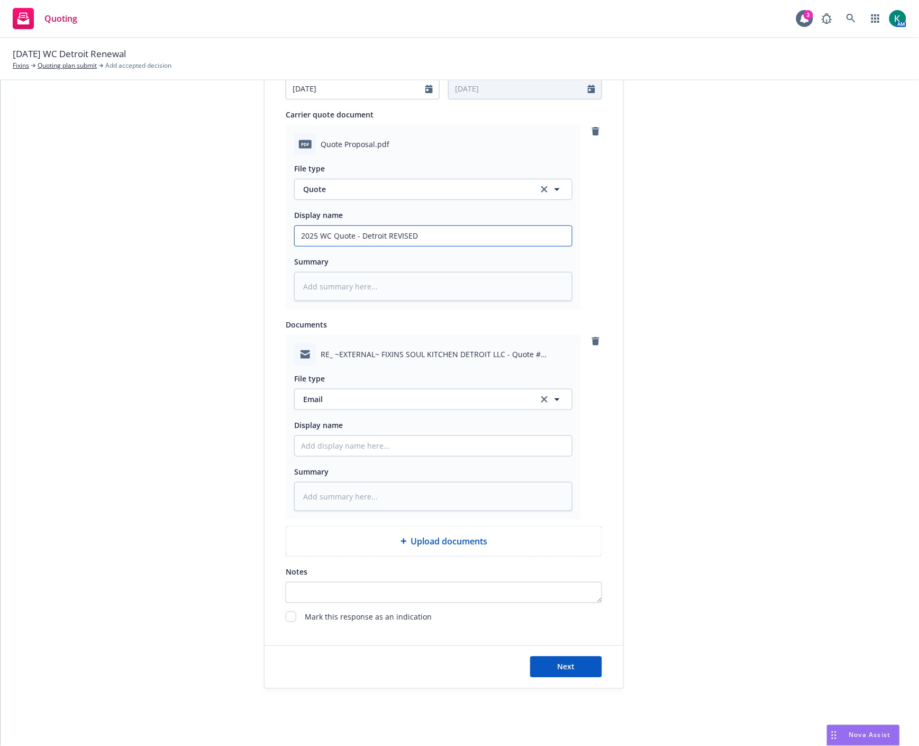
scroll to position [502, 0]
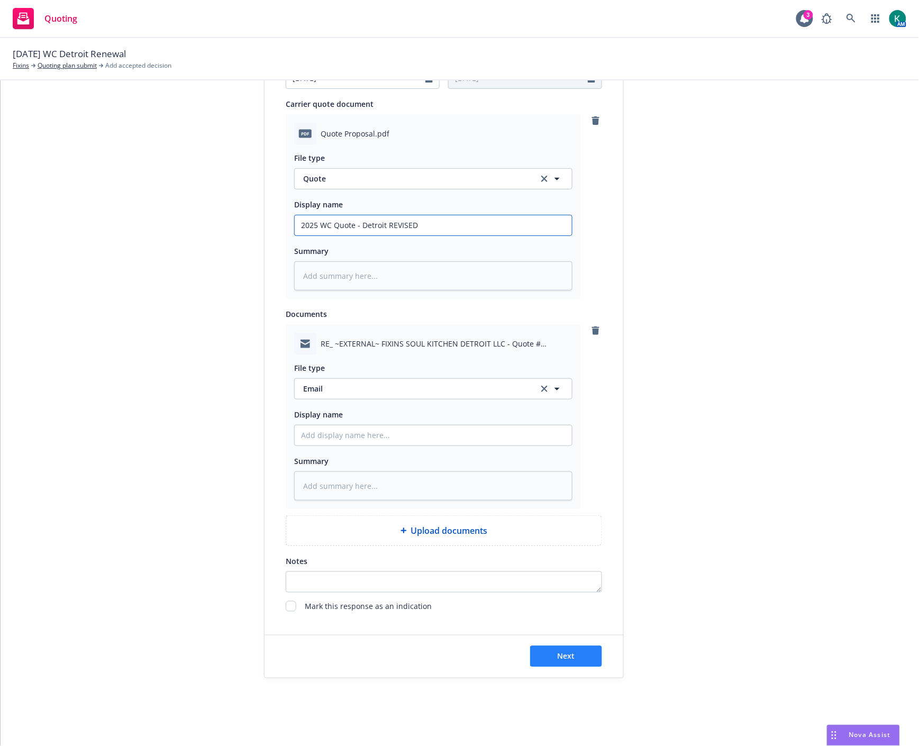
type input "2025 WC Quote - Detroit REVISED"
click at [569, 646] on button "Next" at bounding box center [566, 656] width 72 height 21
type textarea "x"
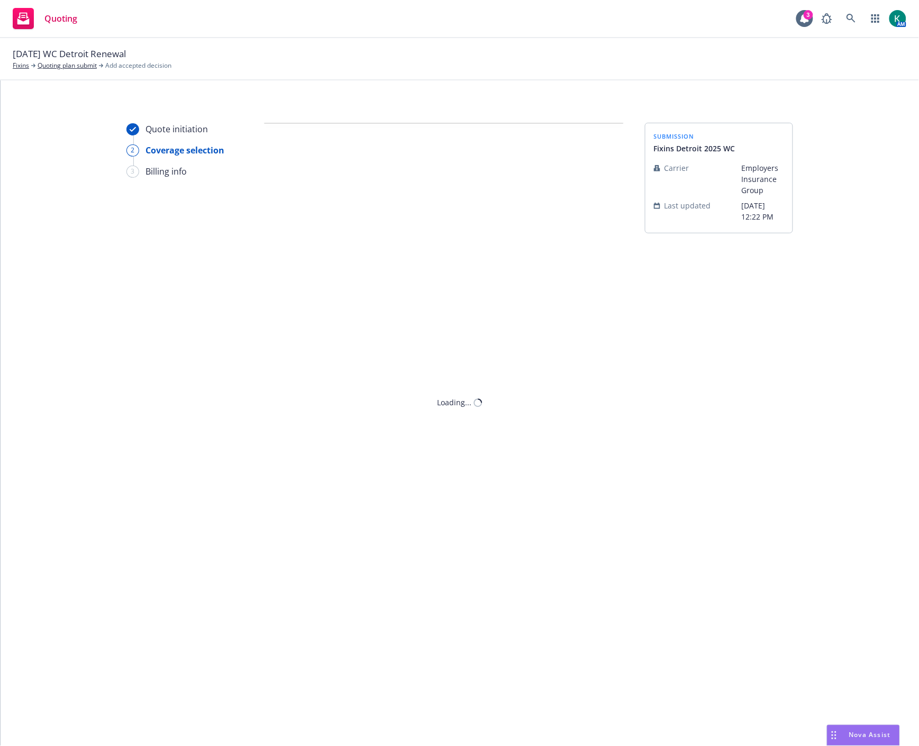
scroll to position [0, 0]
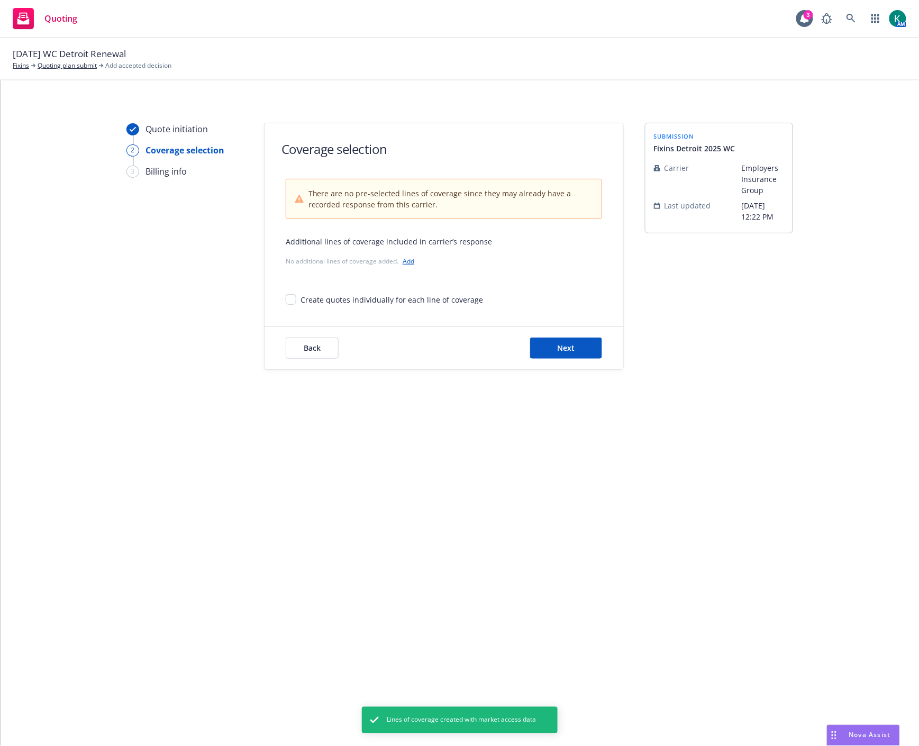
click at [405, 260] on link "Add" at bounding box center [409, 261] width 12 height 9
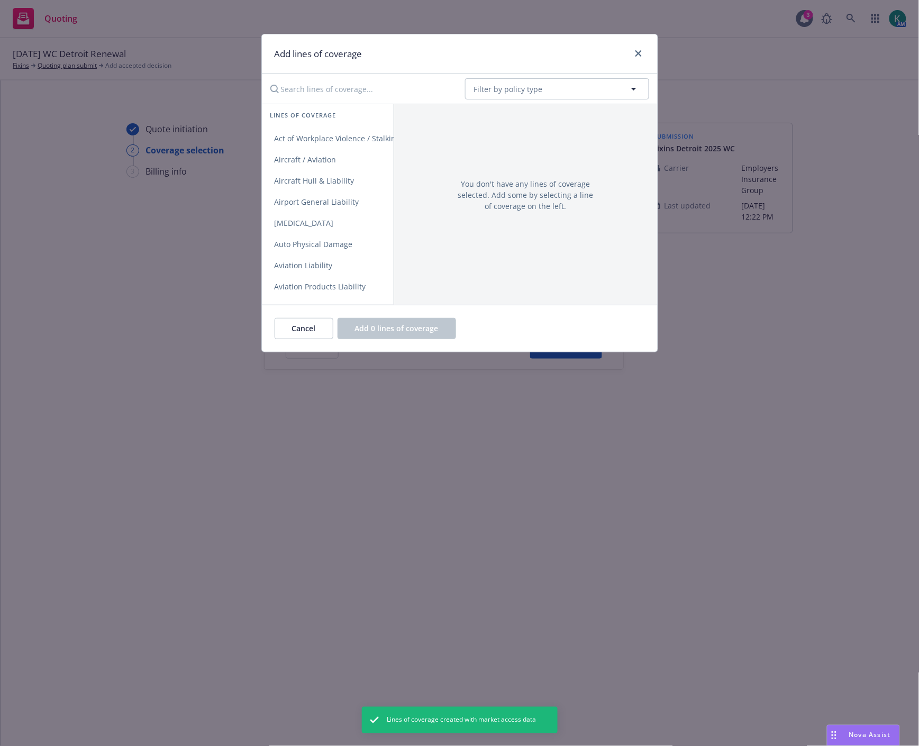
click at [308, 92] on input "Search lines of coverage..." at bounding box center [360, 88] width 193 height 21
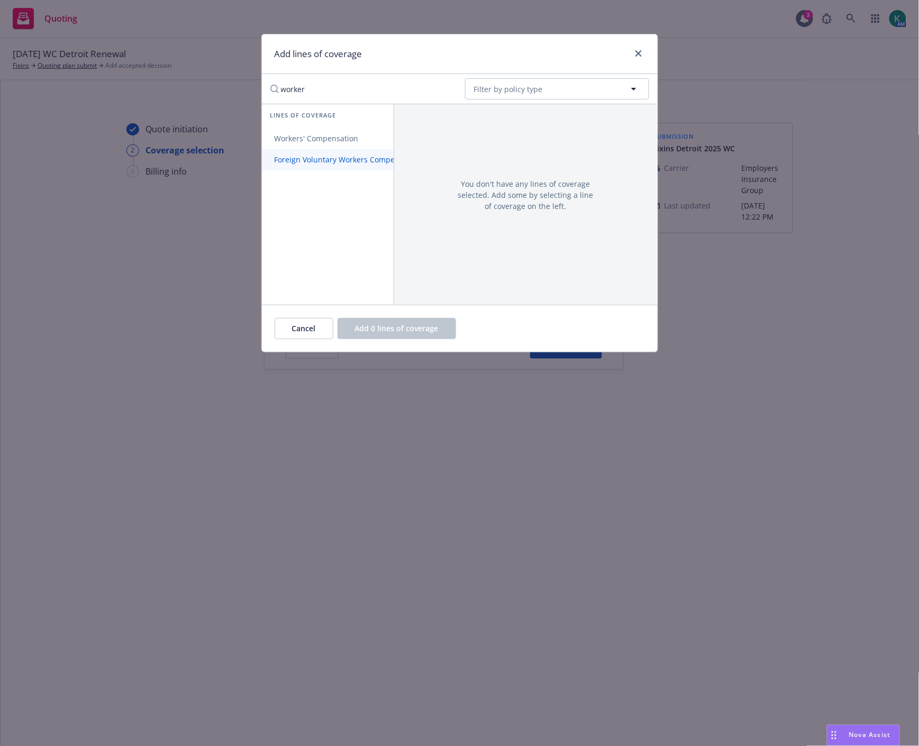
type input "worker"
click at [326, 152] on link "Foreign Voluntary Workers Compensation" at bounding box center [348, 159] width 173 height 21
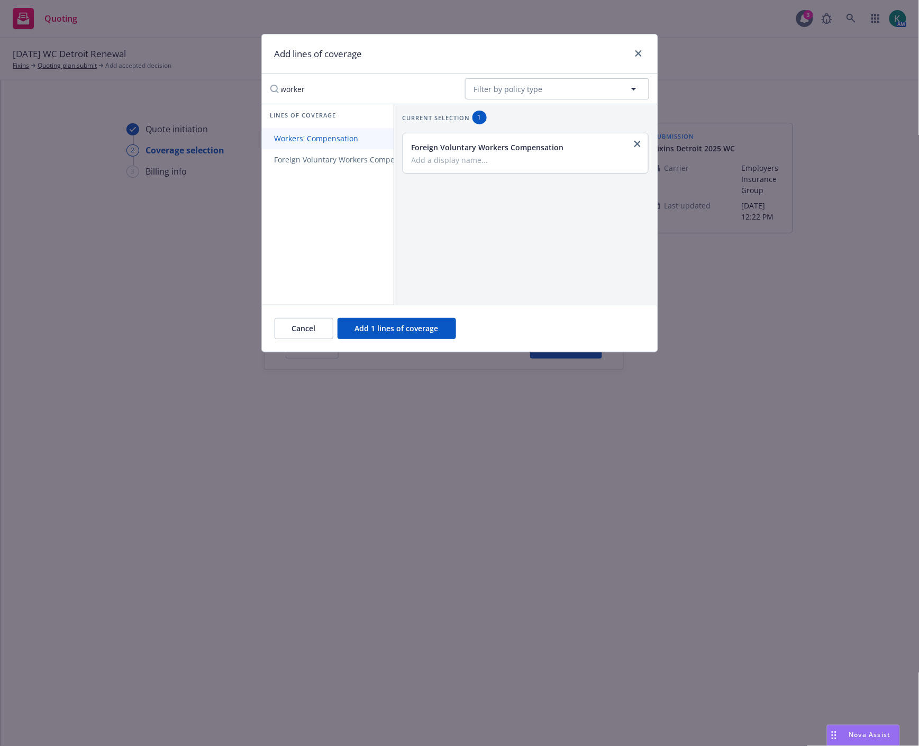
click at [334, 141] on span "Workers' Compensation" at bounding box center [317, 138] width 110 height 10
drag, startPoint x: 627, startPoint y: 191, endPoint x: 619, endPoint y: 193, distance: 8.1
click at [632, 191] on link "close" at bounding box center [638, 187] width 13 height 13
click at [407, 330] on span "Add 1 lines of coverage" at bounding box center [397, 328] width 84 height 10
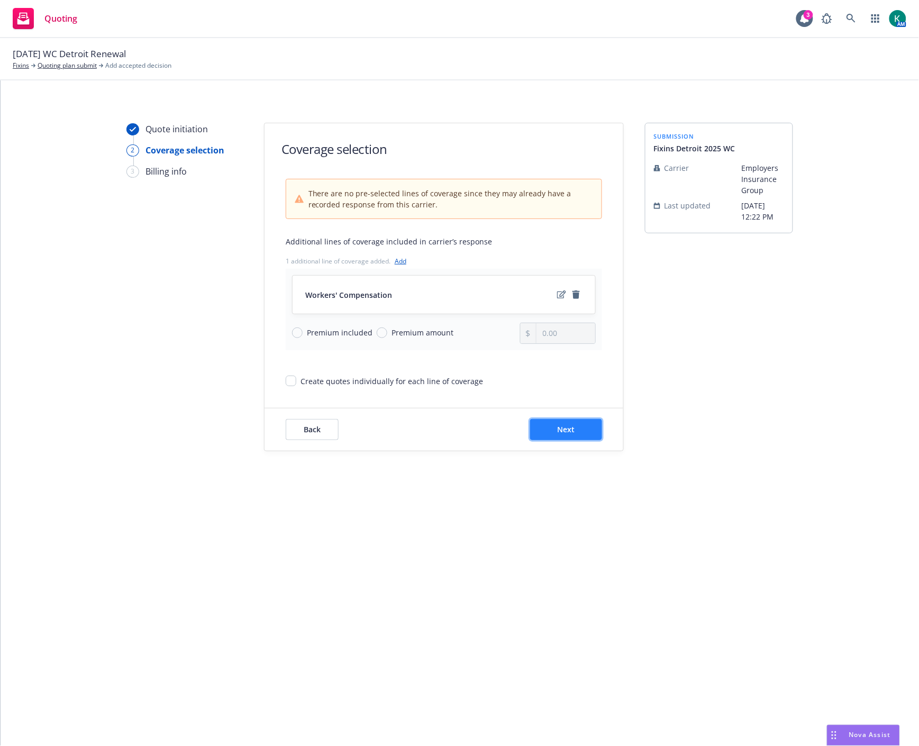
click at [547, 432] on button "Next" at bounding box center [566, 429] width 72 height 21
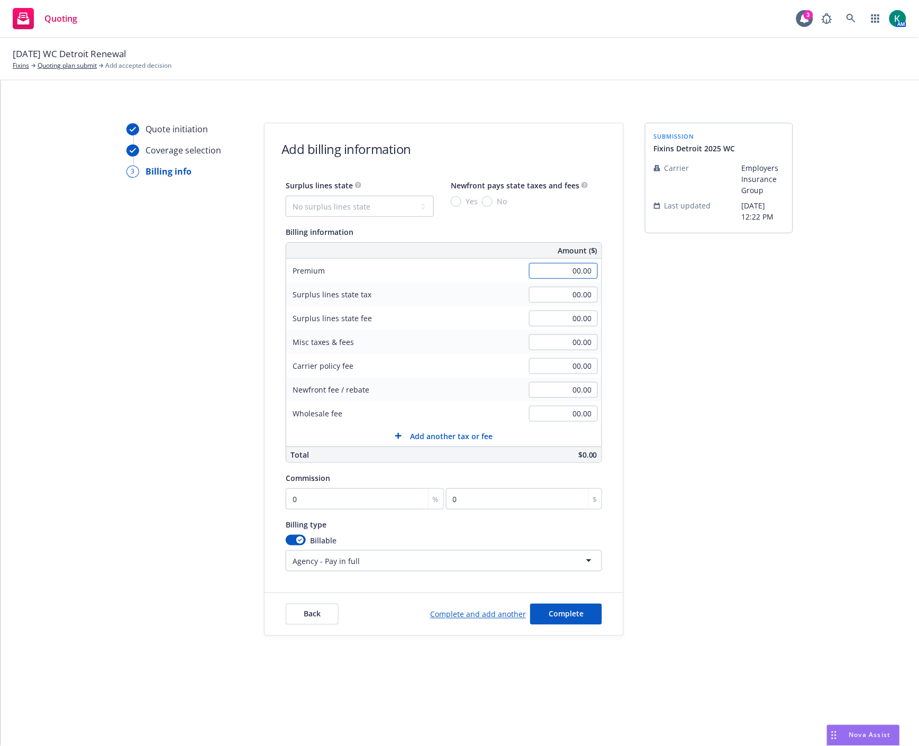
click at [569, 267] on input "00.00" at bounding box center [563, 271] width 69 height 16
type input "12,650.00"
type input "420.00"
click at [315, 496] on input "0" at bounding box center [365, 499] width 158 height 21
click at [299, 495] on input "0" at bounding box center [365, 499] width 158 height 21
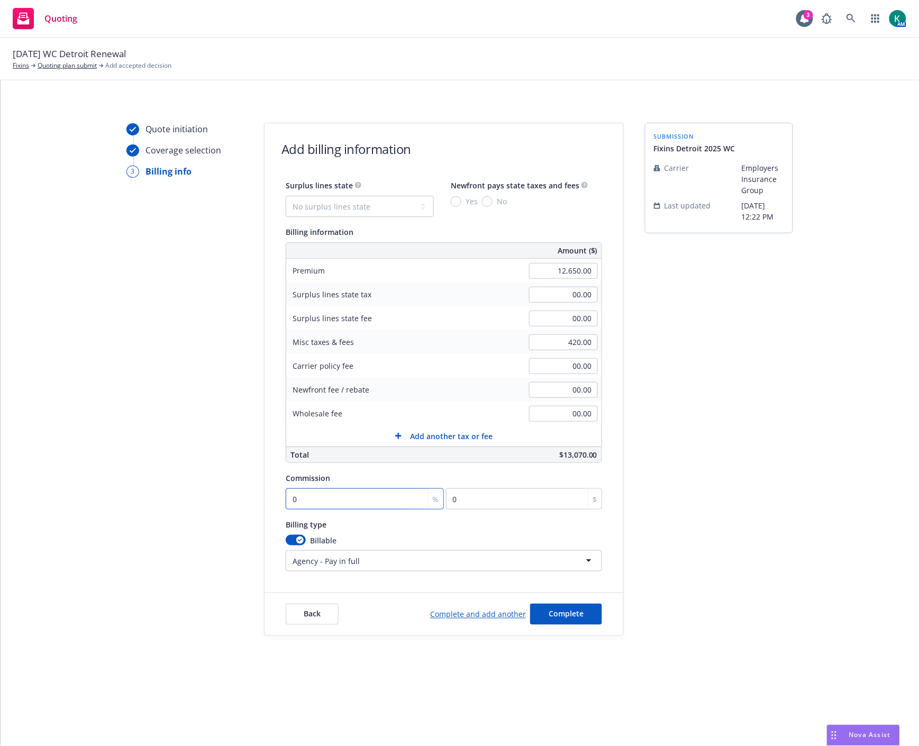
click at [299, 495] on input "0" at bounding box center [365, 499] width 158 height 21
type input "01"
type input "126.5"
type input "010"
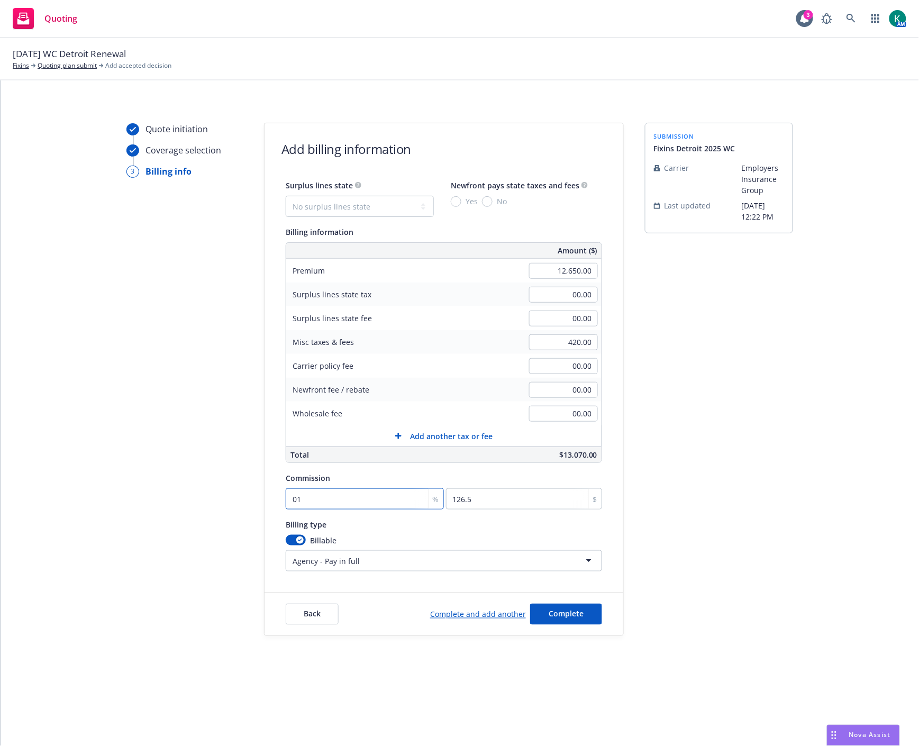
type input "1265"
drag, startPoint x: 308, startPoint y: 500, endPoint x: 285, endPoint y: 507, distance: 23.8
click at [285, 507] on div "Surplus lines state No surplus lines state Alaska Alabama Arkansas Arizona Cali…" at bounding box center [444, 375] width 359 height 393
type input "1"
type input "126.5"
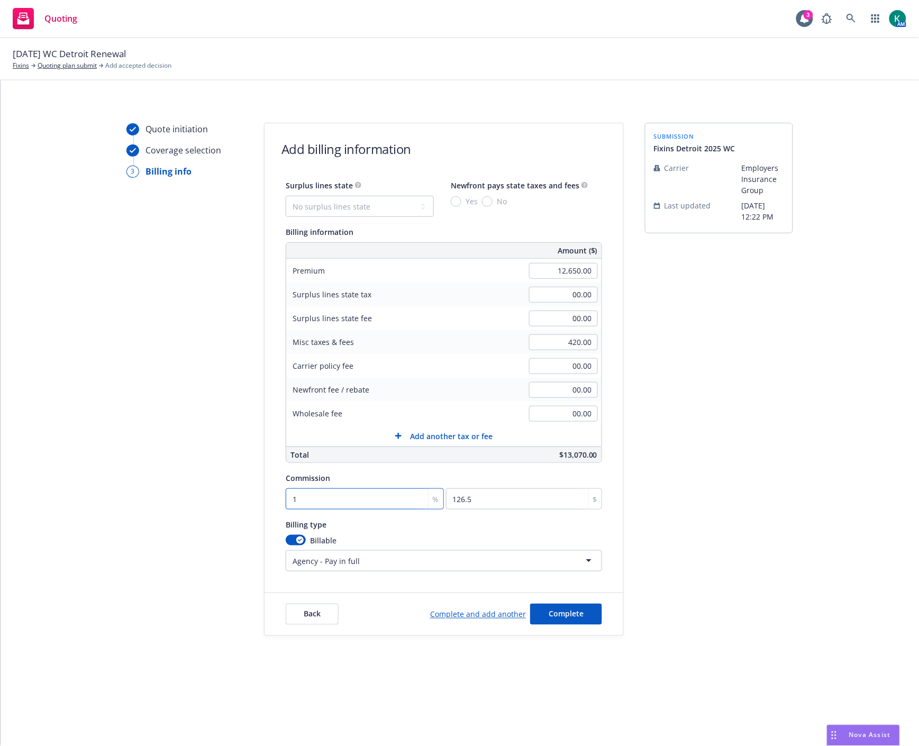
type input "10"
type input "1265"
type input "10"
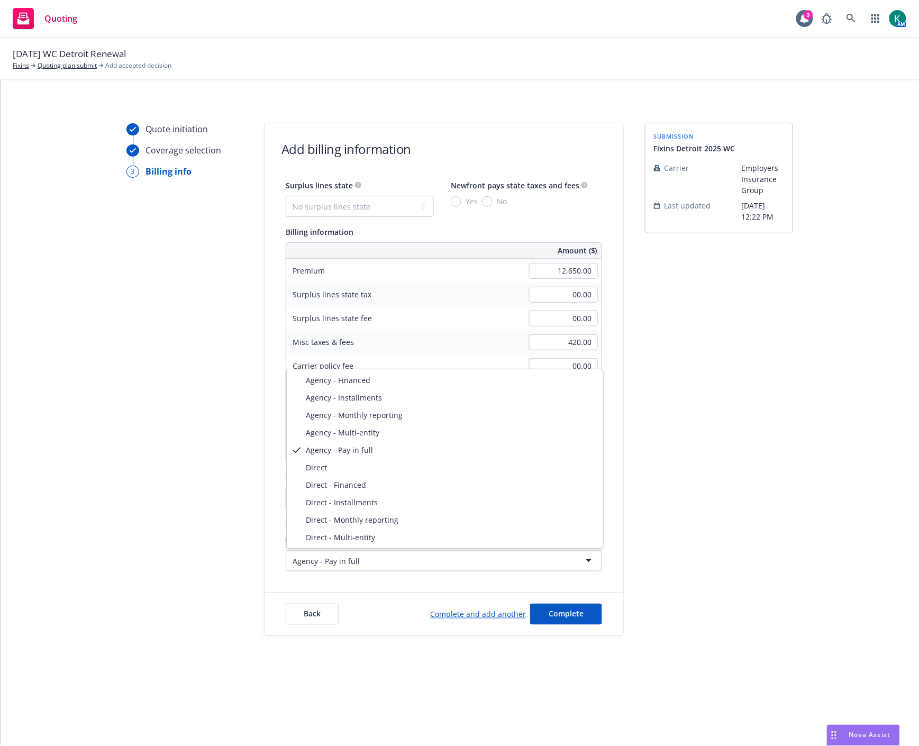
click at [302, 562] on html "Quoting 3 AM 08/15/25 WC Detroit Renewal Fixins Quoting plan submit Add accepte…" at bounding box center [459, 373] width 919 height 746
select select "DIRECT"
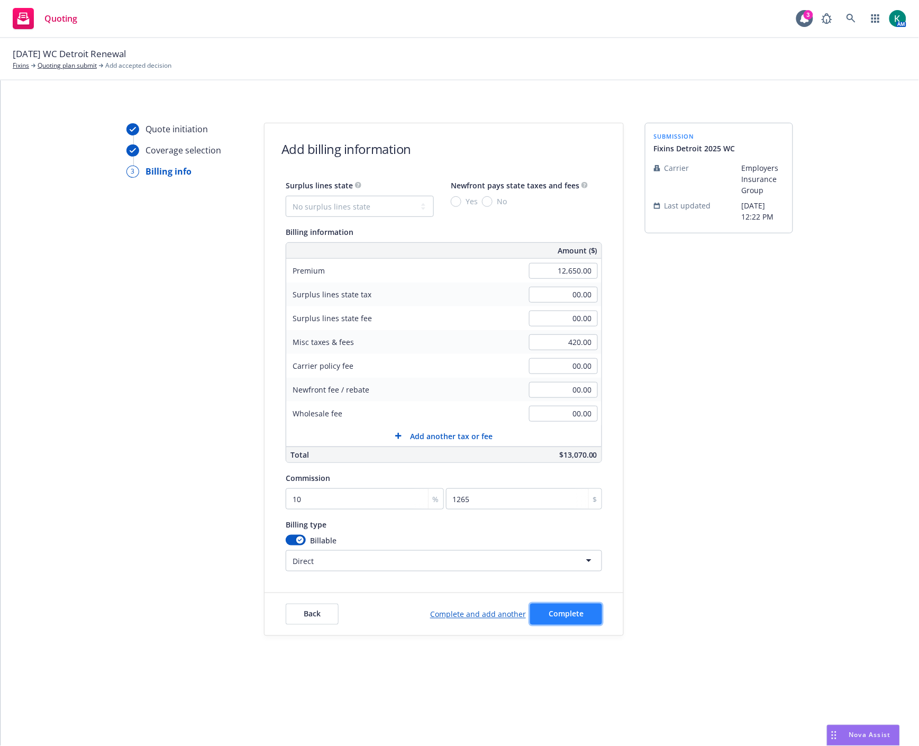
click at [555, 615] on span "Complete" at bounding box center [566, 614] width 35 height 10
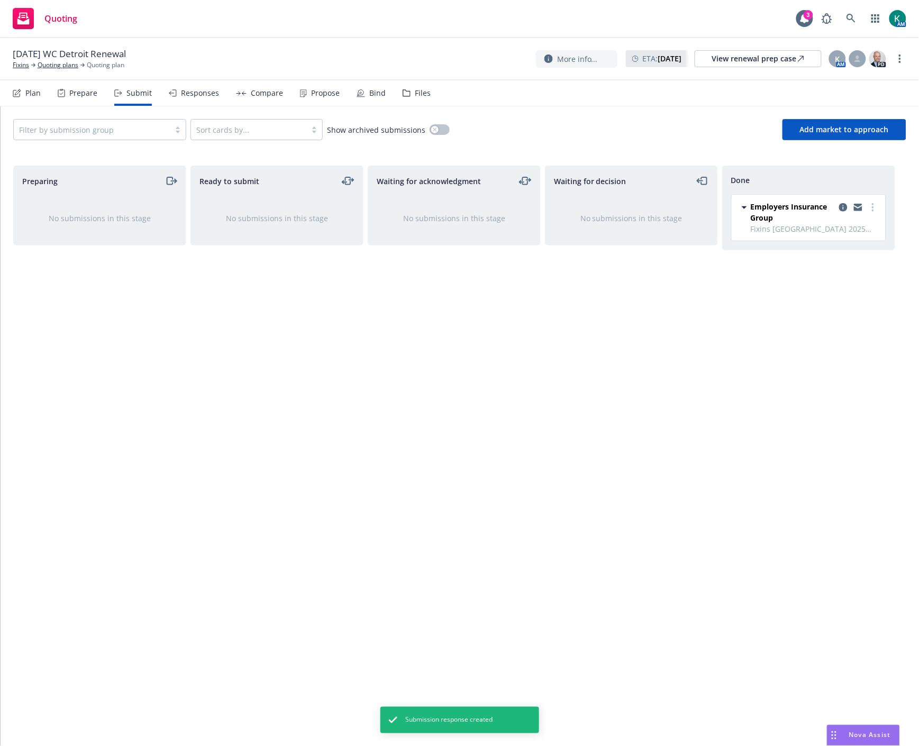
click at [311, 95] on div "Propose" at bounding box center [325, 93] width 29 height 8
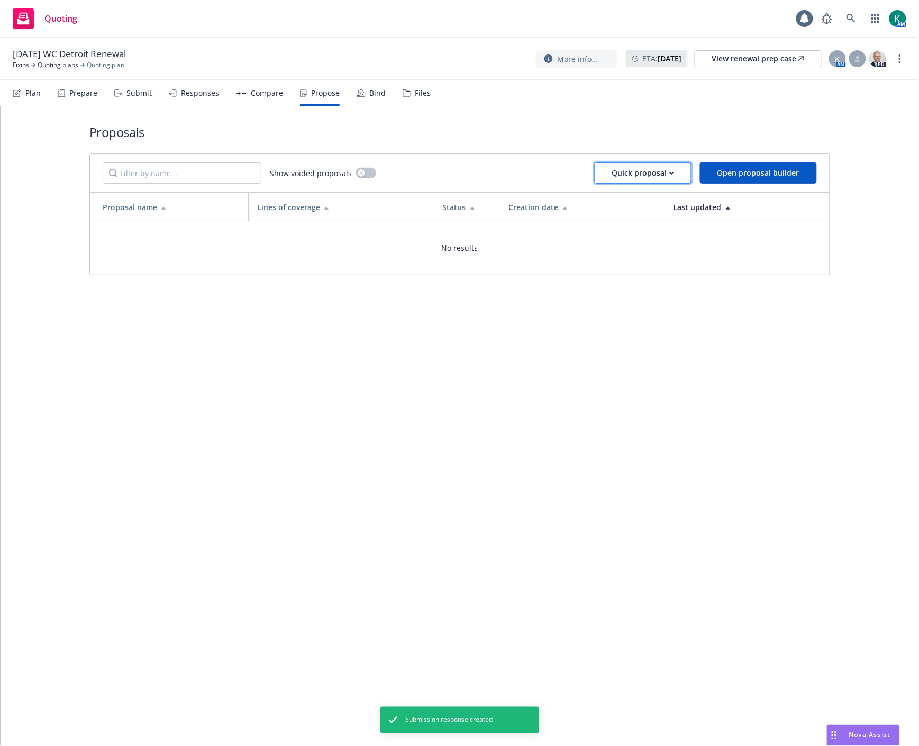
click at [618, 171] on div "Quick proposal" at bounding box center [643, 173] width 62 height 20
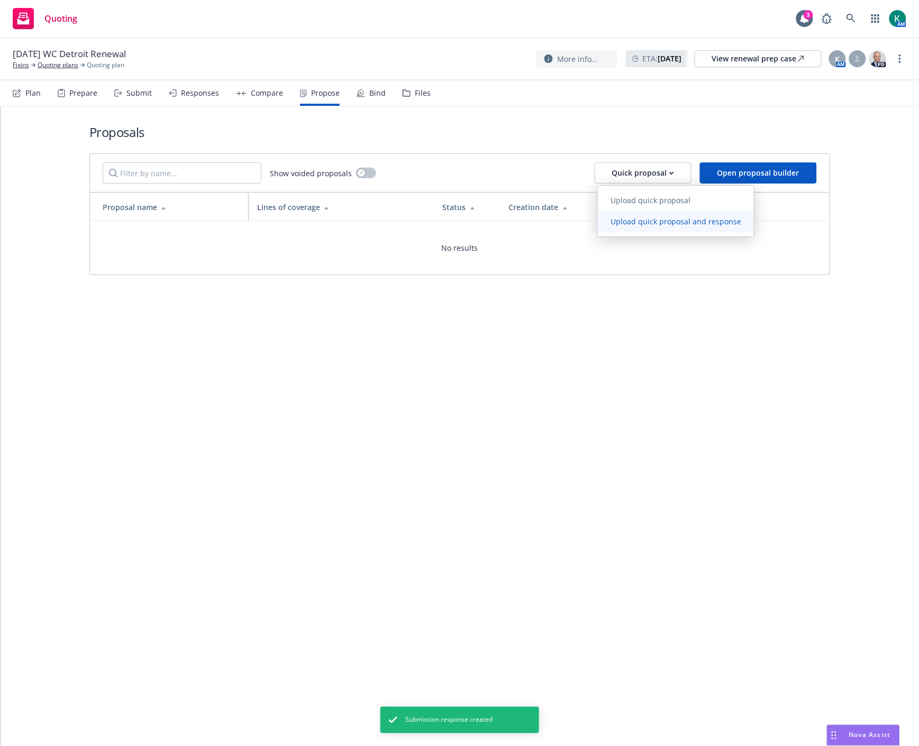
click at [612, 219] on span "Upload quick proposal and response" at bounding box center [676, 222] width 156 height 10
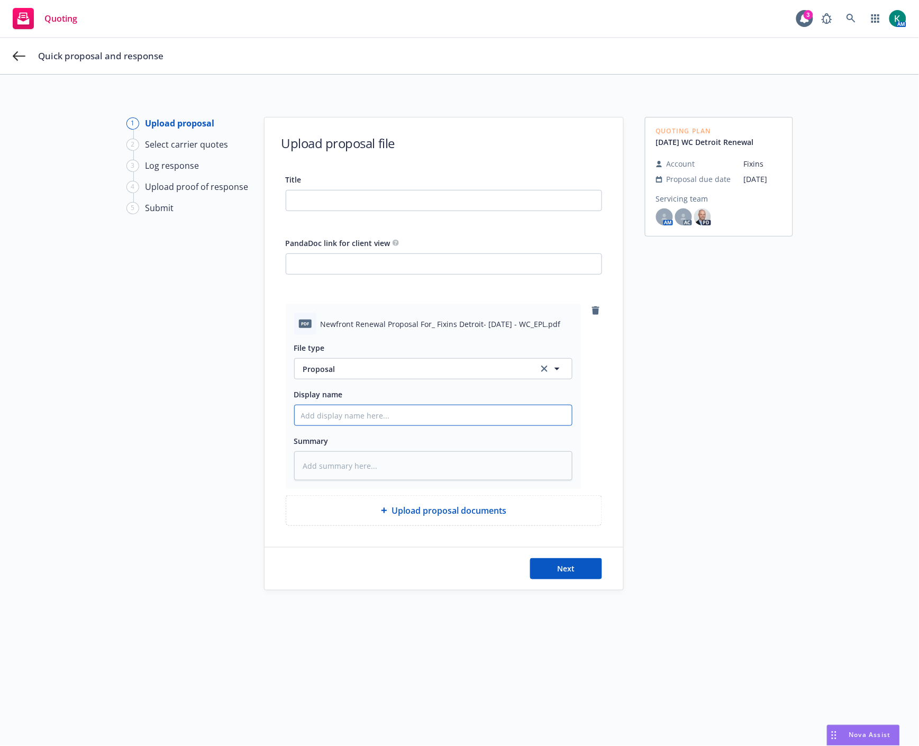
click at [429, 416] on input "Display name" at bounding box center [433, 415] width 277 height 20
type textarea "x"
type input "2"
type textarea "x"
type input "20"
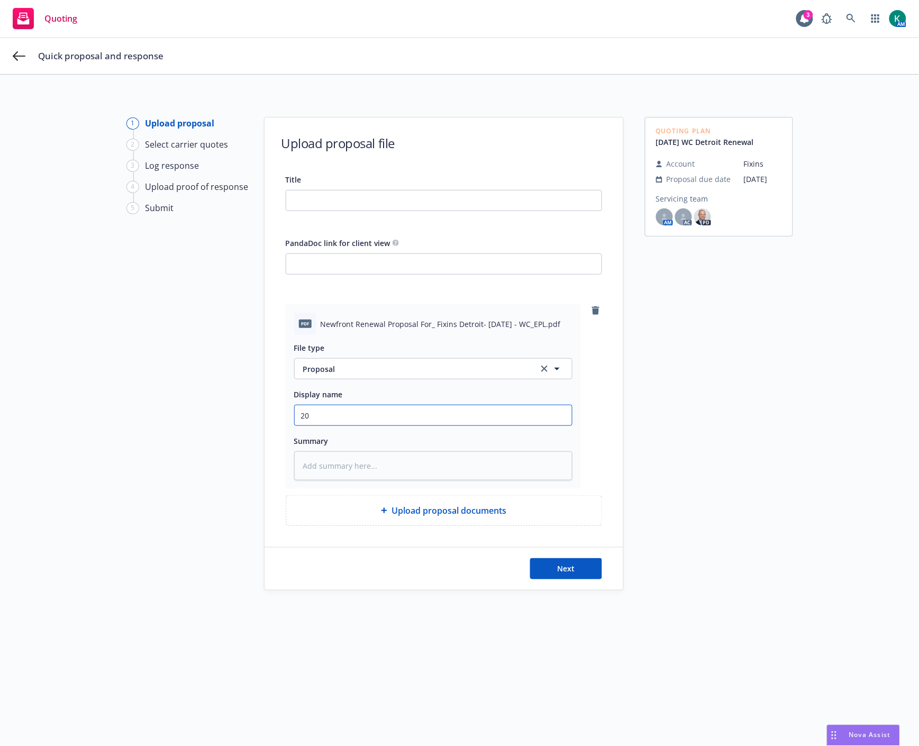
type textarea "x"
type input "202"
type textarea "x"
type input "2025"
type textarea "x"
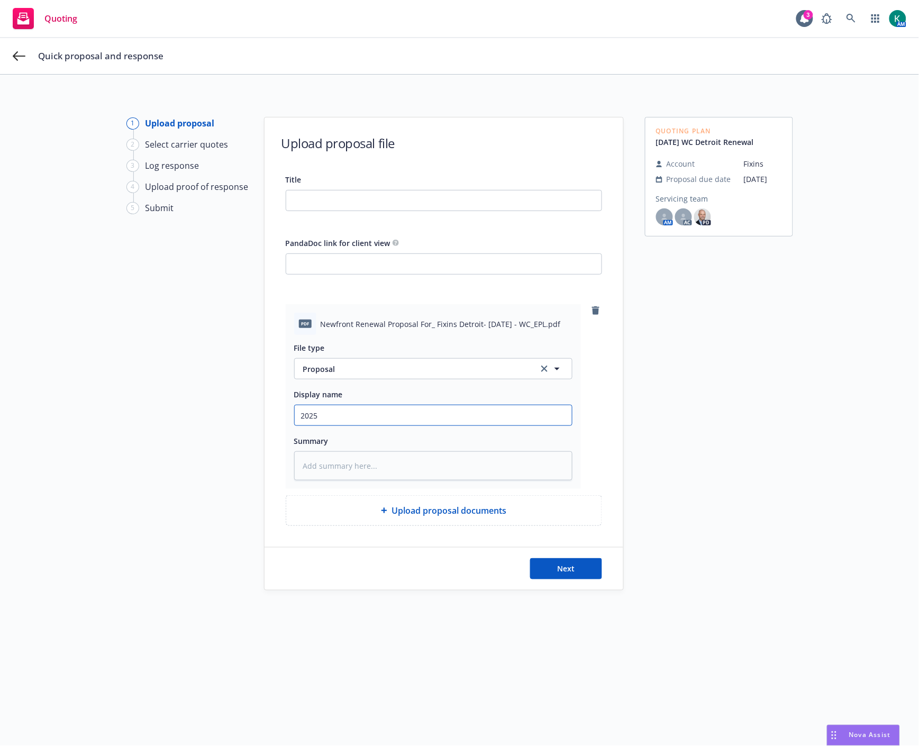
type input "2025"
type textarea "x"
type input "2025 W"
type textarea "x"
type input "2025 WC"
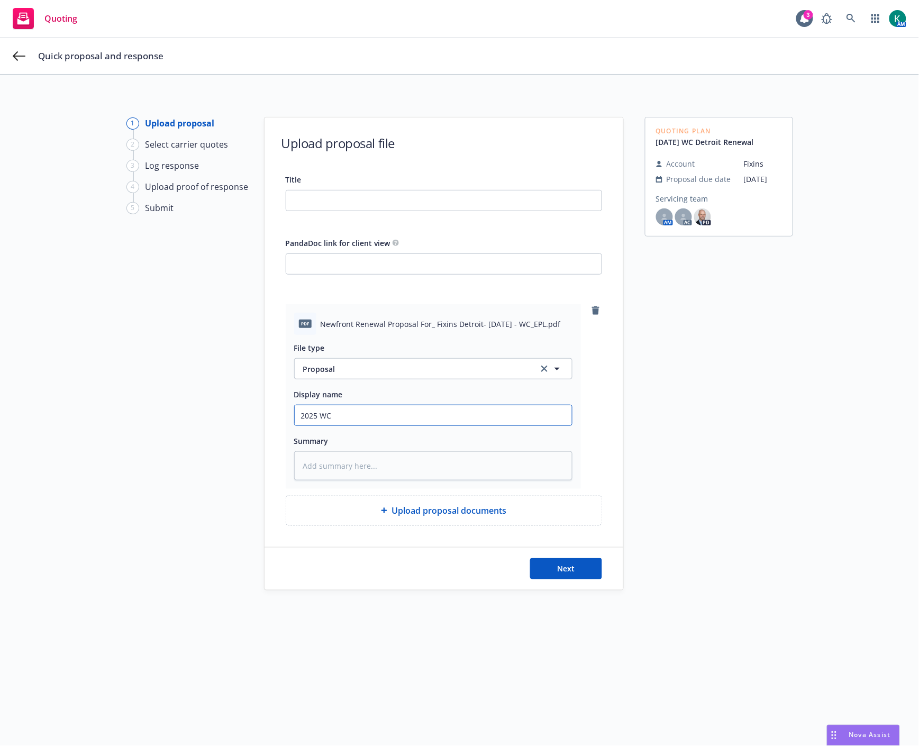
type textarea "x"
type input "2025 WC"
type textarea "x"
type input "2025 WC P"
type textarea "x"
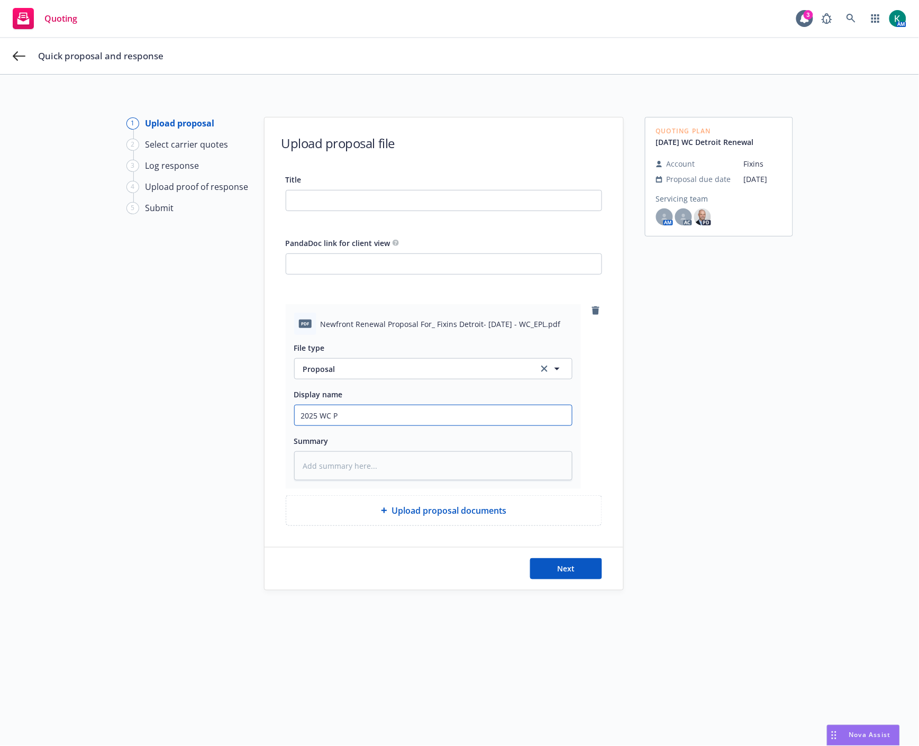
type input "2025 WC Pr"
type textarea "x"
type input "2025 WC Pro"
type textarea "x"
type input "2025 WC Prop"
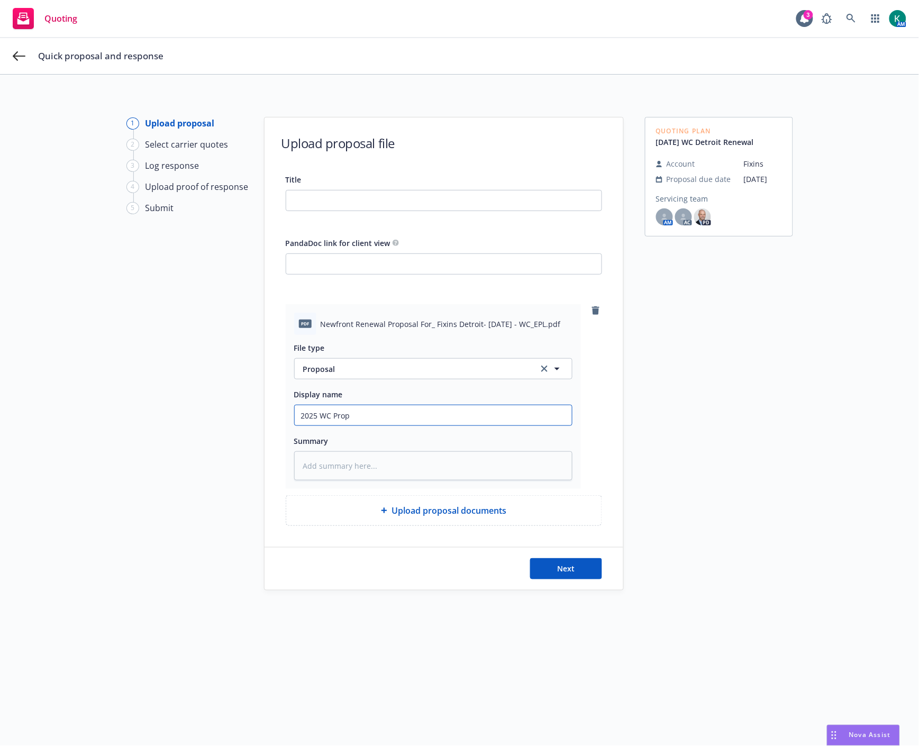
type textarea "x"
type input "2025 WC Propos"
type textarea "x"
type input "2025 WC Proposa"
type textarea "x"
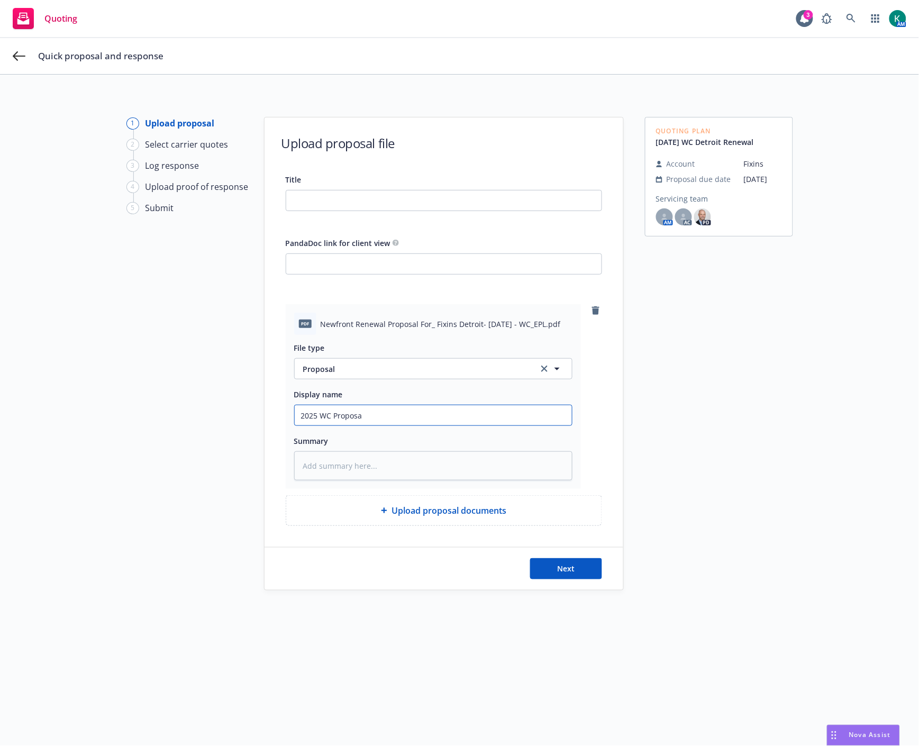
type input "2025 WC Proposal"
type textarea "x"
type input "2025 WC Proposal"
type textarea "x"
type input "2025 WC Proposal D"
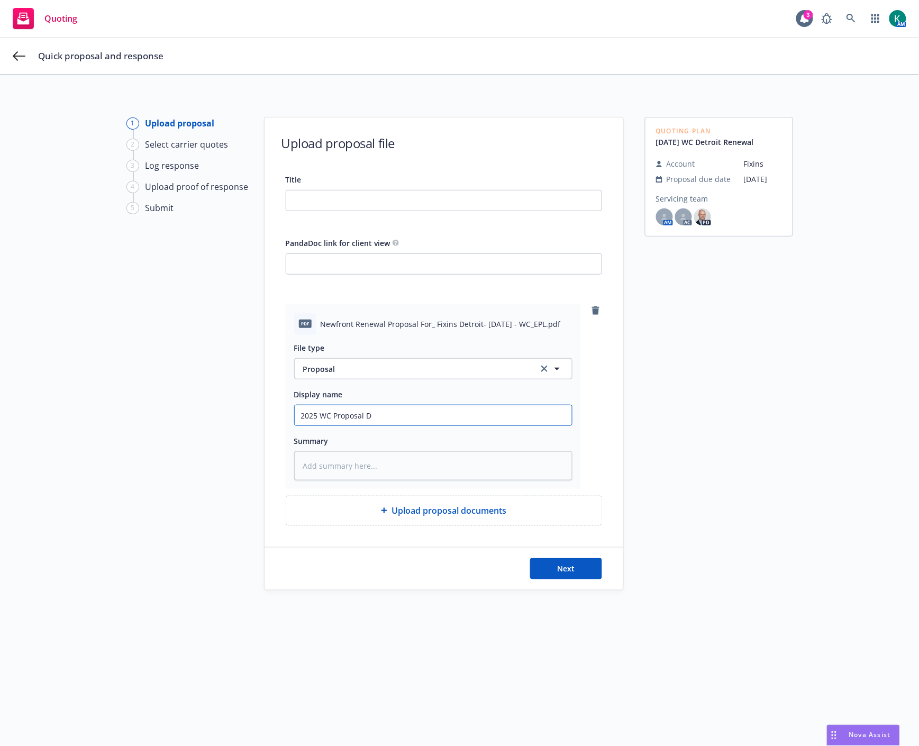
type textarea "x"
type input "2025 WC Proposal De"
type textarea "x"
type input "2025 WC Proposal Det"
type textarea "x"
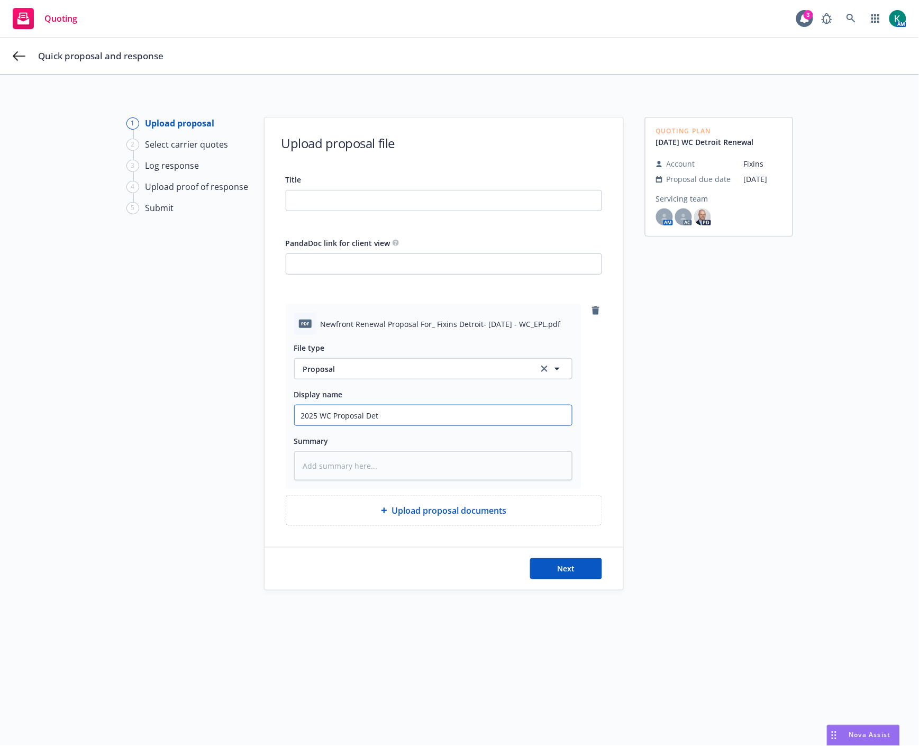
type input "2025 WC Proposal Detr"
type textarea "x"
type input "2025 WC Proposal Detro"
type textarea "x"
type input "2025 WC Proposal Detroi"
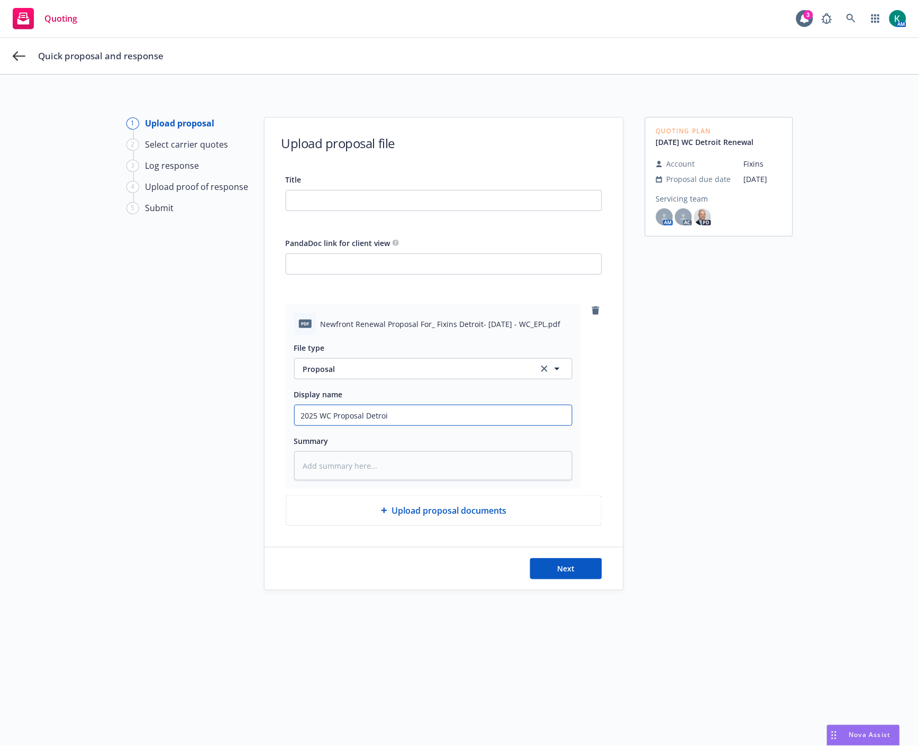
type textarea "x"
type input "2025 WC Proposal Detroit"
click at [429, 416] on input "2025 WC Proposal Detroit" at bounding box center [433, 415] width 277 height 20
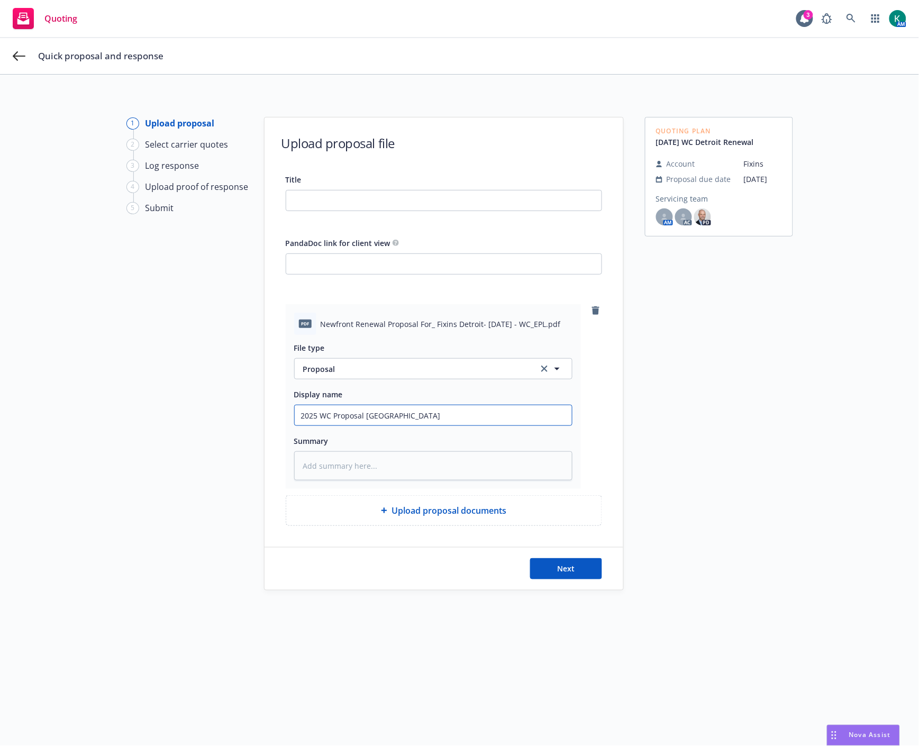
type textarea "x"
click at [399, 196] on input "Title" at bounding box center [443, 201] width 315 height 20
paste input "2025 WC Proposal Detroit"
type textarea "x"
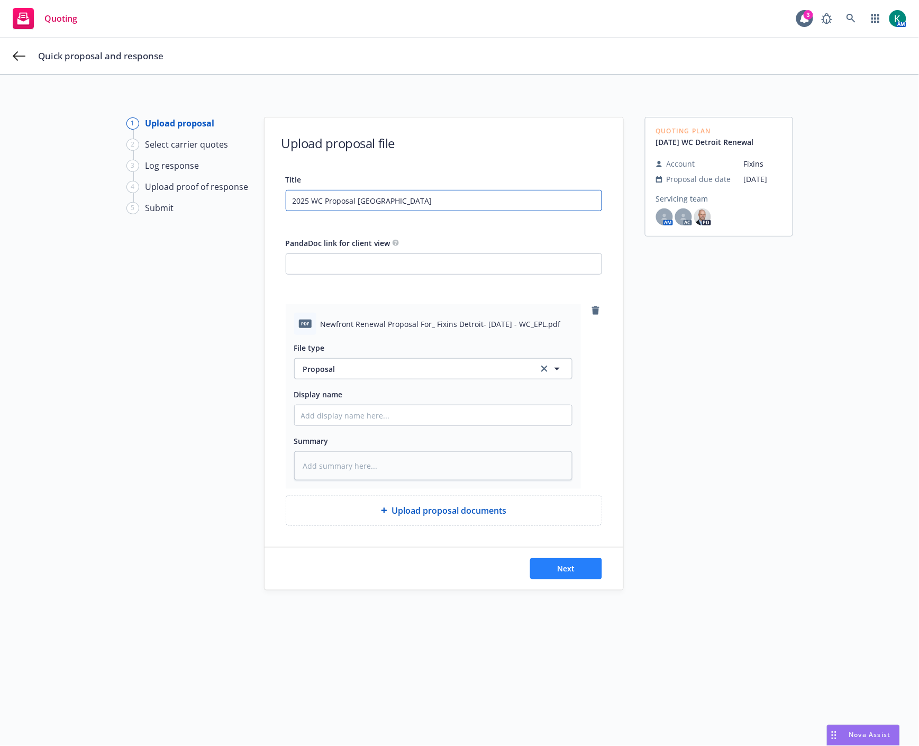
type input "2025 WC Proposal Detroit"
click at [570, 570] on span "Next" at bounding box center [565, 569] width 17 height 10
type textarea "x"
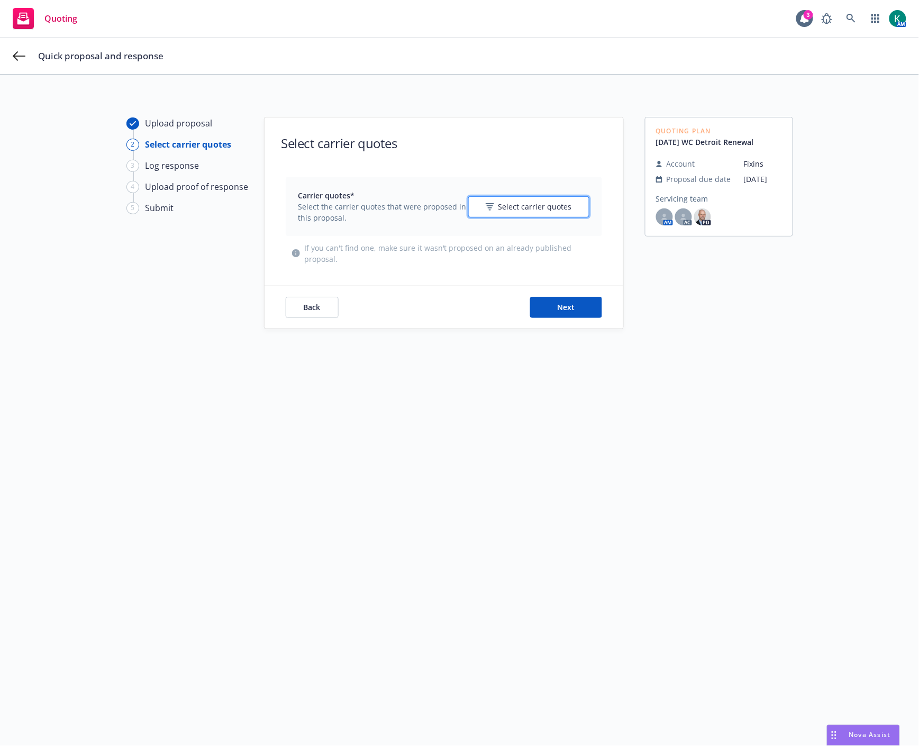
click at [552, 213] on button "Select carrier quotes" at bounding box center [528, 206] width 121 height 21
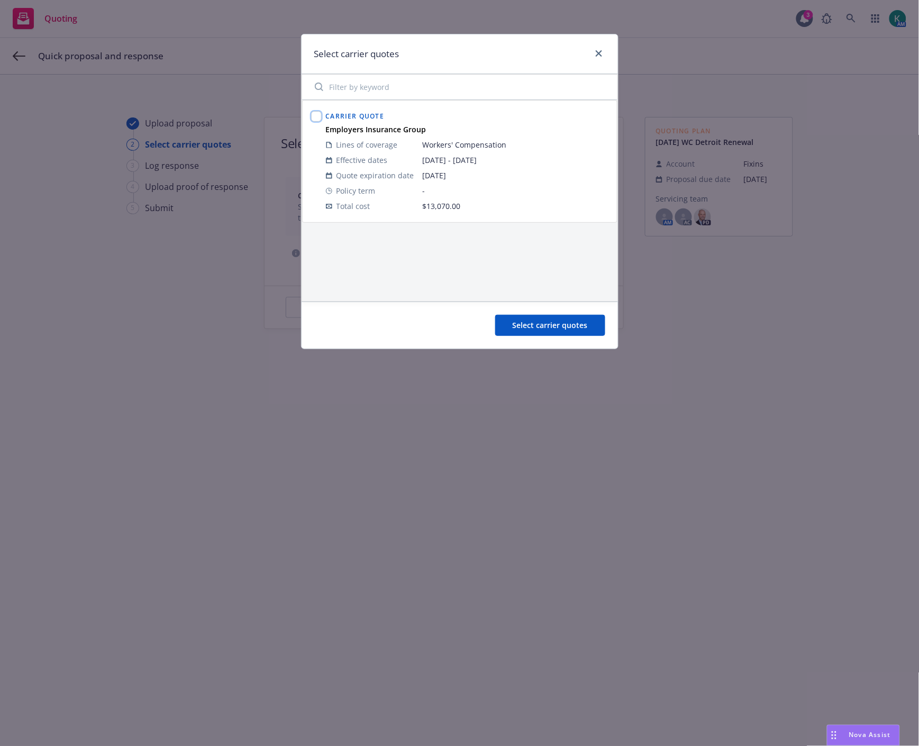
click at [314, 119] on input "checkbox" at bounding box center [316, 116] width 11 height 11
checkbox input "true"
click at [574, 325] on span "Select carrier quotes" at bounding box center [550, 325] width 75 height 10
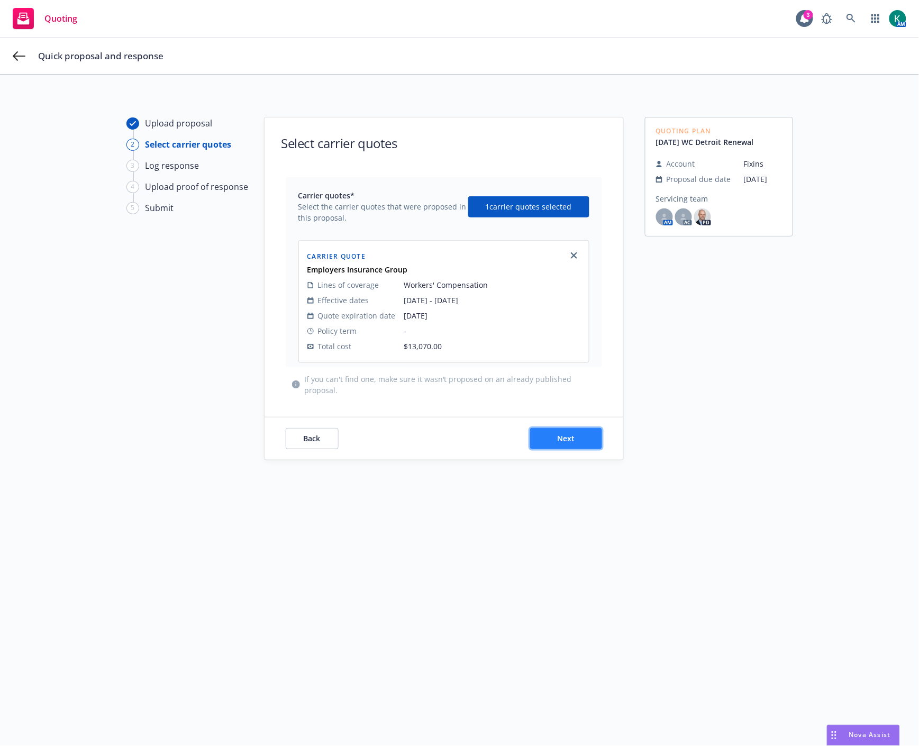
click at [562, 439] on span "Next" at bounding box center [565, 439] width 17 height 10
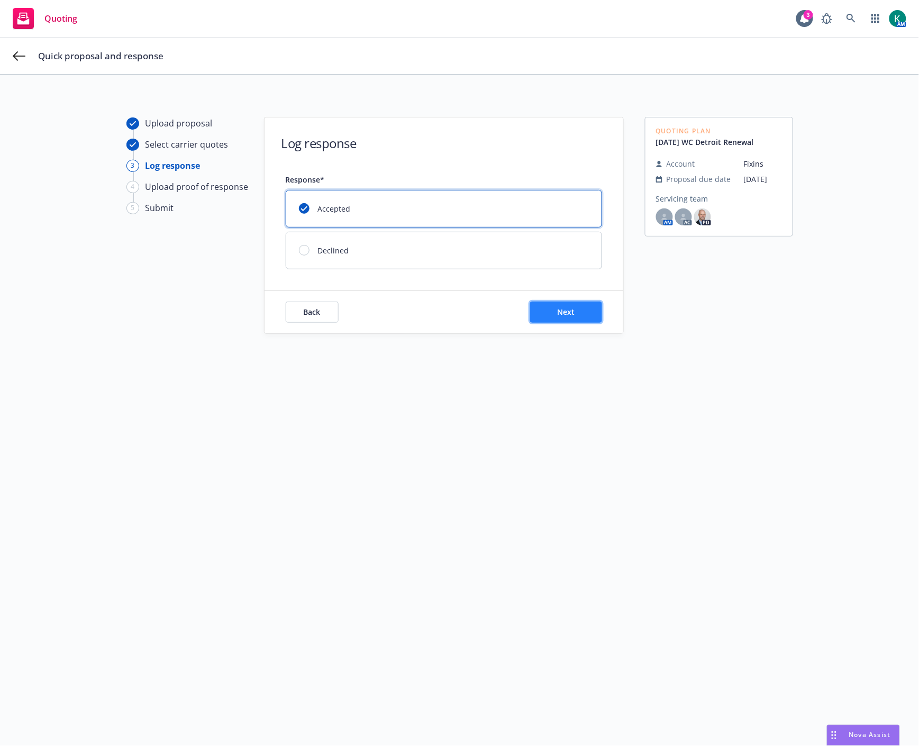
click at [569, 304] on button "Next" at bounding box center [566, 312] width 72 height 21
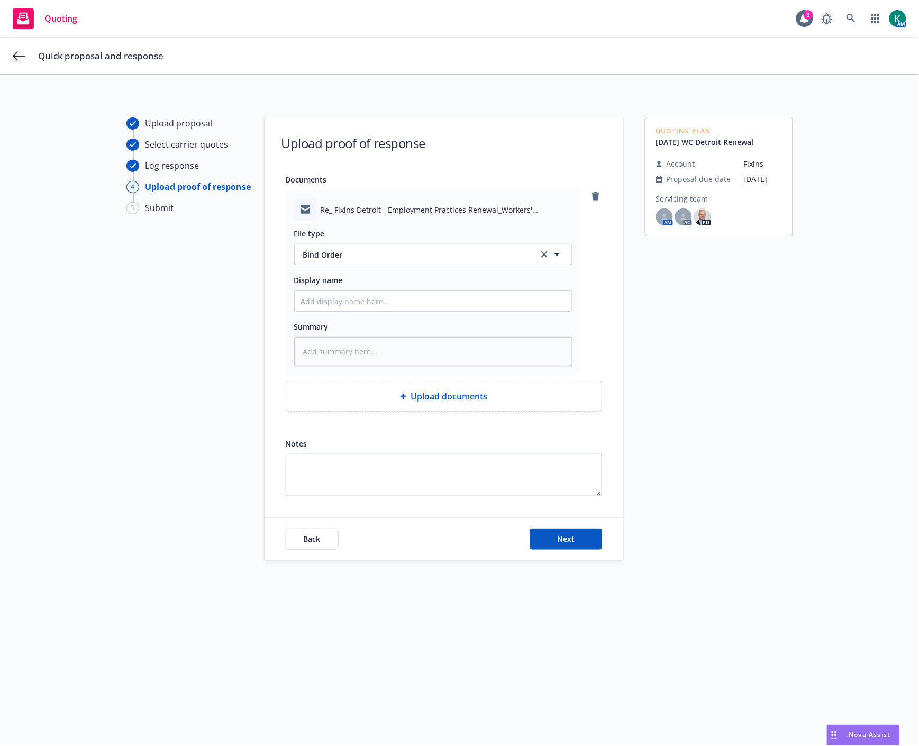
click at [560, 556] on div "Back Next" at bounding box center [444, 539] width 359 height 42
click at [564, 547] on button "Next" at bounding box center [566, 539] width 72 height 21
type textarea "x"
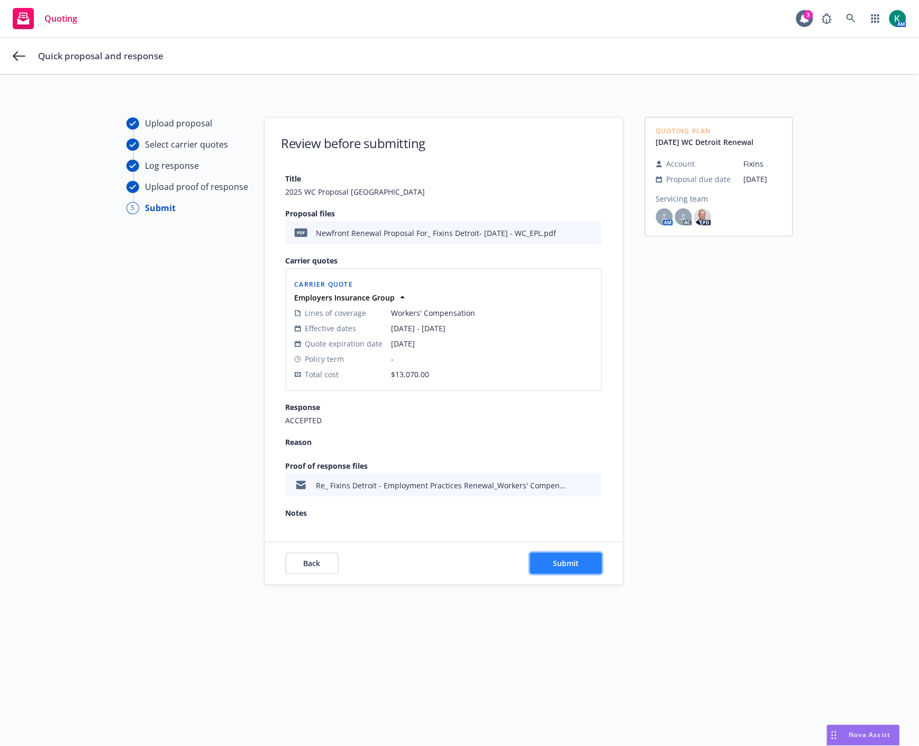
click at [566, 565] on span "Submit" at bounding box center [566, 563] width 26 height 10
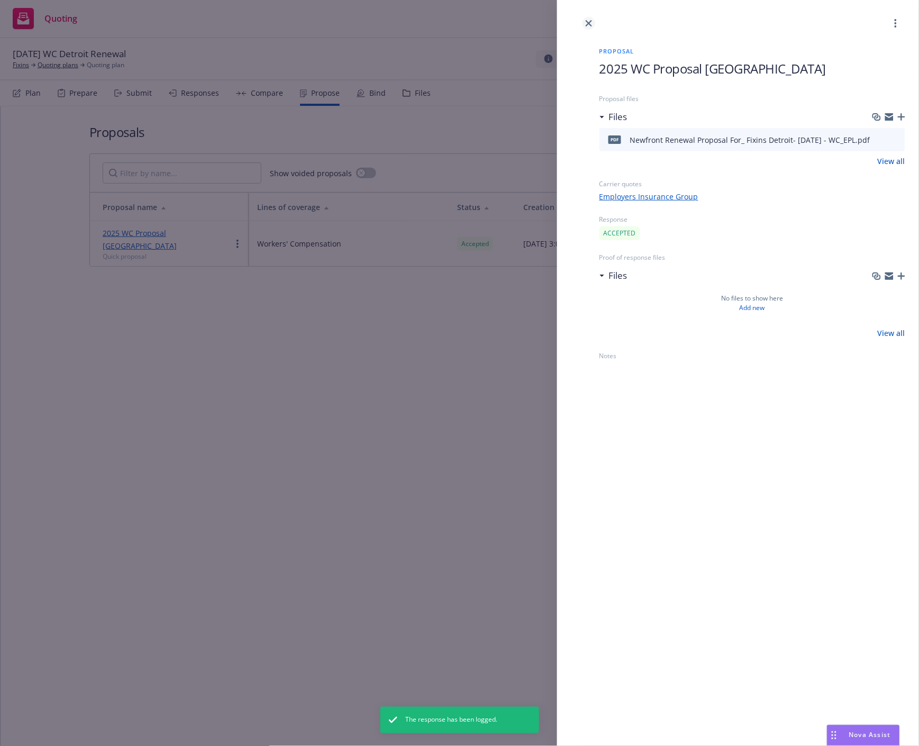
click at [590, 19] on link "close" at bounding box center [589, 23] width 13 height 13
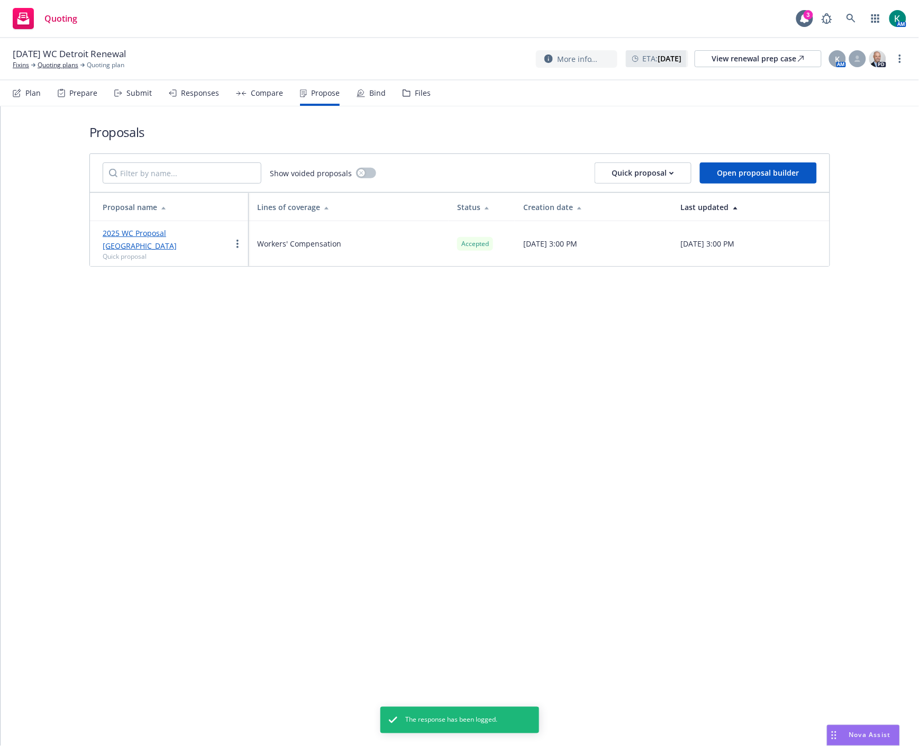
click at [371, 77] on div "08/15/25 WC Detroit Renewal Fixins Quoting plans Quoting plan More info... ETA …" at bounding box center [459, 59] width 919 height 42
click at [369, 93] on div "Bind" at bounding box center [377, 93] width 16 height 8
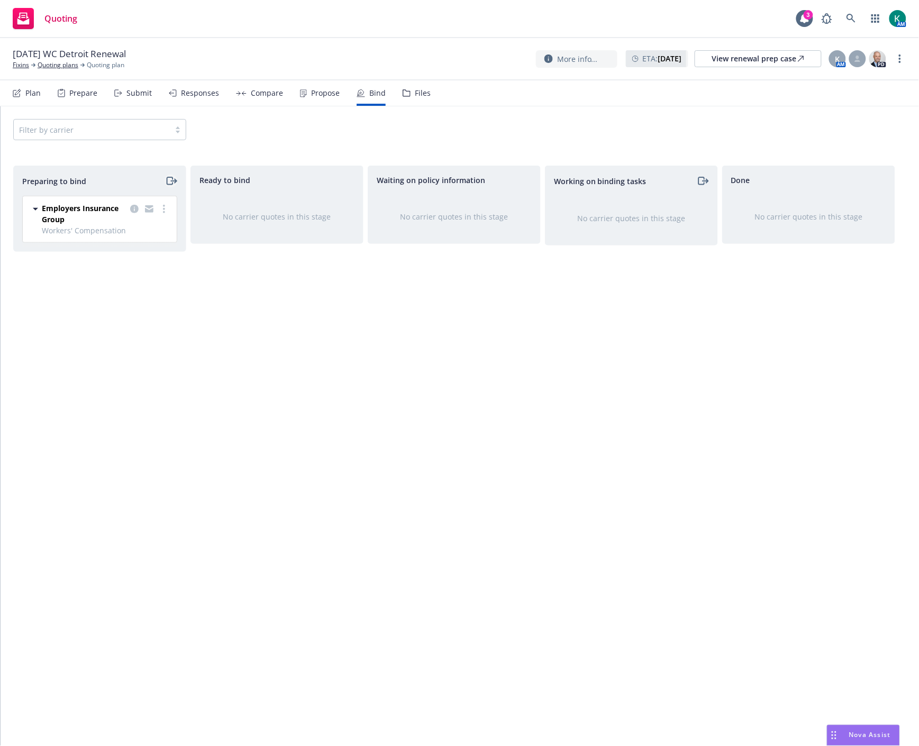
click at [170, 177] on icon "moveRight" at bounding box center [170, 180] width 6 height 7
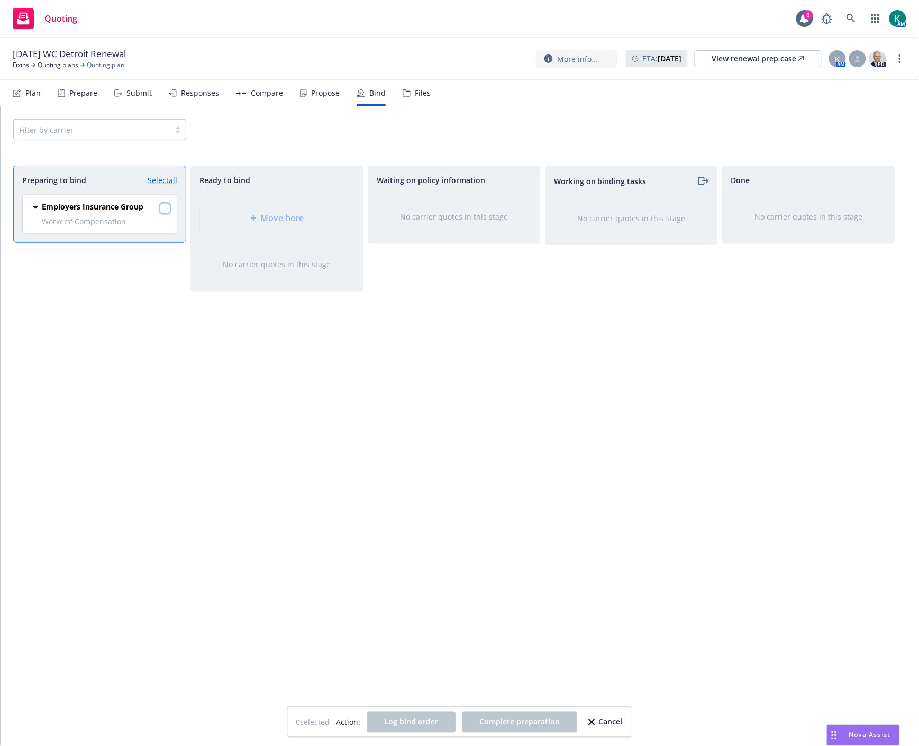
click at [167, 206] on input "checkbox" at bounding box center [165, 208] width 11 height 11
checkbox input "true"
click at [240, 211] on div "Move here" at bounding box center [277, 218] width 154 height 30
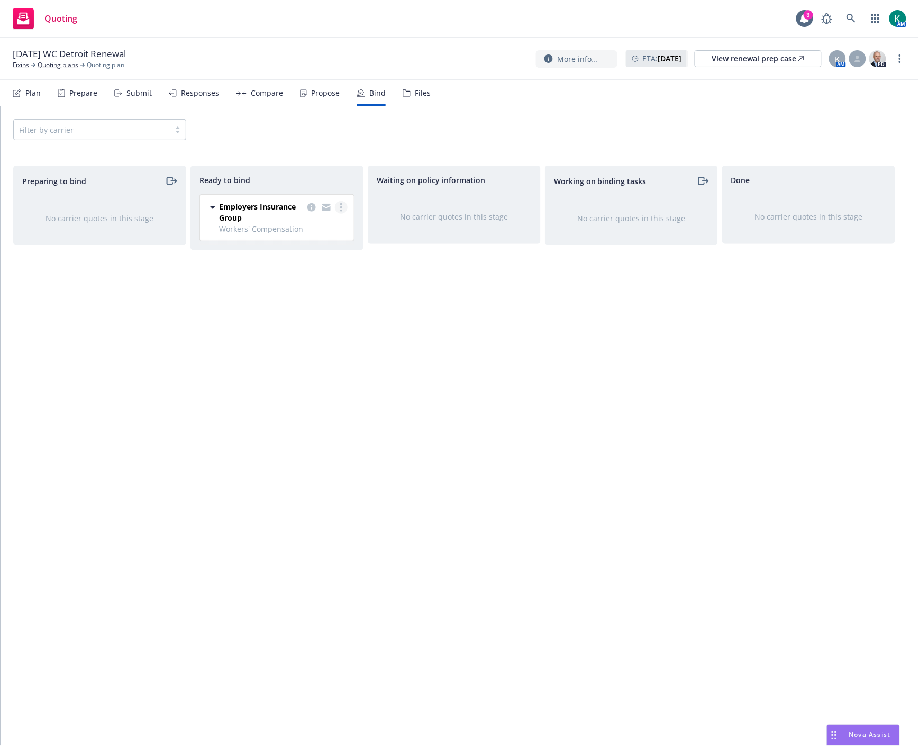
click at [342, 206] on link "more" at bounding box center [341, 207] width 13 height 13
click at [331, 225] on link "Log bind order" at bounding box center [299, 229] width 96 height 21
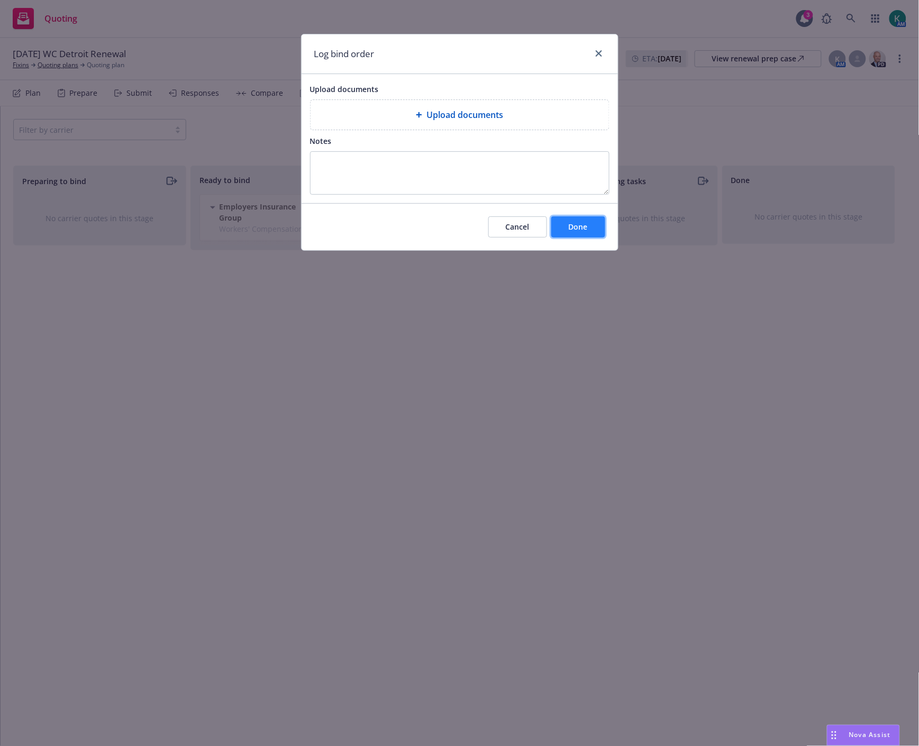
click at [560, 229] on button "Done" at bounding box center [579, 227] width 54 height 21
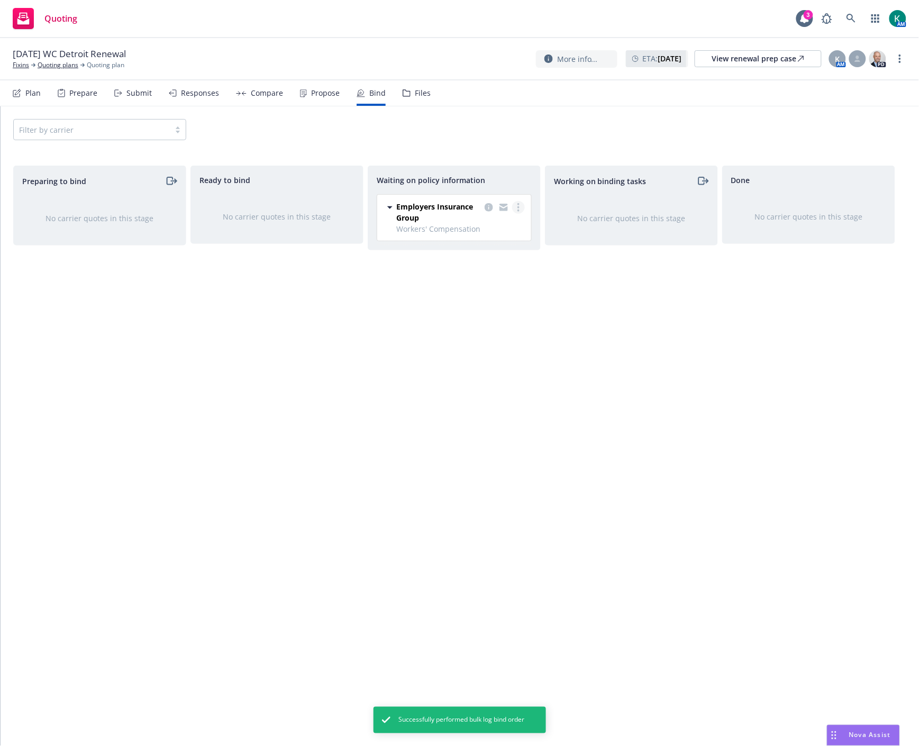
click at [515, 209] on link "more" at bounding box center [518, 207] width 13 height 13
click at [498, 232] on span "Create policies" at bounding box center [467, 229] width 78 height 10
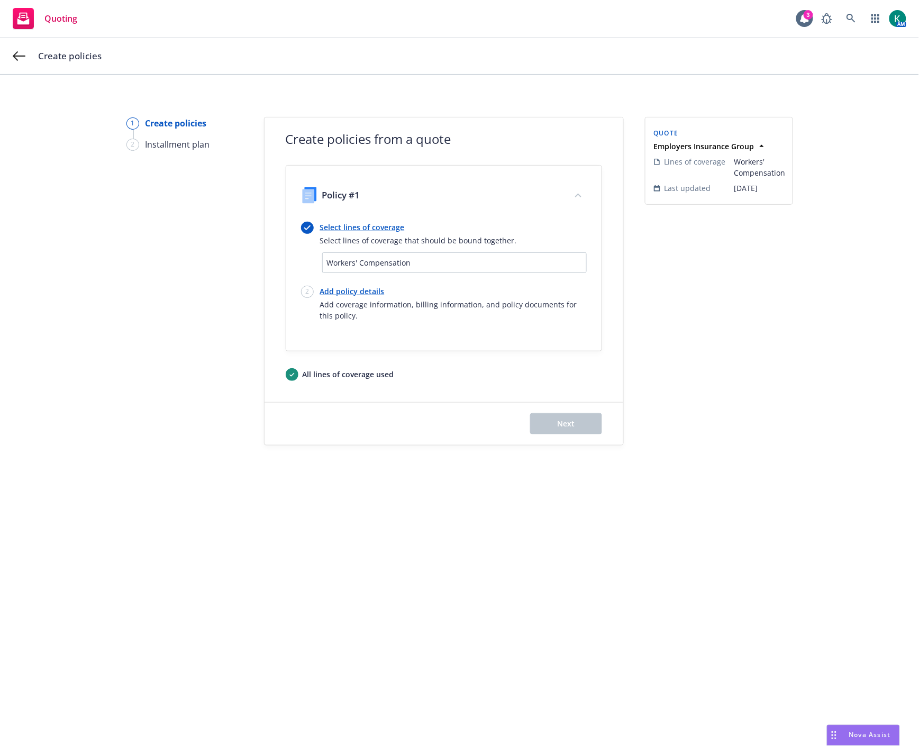
click at [365, 290] on link "Add policy details" at bounding box center [453, 291] width 267 height 11
select select "12"
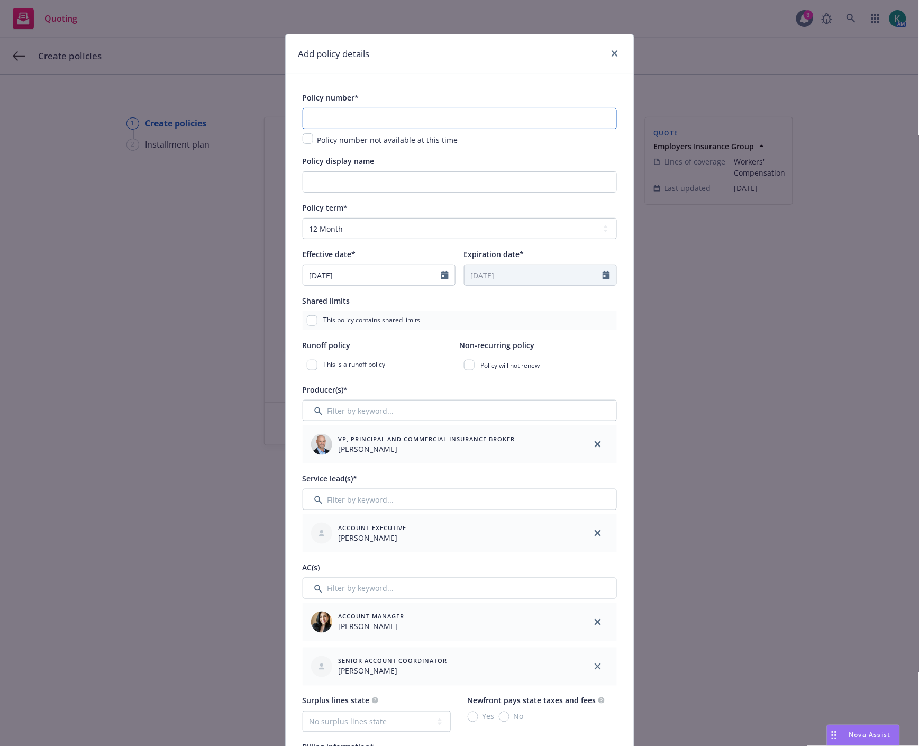
click at [345, 121] on input "text" at bounding box center [460, 118] width 314 height 21
paste input "EIG 5650421 01"
type input "EIG 5650421 01"
click at [341, 176] on input "Policy display name" at bounding box center [460, 182] width 314 height 21
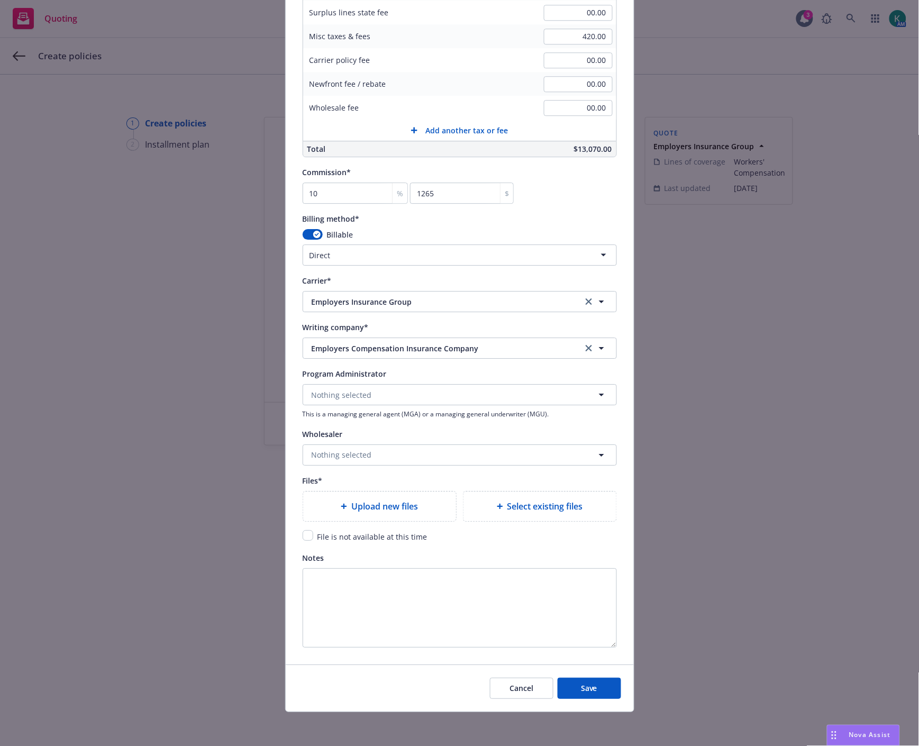
scroll to position [825, 0]
type input "Detroit WC"
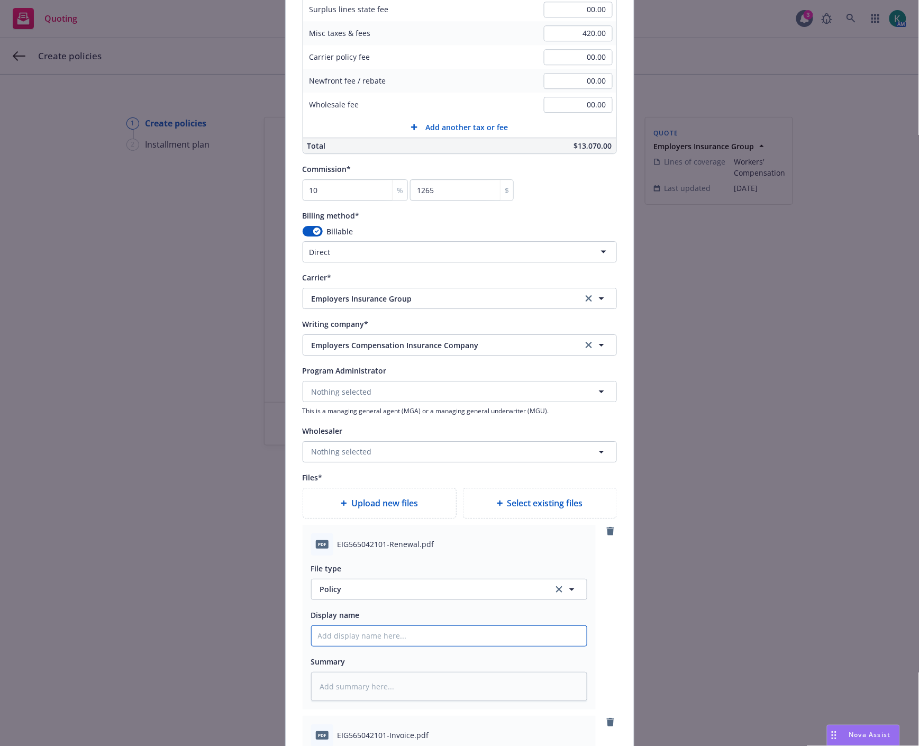
click at [359, 646] on input "Policy display name" at bounding box center [449, 636] width 275 height 20
type textarea "x"
type input "2"
type textarea "x"
type input "20"
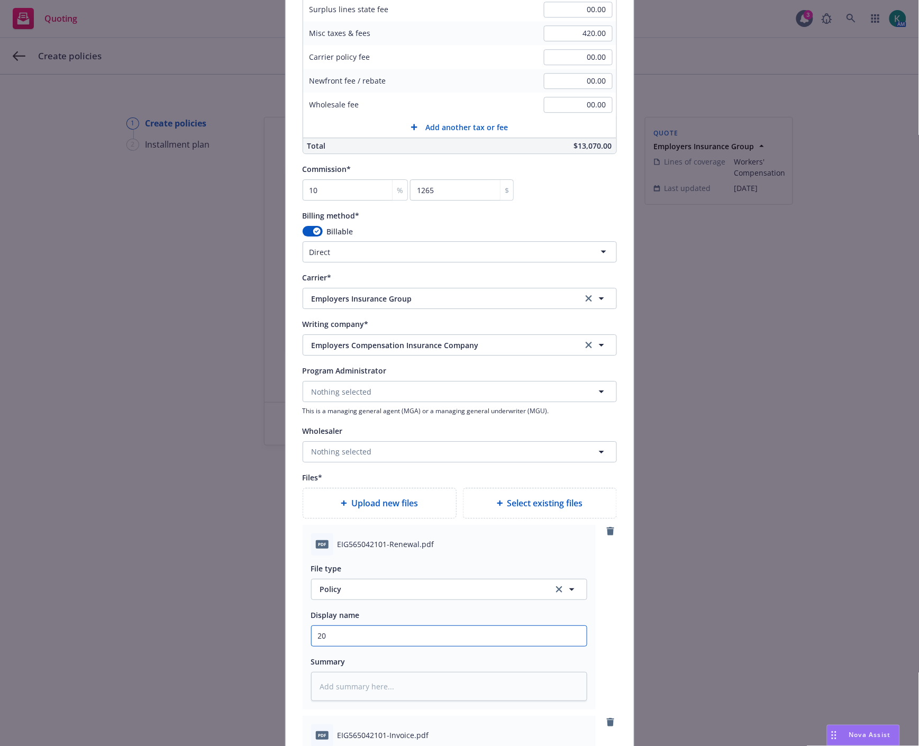
type textarea "x"
type input "202"
type textarea "x"
type input "2025"
type textarea "x"
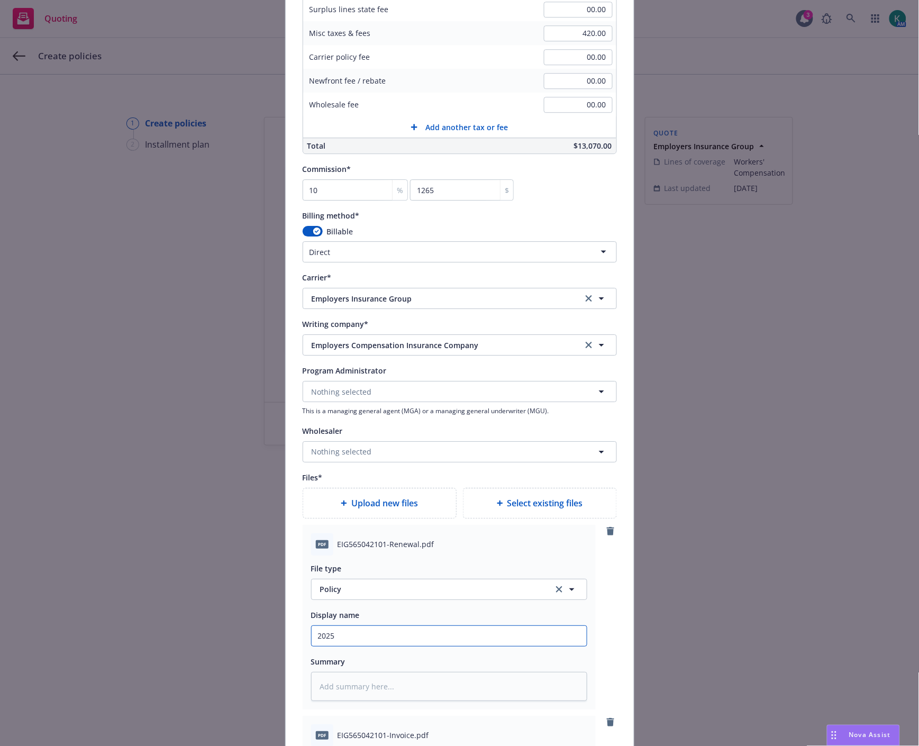
type input "2025"
type textarea "x"
type input "2025 W"
type textarea "x"
type input "2025 WC"
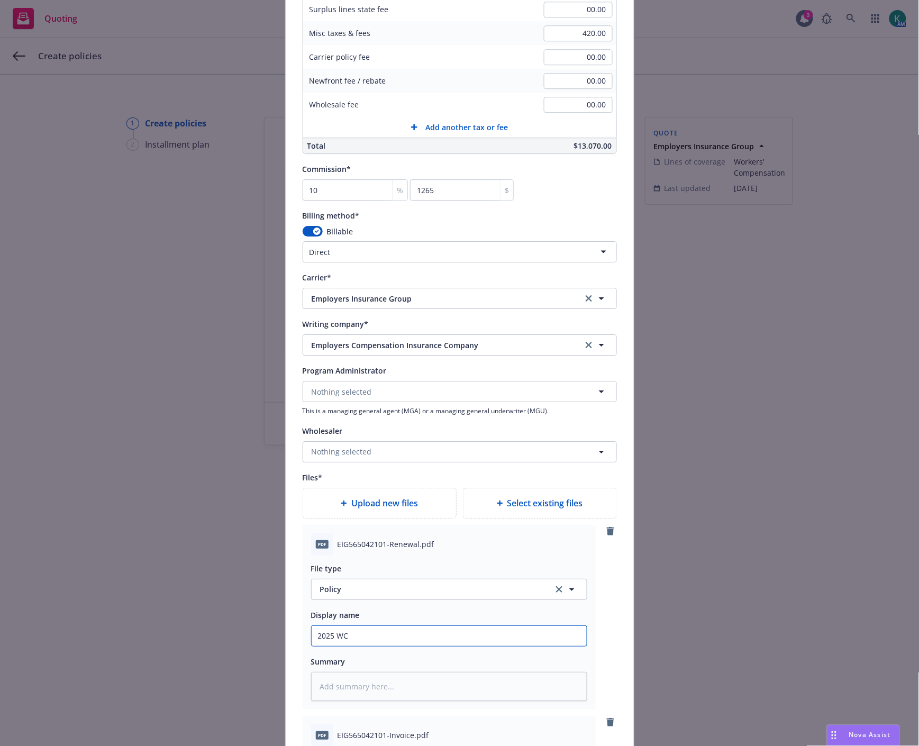
type textarea "x"
type input "2025 WC"
type textarea "x"
type input "2025 WC P"
type textarea "x"
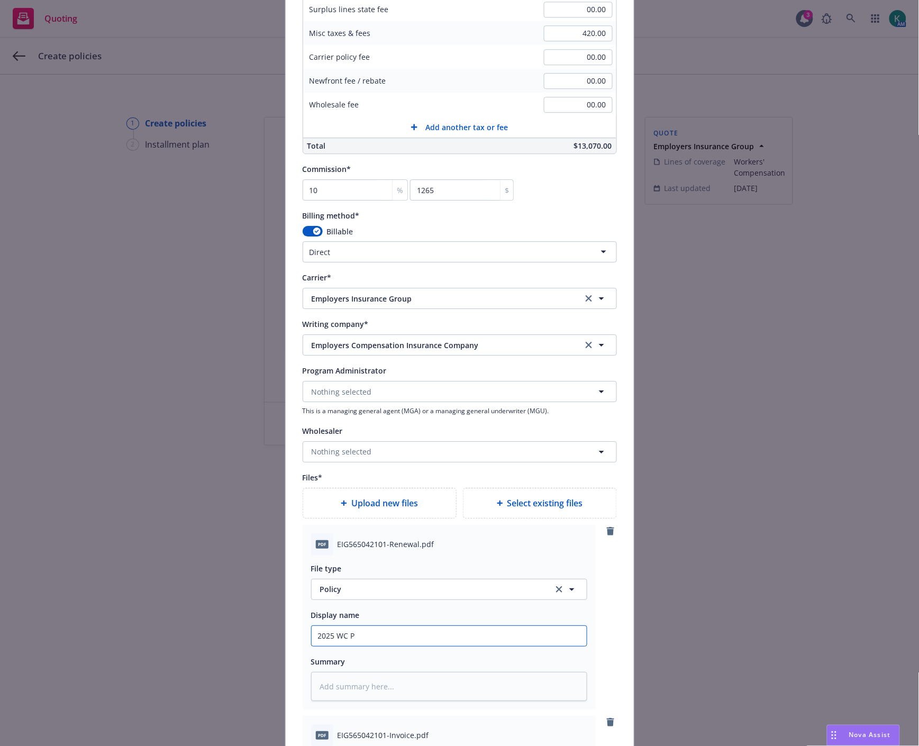
type input "2025 WC Po"
type textarea "x"
type input "2025 WC Pol"
type textarea "x"
type input "2025 [PERSON_NAME]"
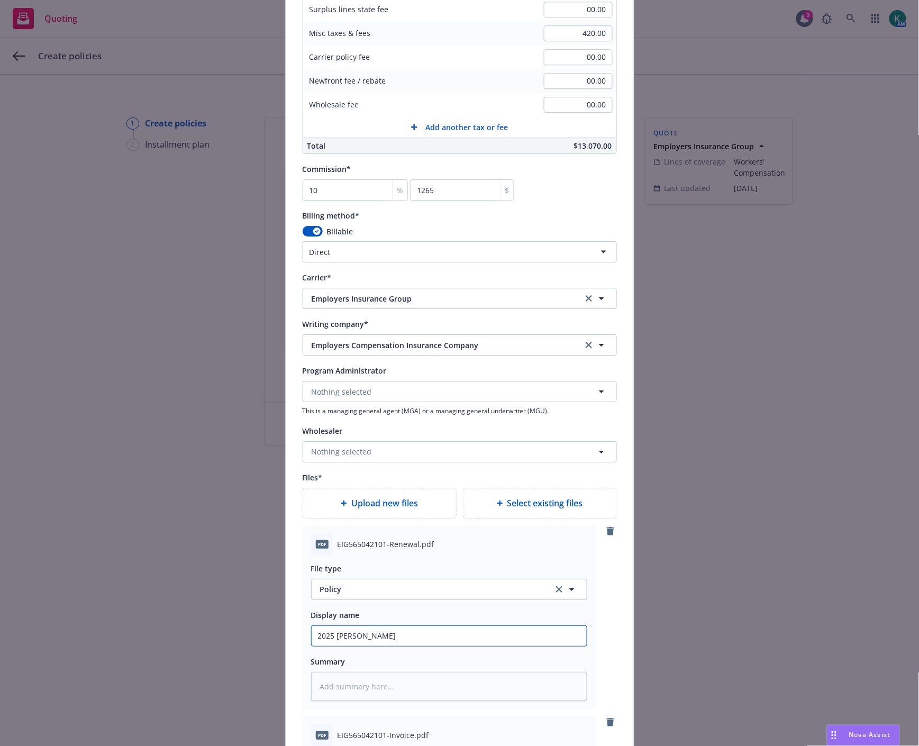
type textarea "x"
type input "2025 [PERSON_NAME]"
type textarea "x"
type input "2025 WC Policy"
type textarea "x"
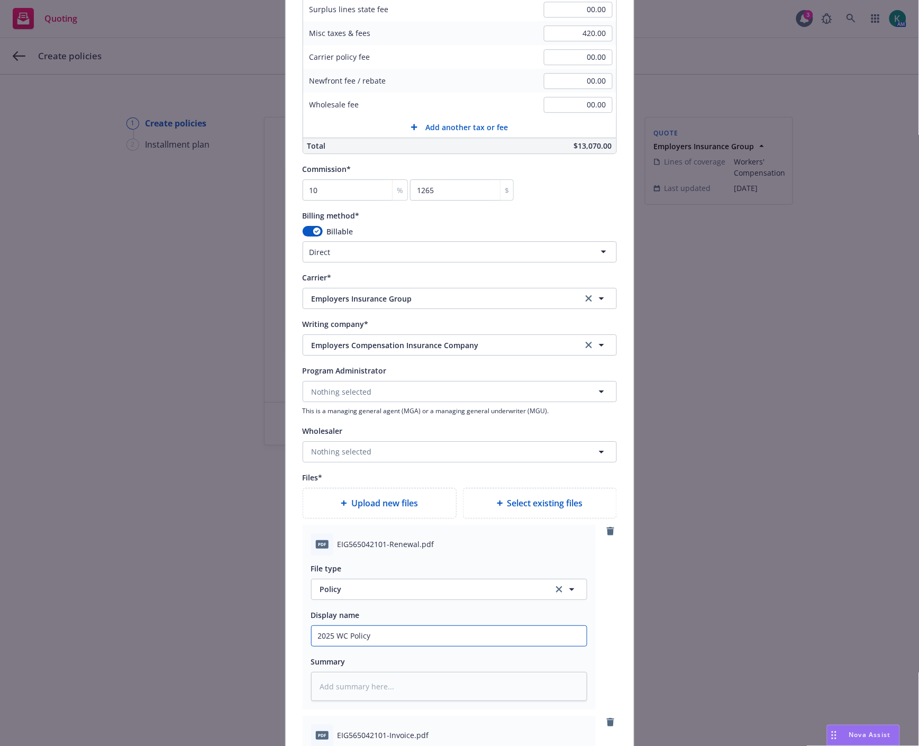
type input "2025 WC Policy -"
type textarea "x"
type input "2025 WC Policy -"
type textarea "x"
type input "2025 WC Policy - D"
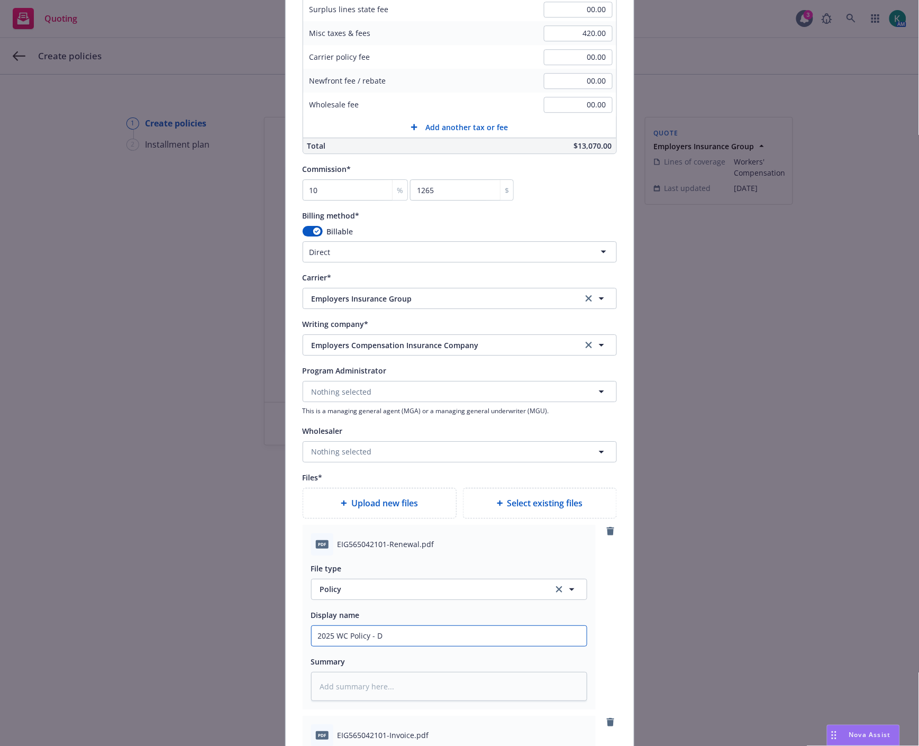
type textarea "x"
type input "2025 WC Policy - De"
type textarea "x"
type input "2025 WC Policy - Det"
type textarea "x"
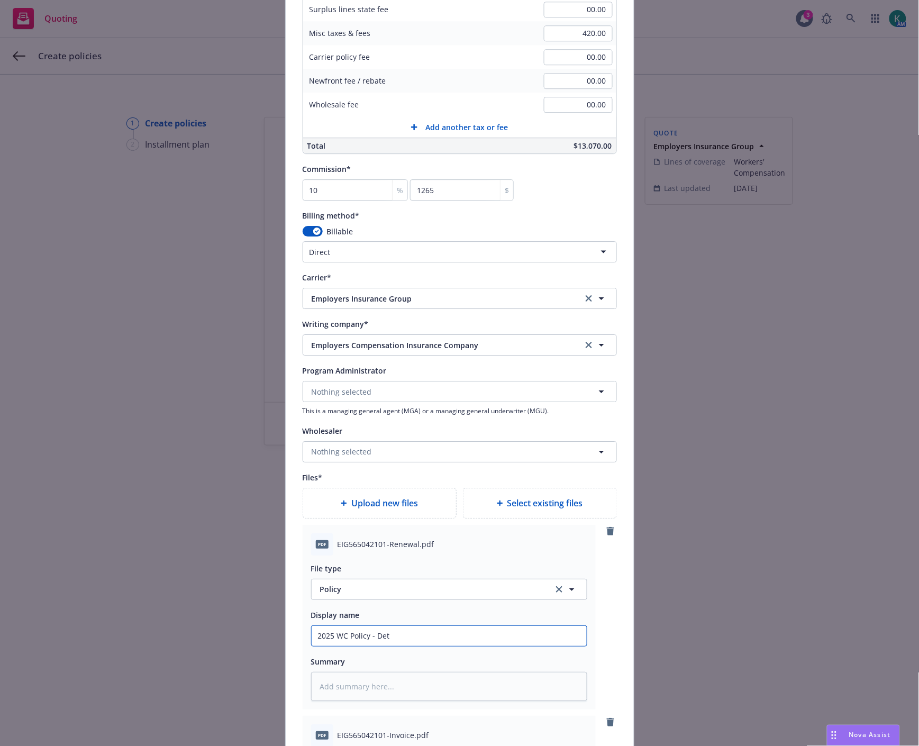
type input "2025 WC Policy - Detr"
type textarea "x"
type input "2025 WC Policy - [PERSON_NAME]"
type textarea "x"
type input "2025 WC Policy - Detroi"
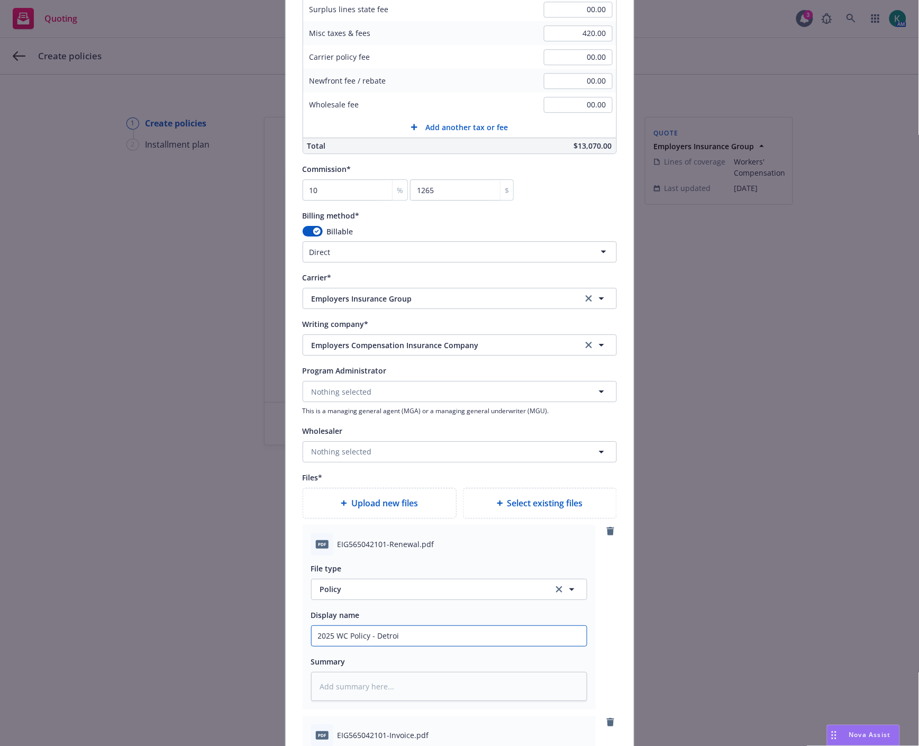
type textarea "x"
type input "2025 WC Policy - [GEOGRAPHIC_DATA]"
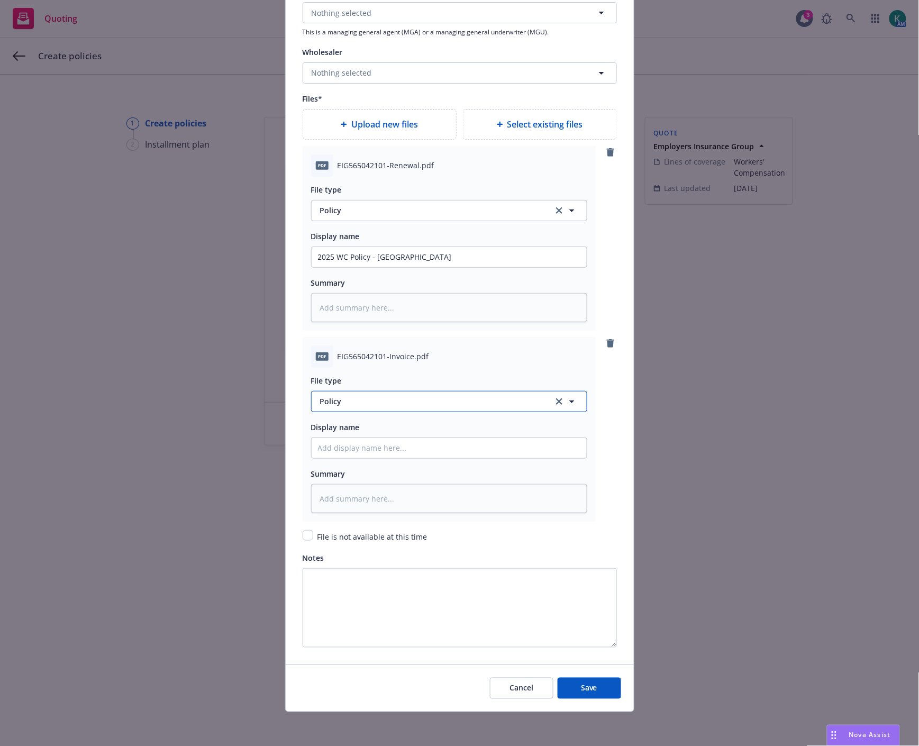
click at [384, 400] on span "Policy" at bounding box center [430, 401] width 221 height 11
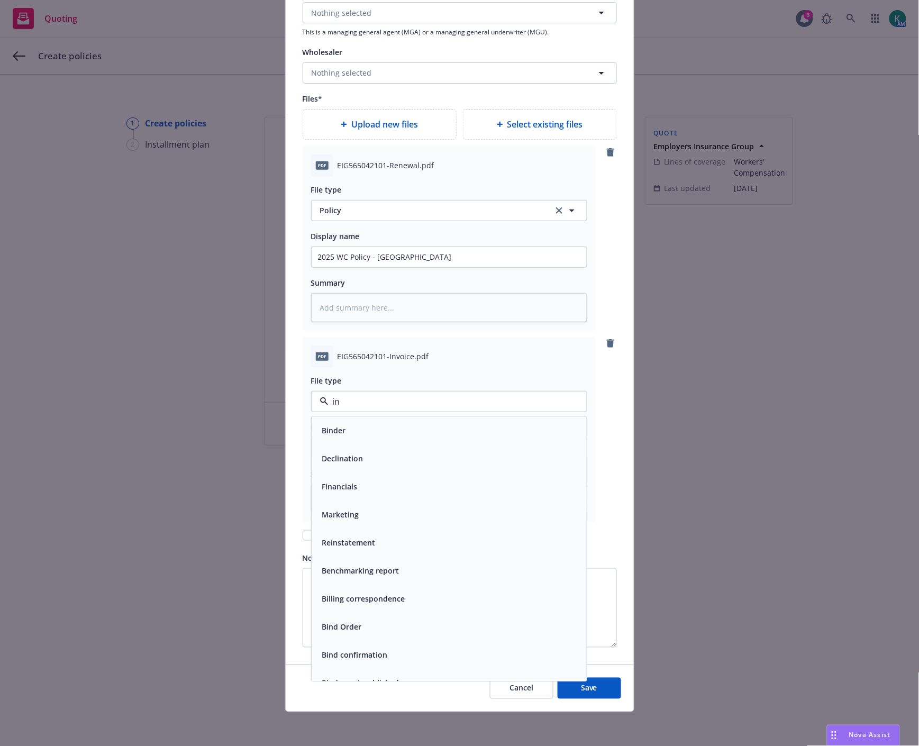
type input "inv"
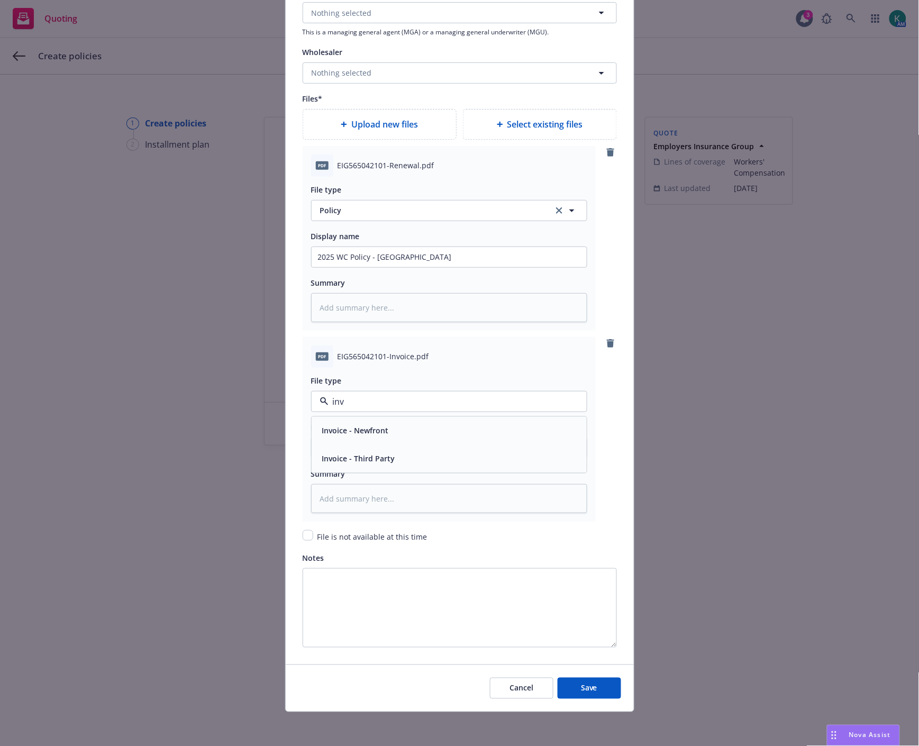
click at [374, 456] on span "Invoice - Third Party" at bounding box center [358, 459] width 73 height 11
click at [356, 267] on input "Policy display name" at bounding box center [449, 257] width 275 height 20
type textarea "x"
type input "20"
type textarea "x"
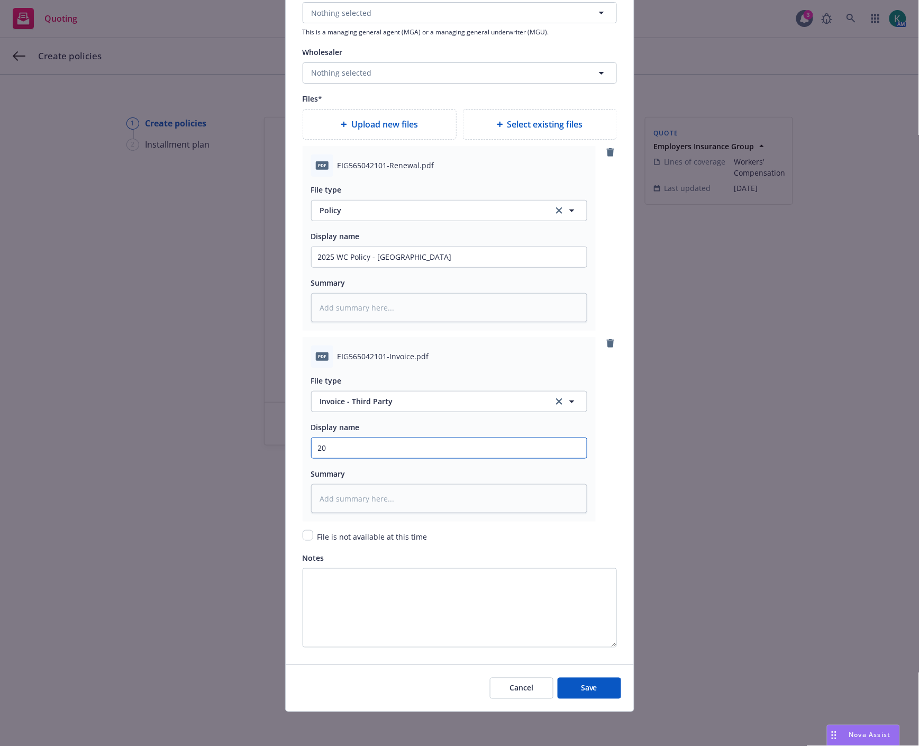
type input "202"
type textarea "x"
type input "2025"
type textarea "x"
type input "2025"
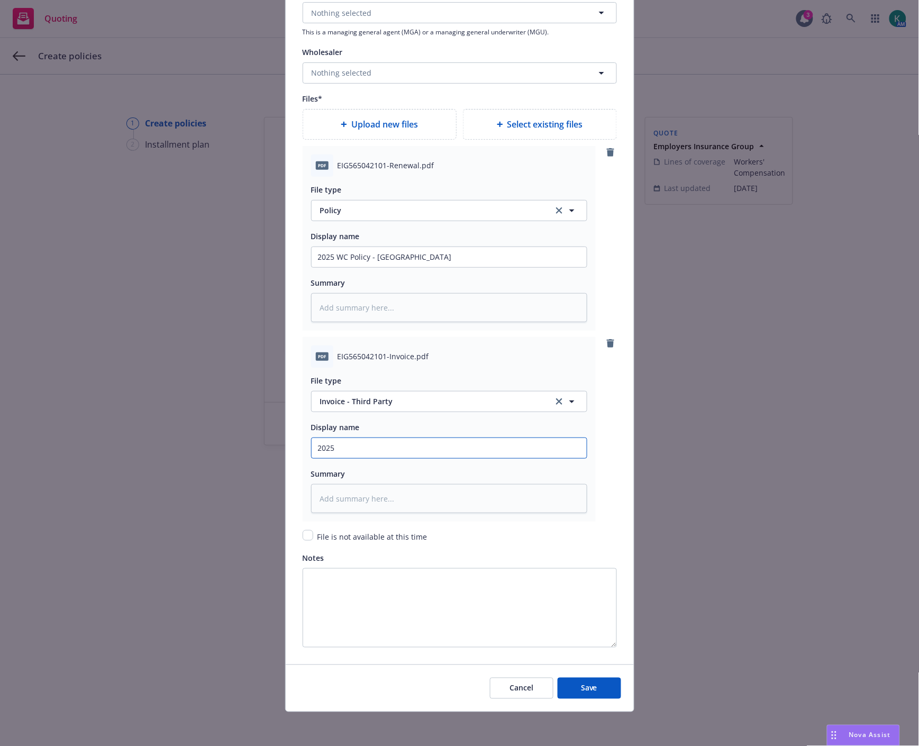
type textarea "x"
type input "2025 W"
type textarea "x"
type input "2025 WC"
type textarea "x"
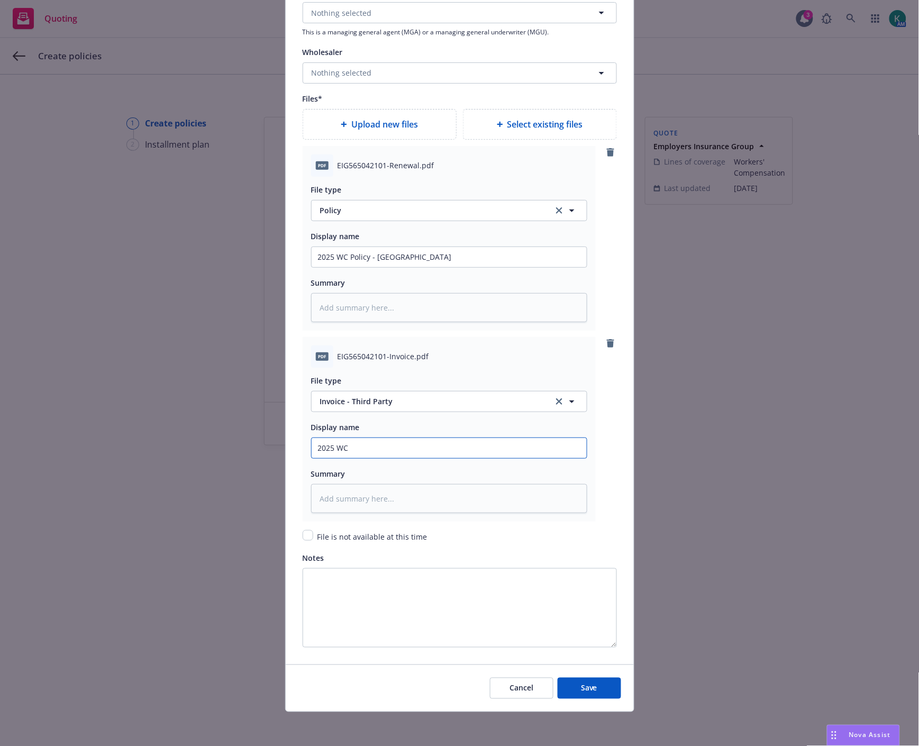
type input "2025 WC"
type textarea "x"
type input "2025 WC I"
type textarea "x"
type input "2025 WC In"
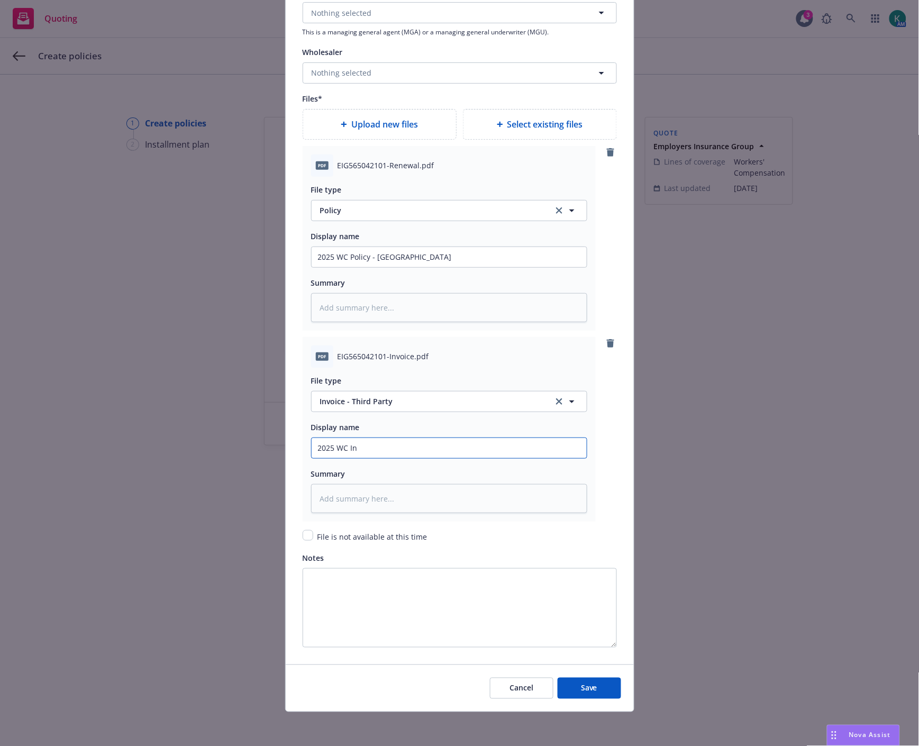
type textarea "x"
type input "2025 WC Inv"
type textarea "x"
type input "2025 WC Invo"
type textarea "x"
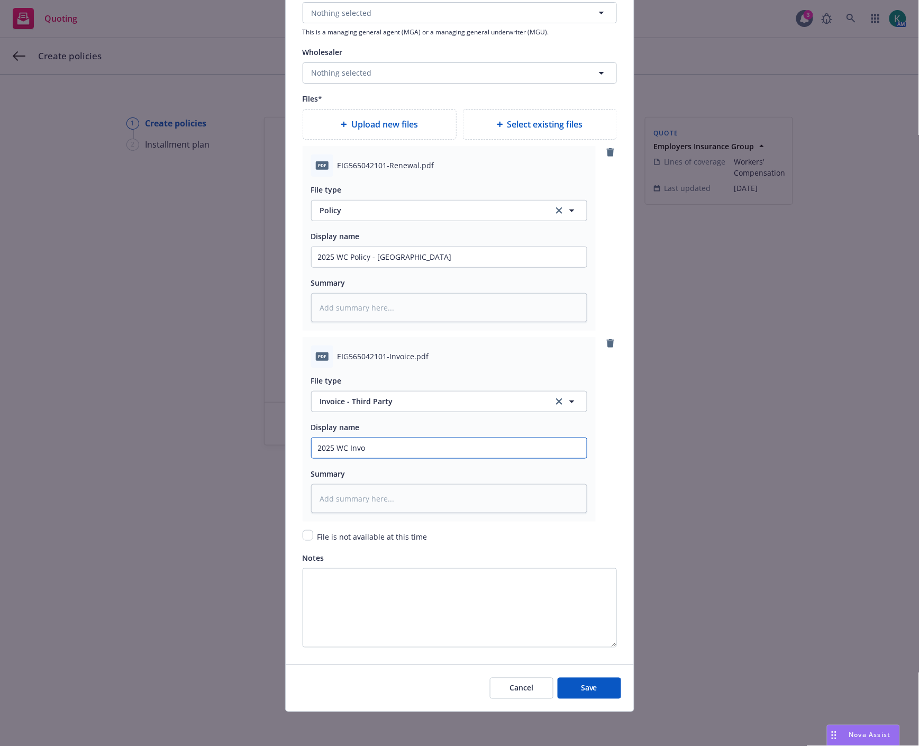
type input "2025 WC Invoi"
type textarea "x"
type input "2025 WC Invoic"
type textarea "x"
type input "2025 WC Invoice"
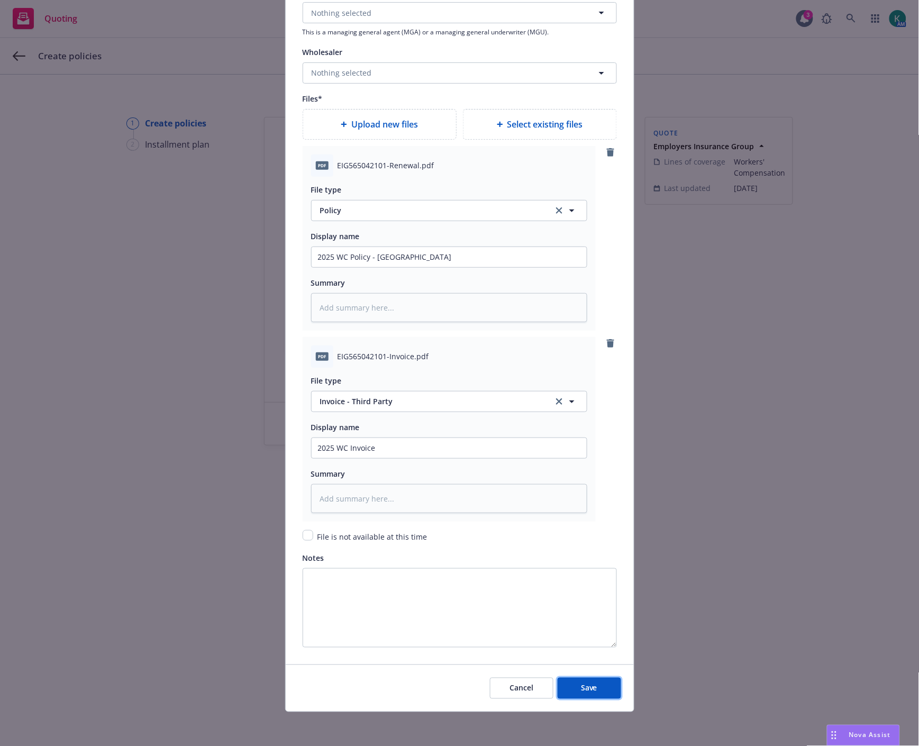
click at [581, 686] on span "Save" at bounding box center [589, 688] width 16 height 10
type textarea "x"
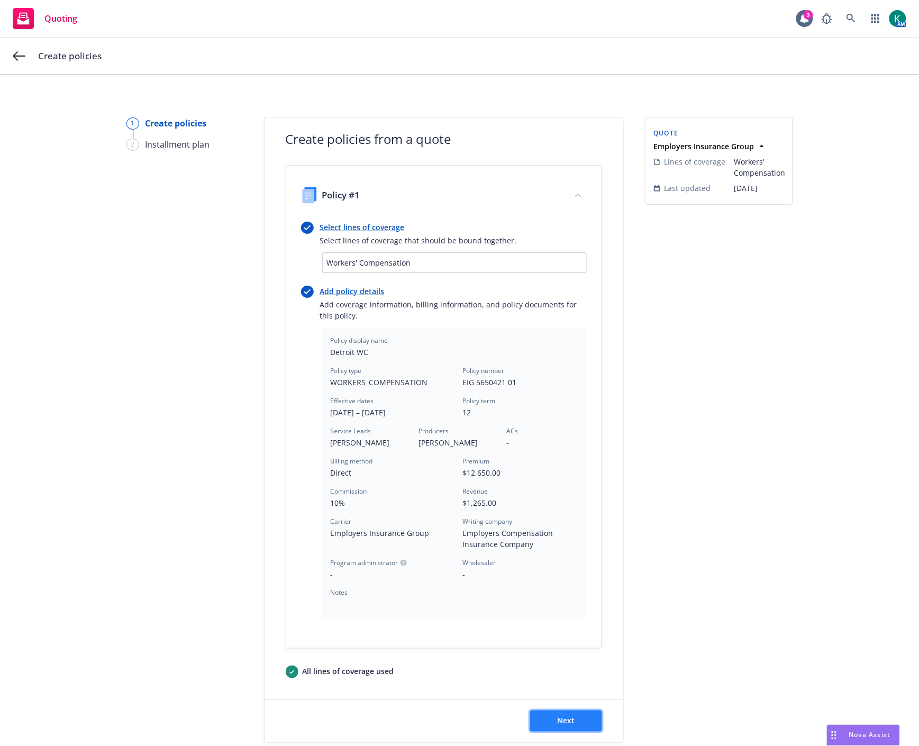
click at [563, 711] on button "Next" at bounding box center [566, 721] width 72 height 21
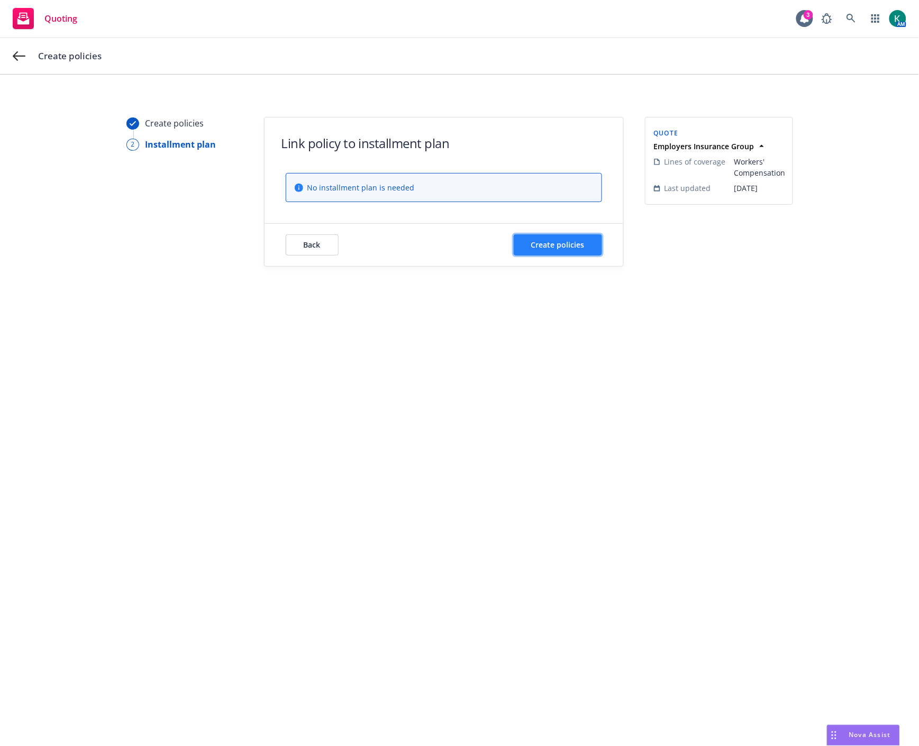
click at [540, 239] on button "Create policies" at bounding box center [558, 245] width 88 height 21
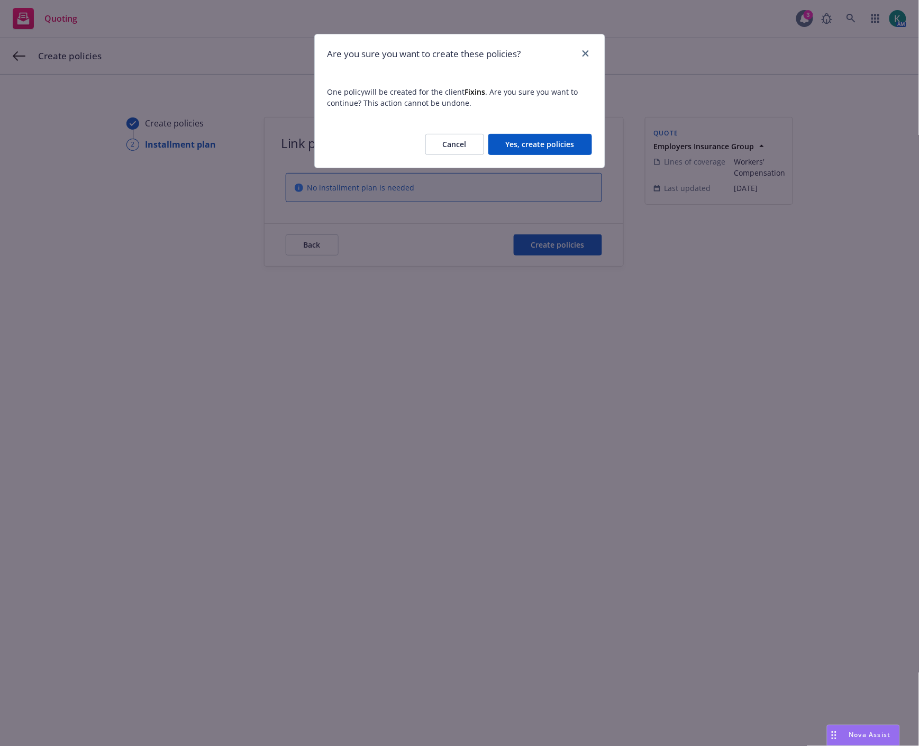
click at [534, 139] on button "Yes, create policies" at bounding box center [541, 144] width 104 height 21
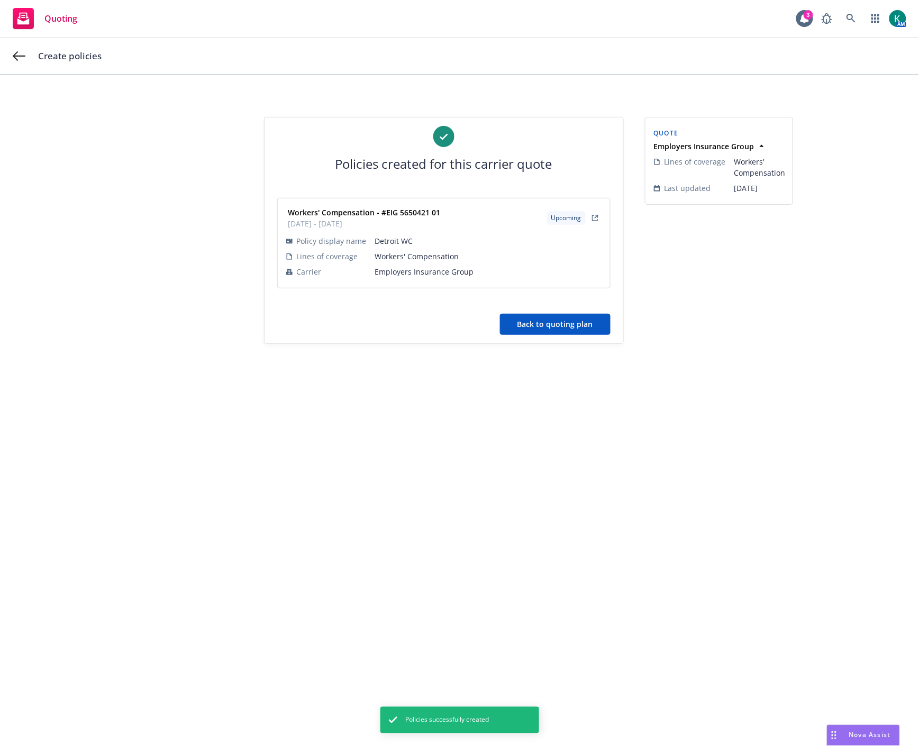
click at [547, 330] on button "Back to quoting plan" at bounding box center [555, 324] width 111 height 21
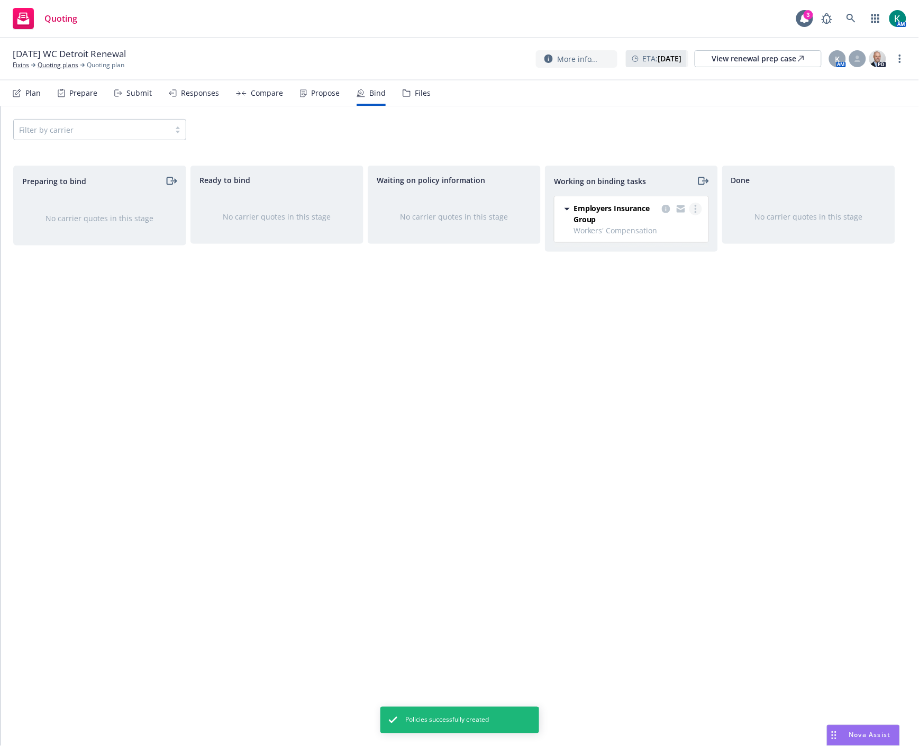
click at [696, 212] on circle "more" at bounding box center [696, 212] width 2 height 2
click at [678, 254] on span "Move to done" at bounding box center [643, 252] width 74 height 10
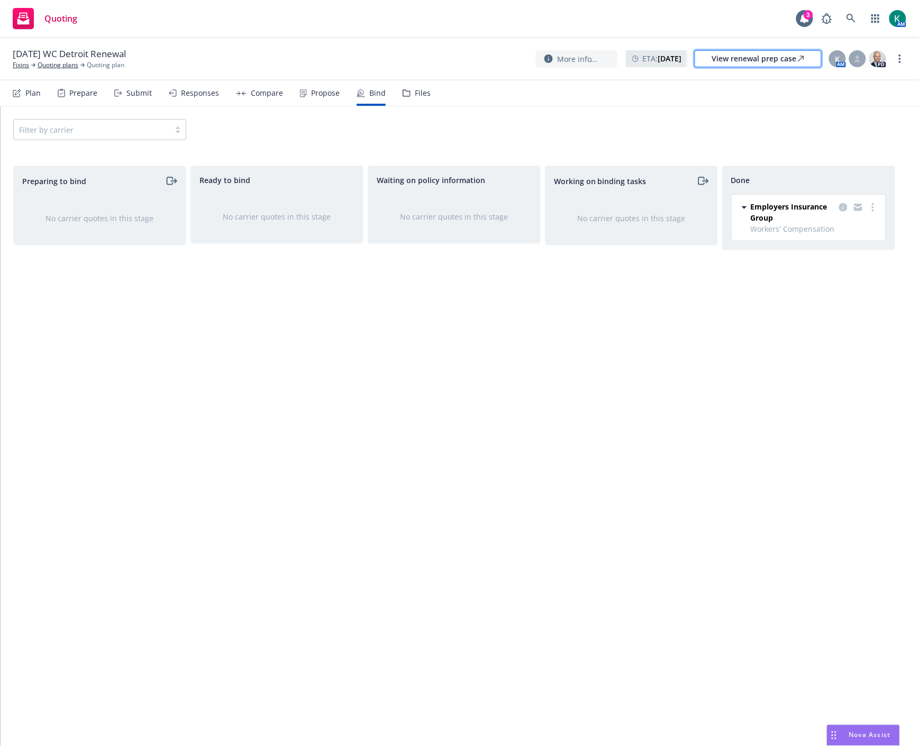
click at [750, 57] on div "View renewal prep case" at bounding box center [759, 59] width 92 height 16
click at [896, 55] on link "more" at bounding box center [900, 58] width 13 height 13
click at [850, 165] on link "Archive quoting plan" at bounding box center [848, 165] width 118 height 21
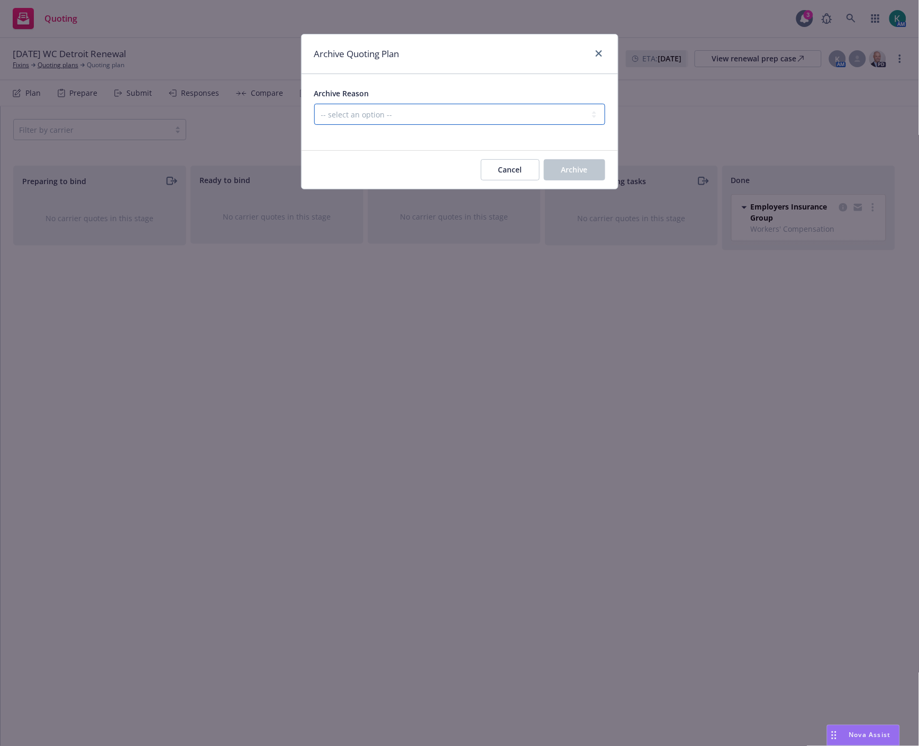
click at [470, 113] on select "-- select an option -- All policies in this renewal plan are auto-renewed Creat…" at bounding box center [459, 114] width 291 height 21
select select "ARCHIVED_RENEWAL_COMPLETED"
click at [314, 104] on select "-- select an option -- All policies in this renewal plan are auto-renewed Creat…" at bounding box center [459, 114] width 291 height 21
click at [595, 170] on button "Archive" at bounding box center [574, 169] width 61 height 21
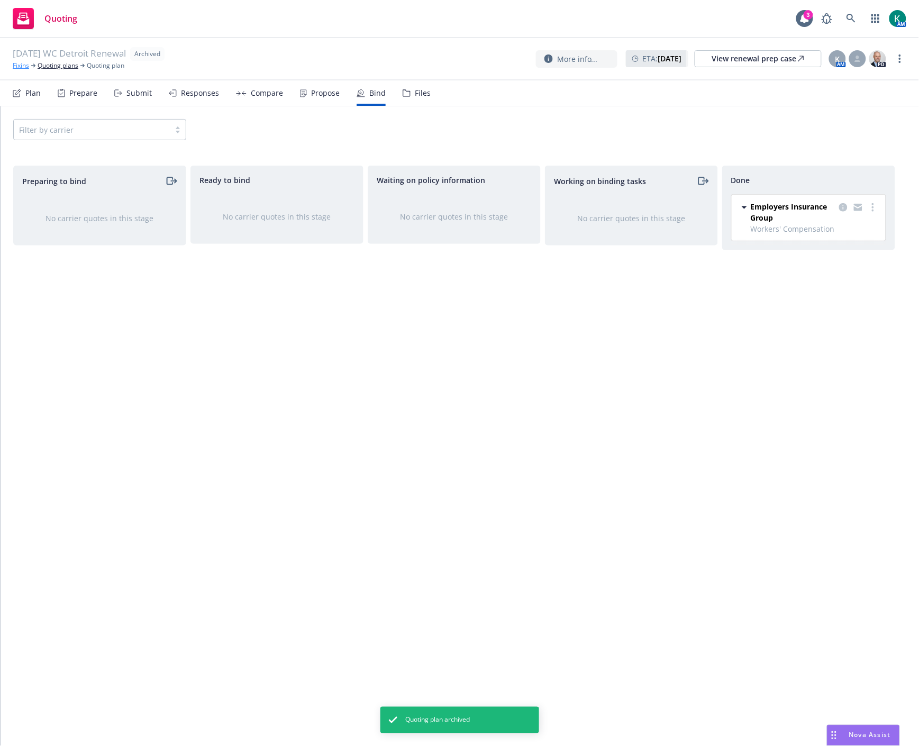
click at [23, 69] on link "Fixins" at bounding box center [21, 66] width 16 height 10
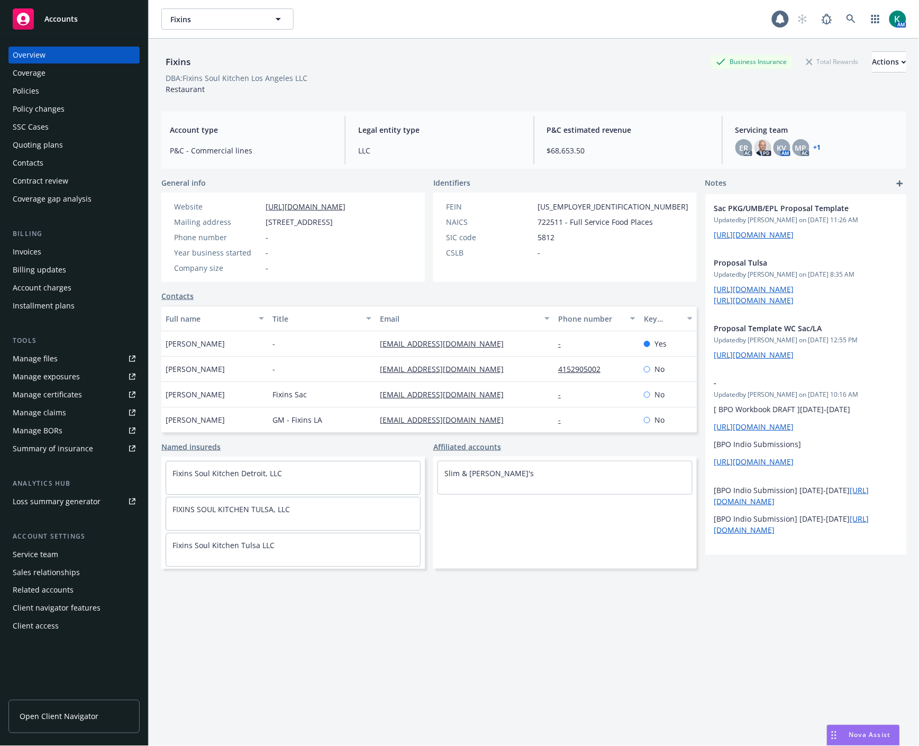
click at [25, 92] on div "Policies" at bounding box center [26, 91] width 26 height 17
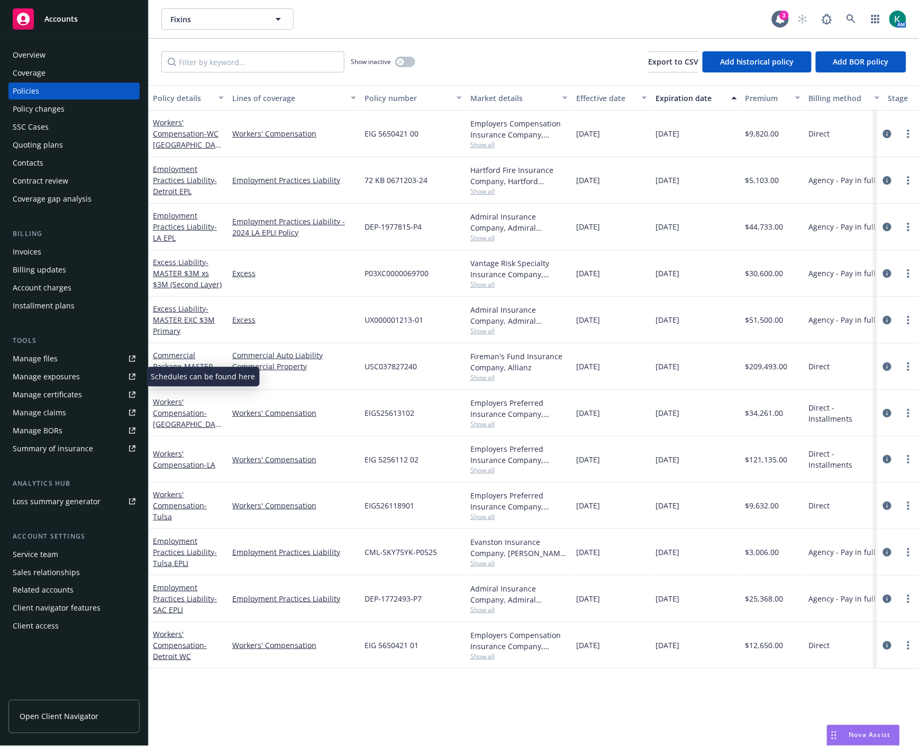
click at [53, 378] on div "Manage exposures" at bounding box center [46, 376] width 67 height 17
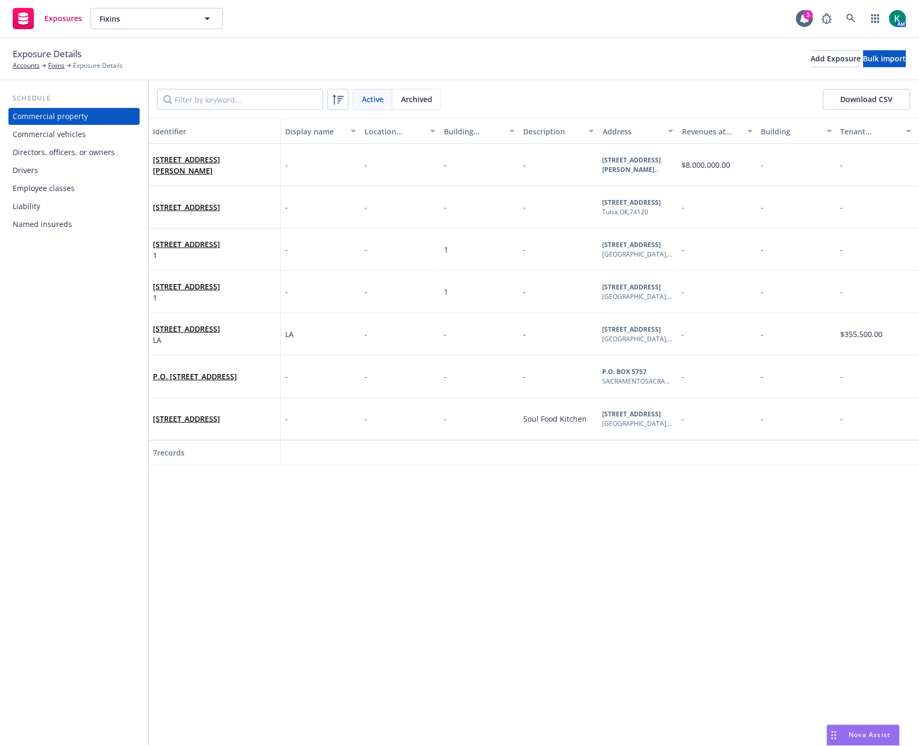
click at [56, 194] on div "Employee classes" at bounding box center [44, 188] width 62 height 17
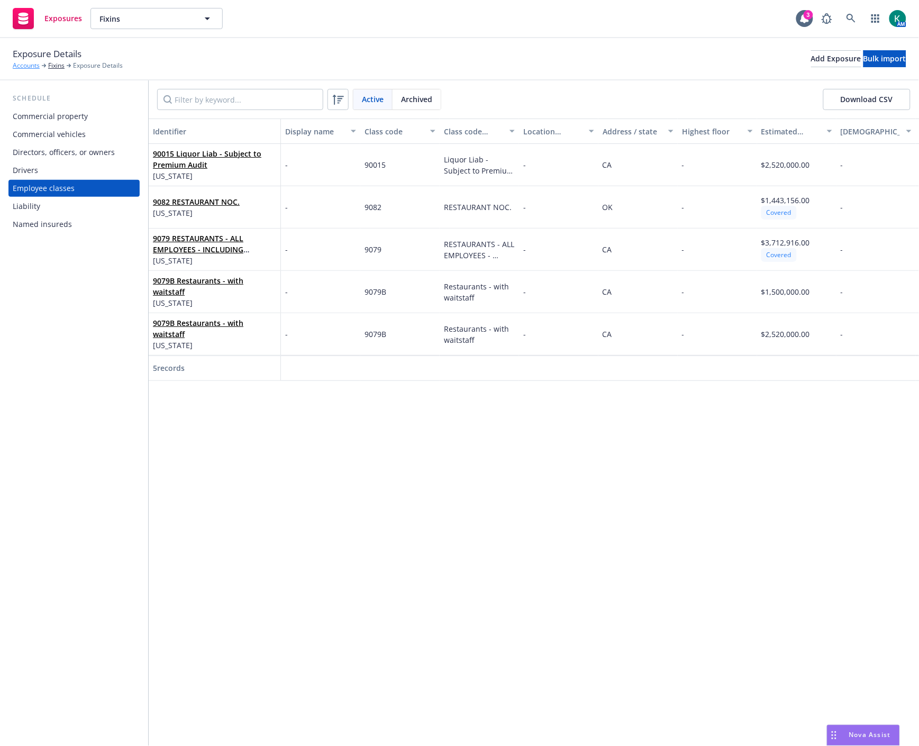
click at [34, 66] on link "Accounts" at bounding box center [26, 66] width 27 height 10
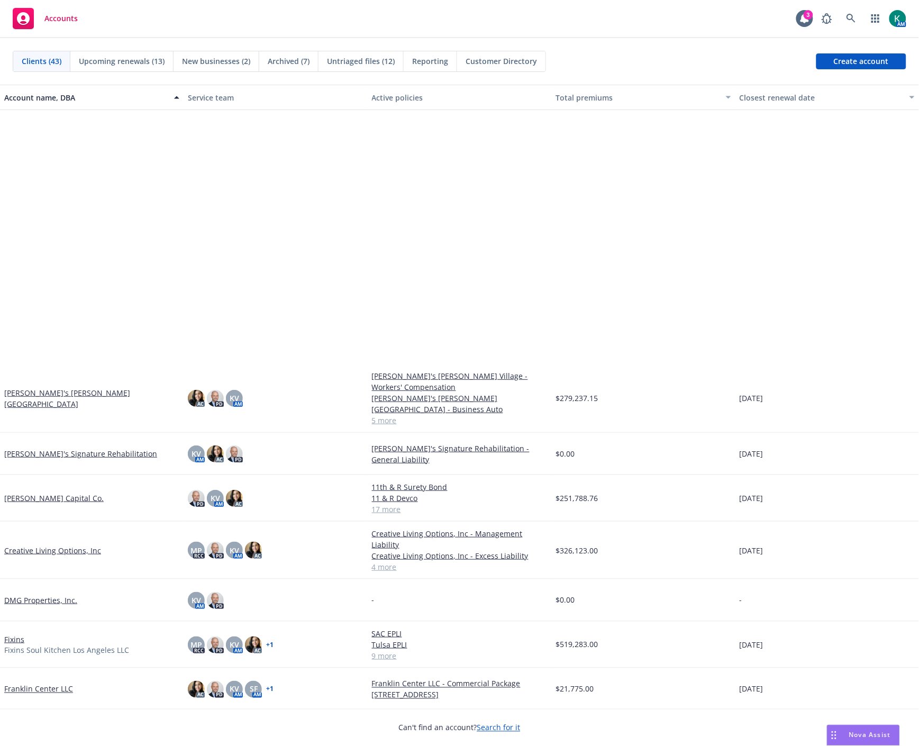
scroll to position [470, 0]
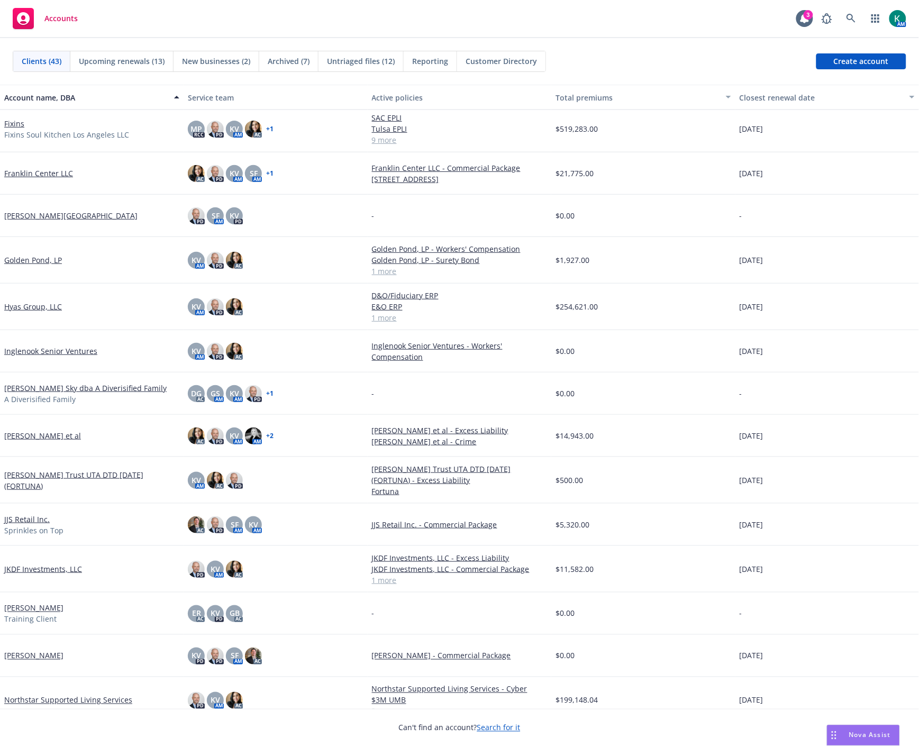
click at [13, 121] on link "Fixins" at bounding box center [14, 123] width 20 height 11
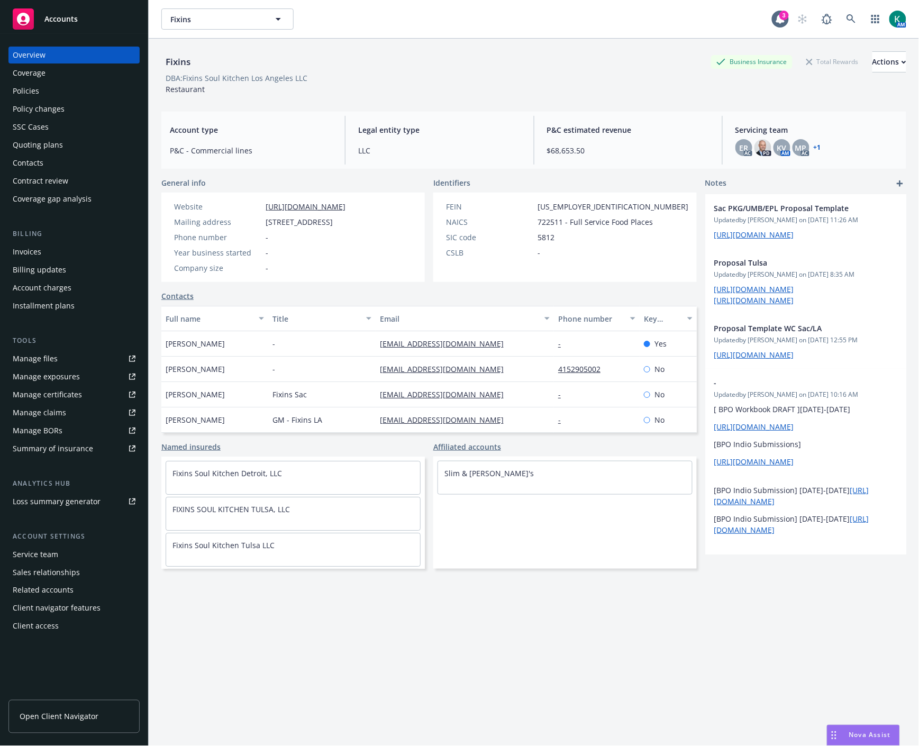
click at [72, 88] on div "Policies" at bounding box center [74, 91] width 123 height 17
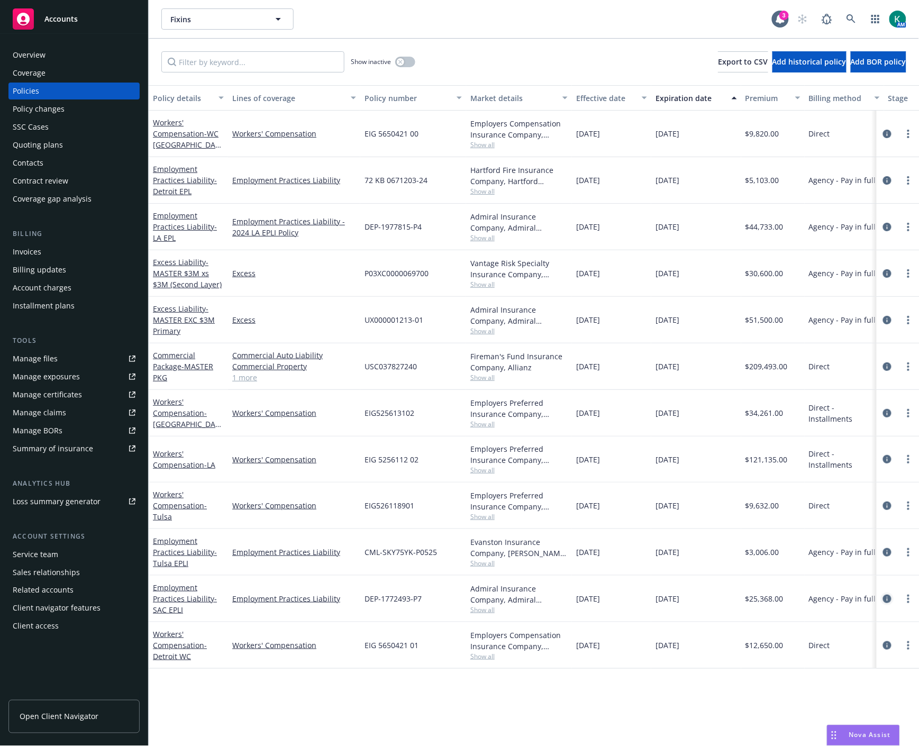
click at [888, 603] on icon "circleInformation" at bounding box center [887, 599] width 8 height 8
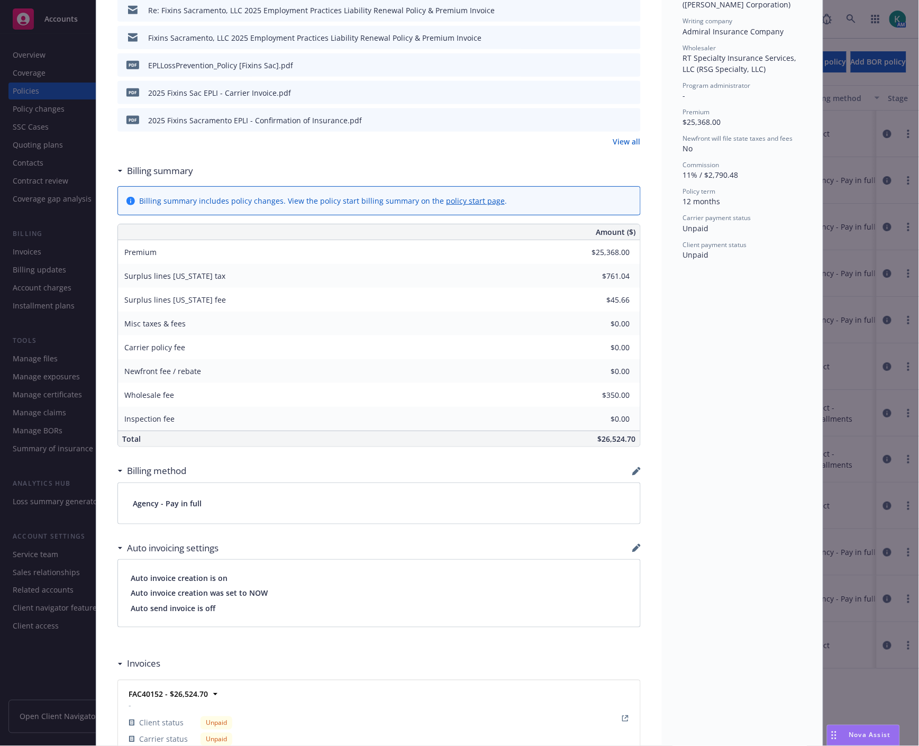
scroll to position [353, 0]
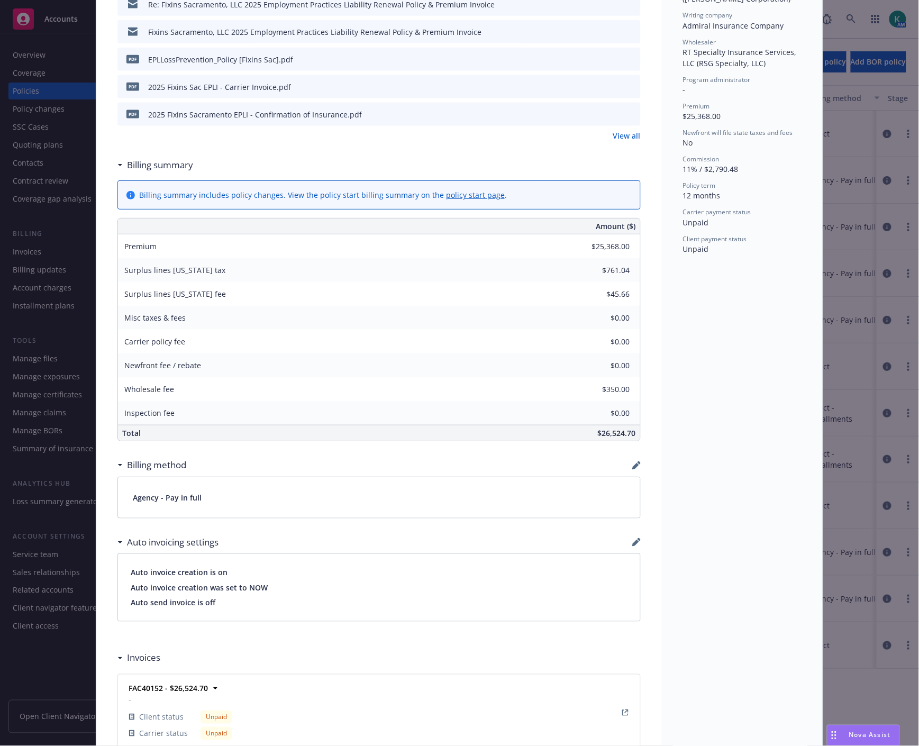
click at [621, 136] on link "View all" at bounding box center [628, 135] width 28 height 11
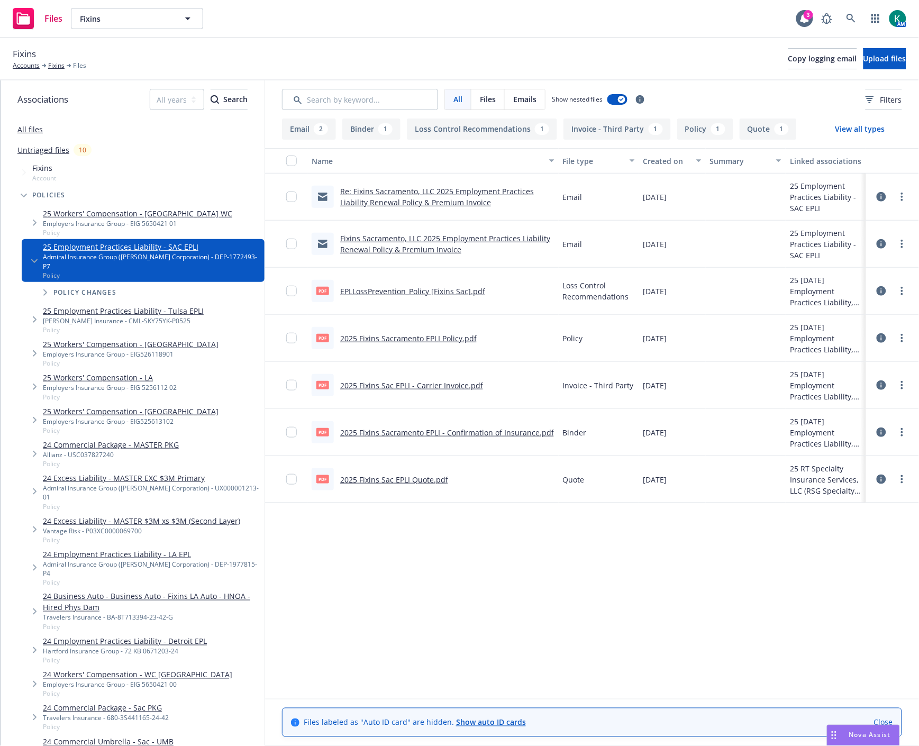
click at [435, 249] on link "Fixins Sacramento, LLC 2025 Employment Practices Liability Renewal Policy & Pre…" at bounding box center [445, 243] width 210 height 21
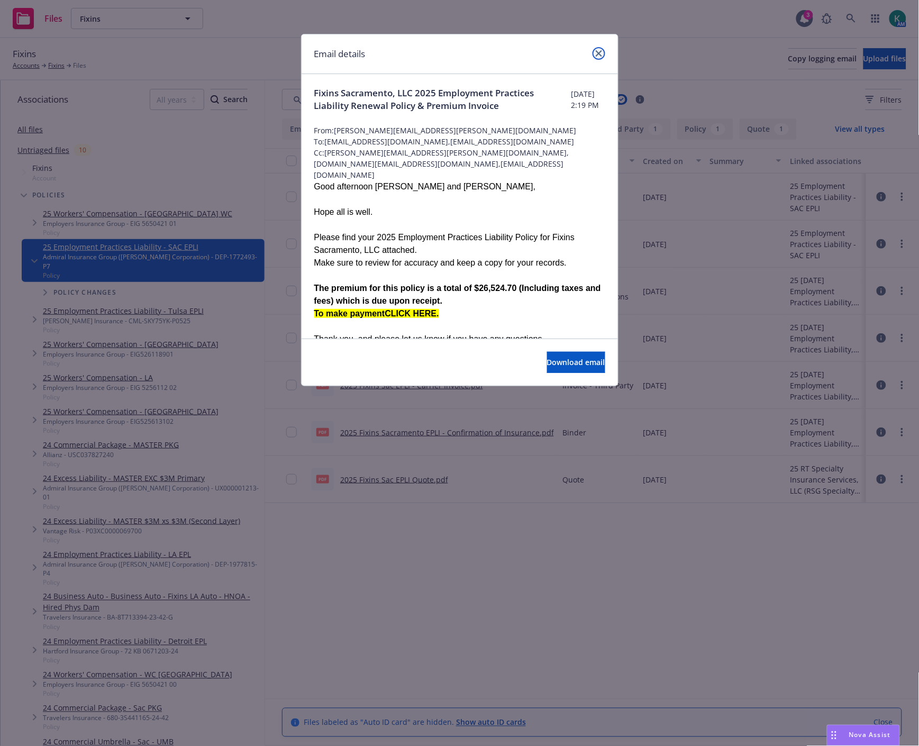
click at [597, 51] on icon "close" at bounding box center [599, 53] width 6 height 6
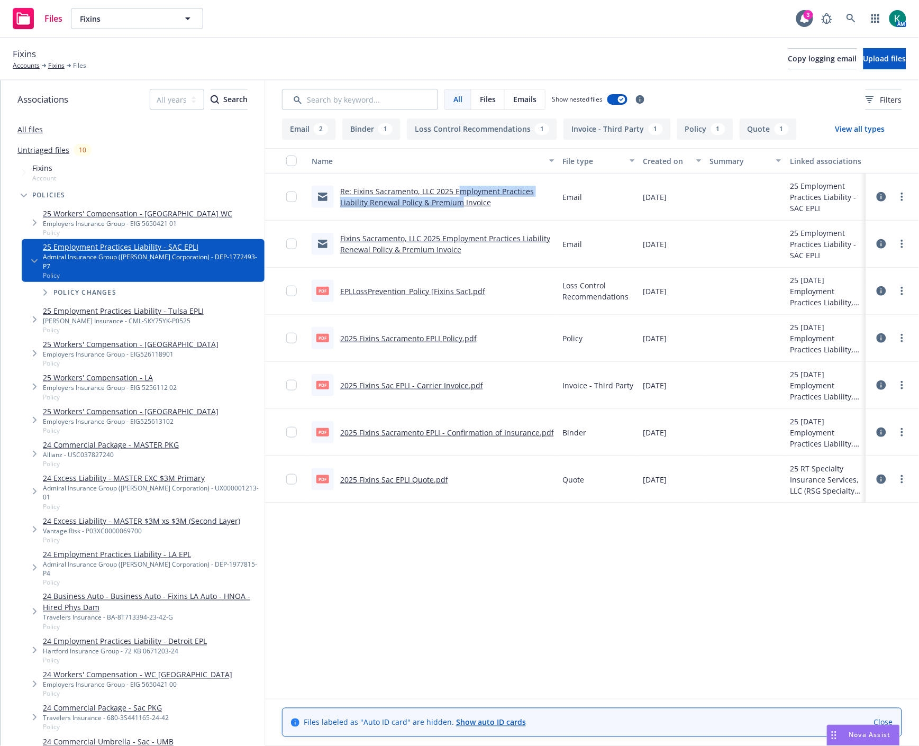
click at [461, 196] on div "Re: Fixins Sacramento, LLC 2025 Employment Practices Liability Renewal Policy &…" at bounding box center [447, 197] width 214 height 22
click at [516, 282] on div "pdf EPLLossPrevention_Policy [Fixins Sac].pdf" at bounding box center [433, 291] width 251 height 47
click at [420, 245] on link "Fixins Sacramento, LLC 2025 Employment Practices Liability Renewal Policy & Pre…" at bounding box center [445, 243] width 210 height 21
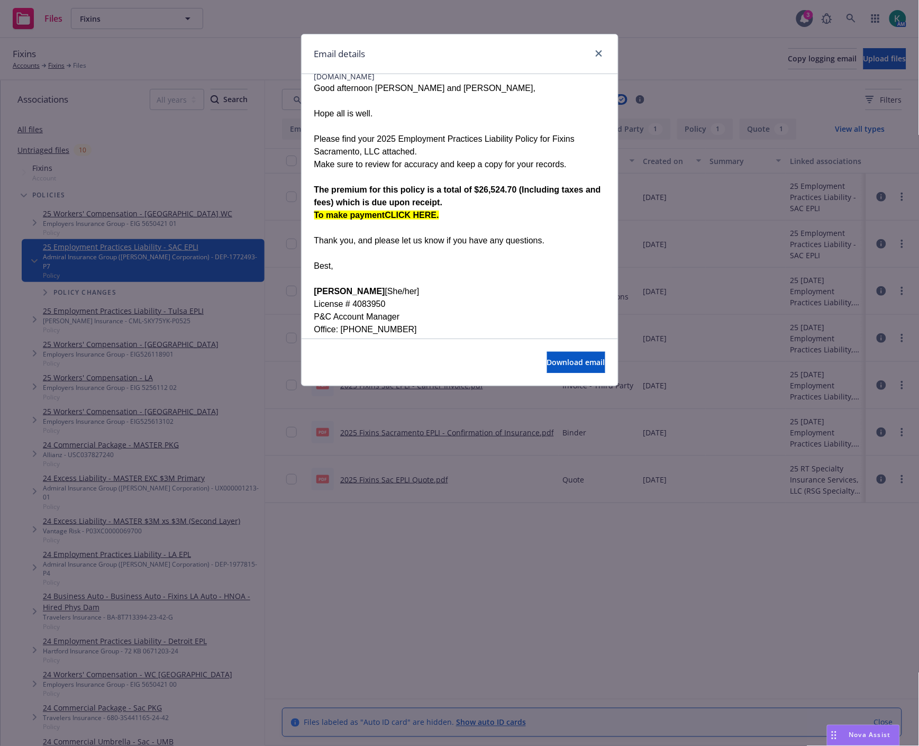
scroll to position [215, 0]
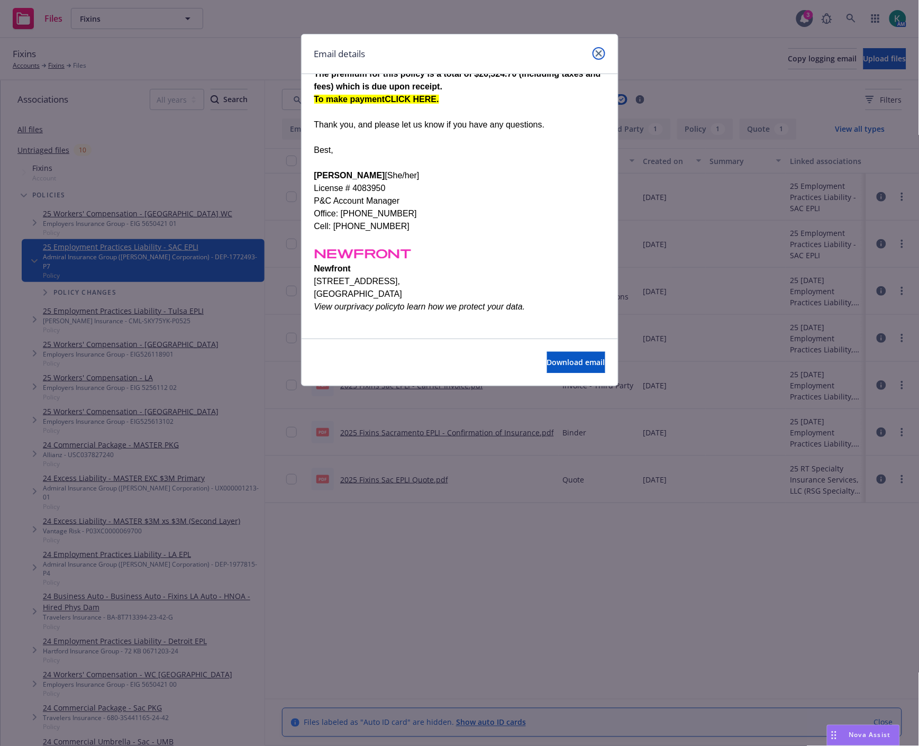
click at [599, 51] on icon "close" at bounding box center [599, 53] width 6 height 6
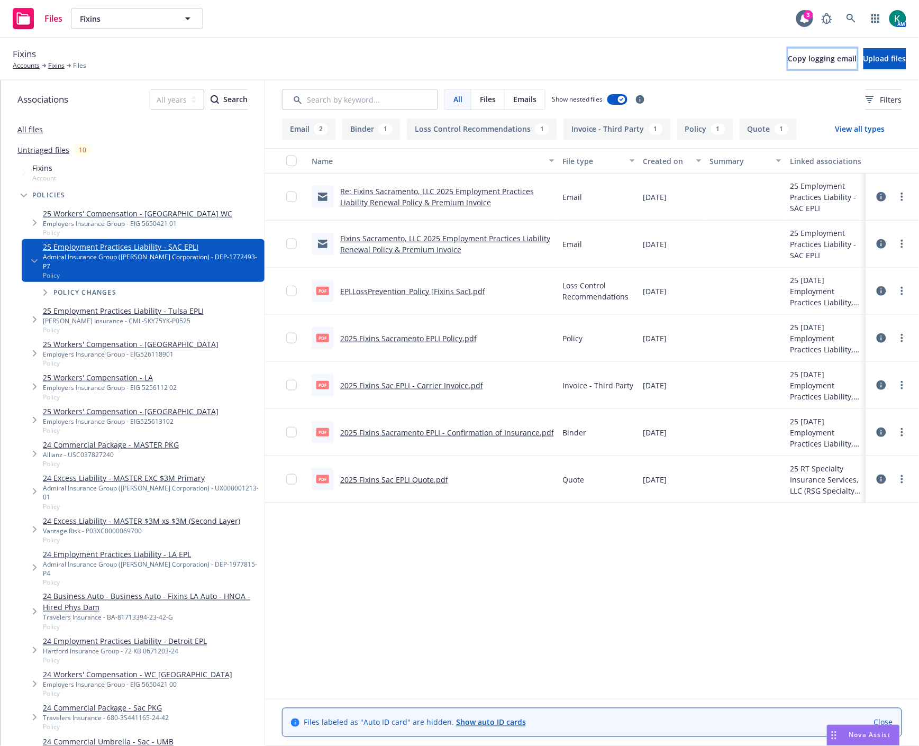
drag, startPoint x: 784, startPoint y: 64, endPoint x: 23, endPoint y: 183, distance: 770.0
click at [789, 64] on button "Copy logging email" at bounding box center [823, 58] width 69 height 21
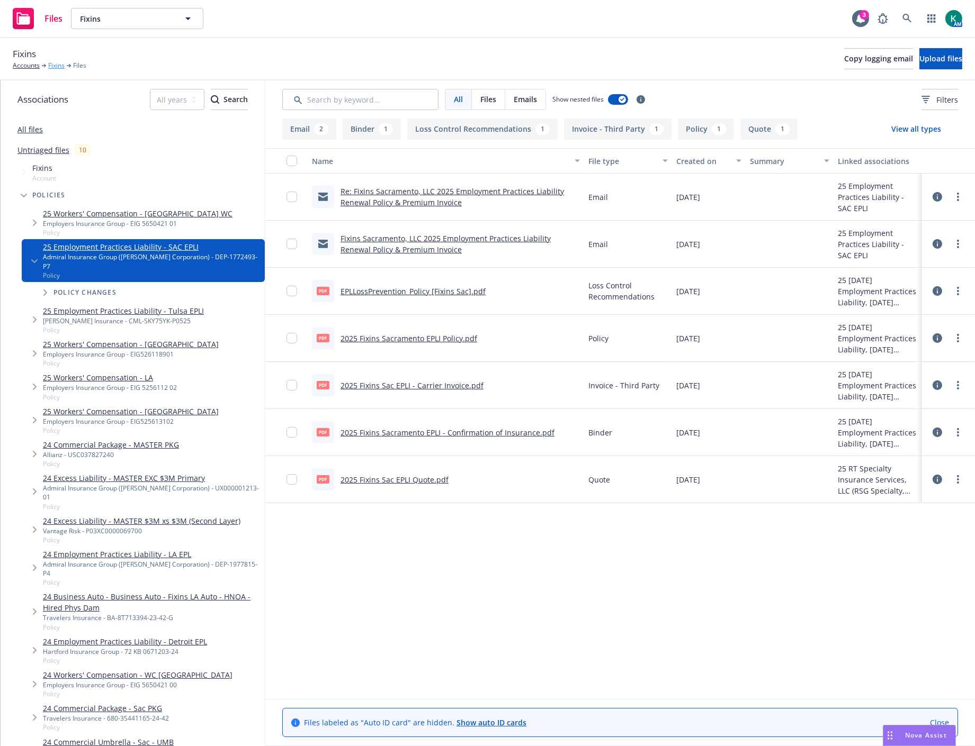
click at [56, 66] on link "Fixins" at bounding box center [56, 66] width 16 height 10
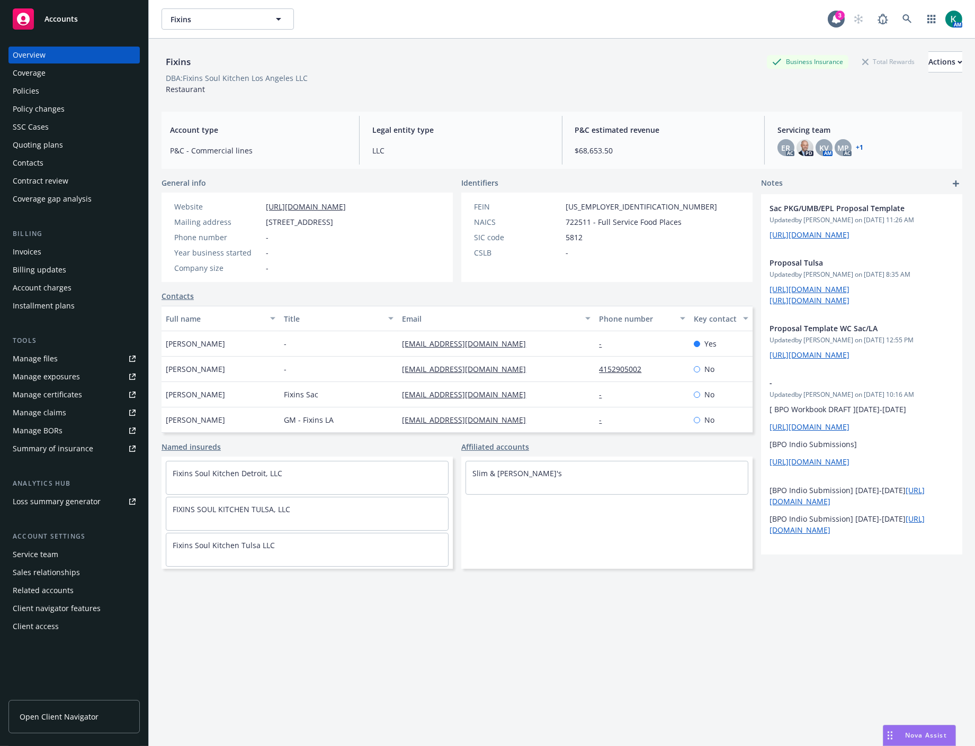
click at [45, 94] on div "Policies" at bounding box center [74, 91] width 123 height 17
